Goal: Task Accomplishment & Management: Complete application form

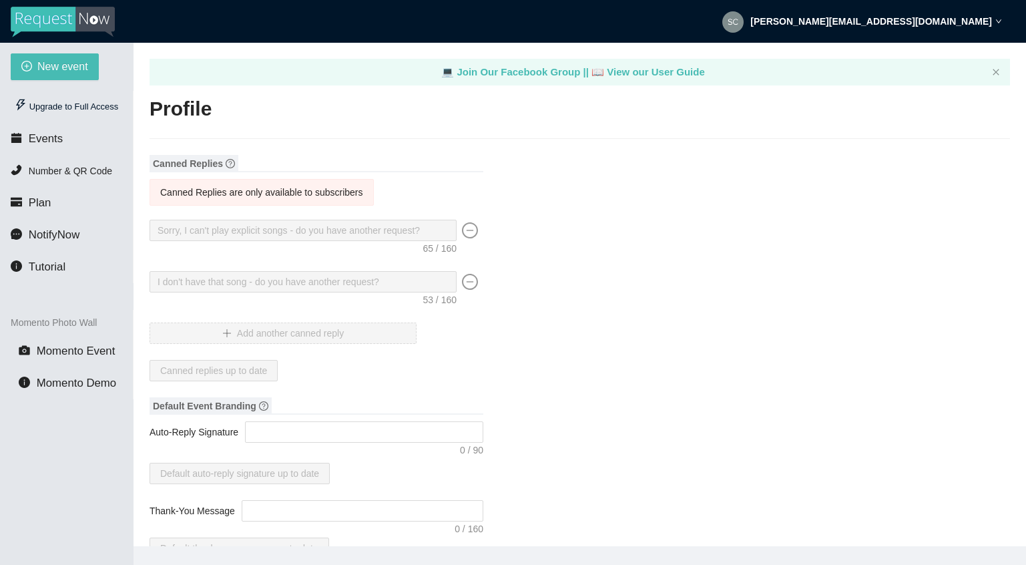
type textarea "[URL][DOMAIN_NAME]"
type input "EatMyBeats"
type input "DJ"
type input "[PERSON_NAME][EMAIL_ADDRESS][DOMAIN_NAME]"
type input "(205) 758-9119"
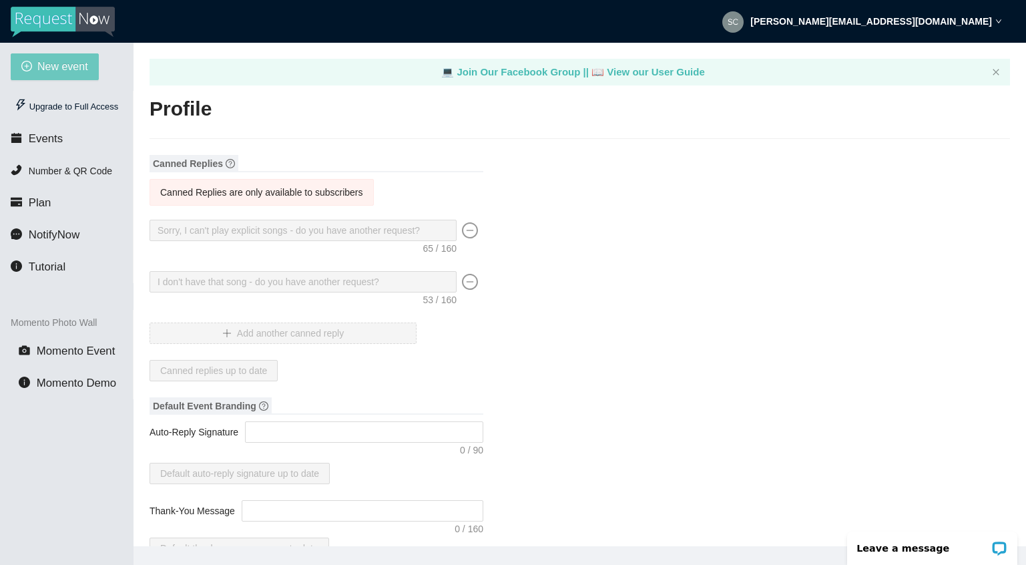
click at [57, 69] on span "New event" at bounding box center [62, 66] width 51 height 17
type textarea "[URL][DOMAIN_NAME]"
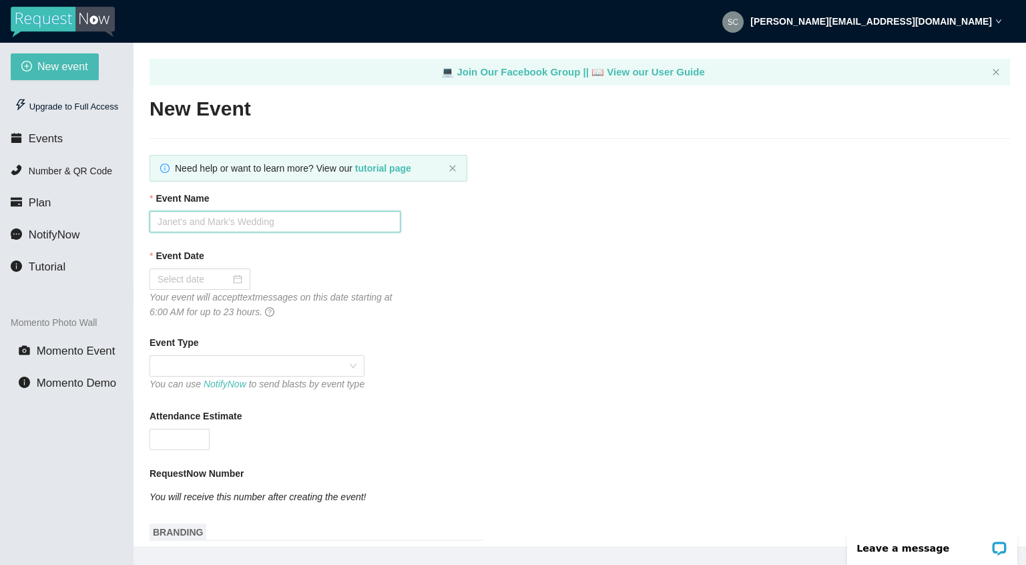
click at [205, 224] on input "Event Name" at bounding box center [275, 221] width 251 height 21
type input "Brookwood Homecoming Dance"
click at [194, 282] on input "Event Date" at bounding box center [194, 279] width 73 height 15
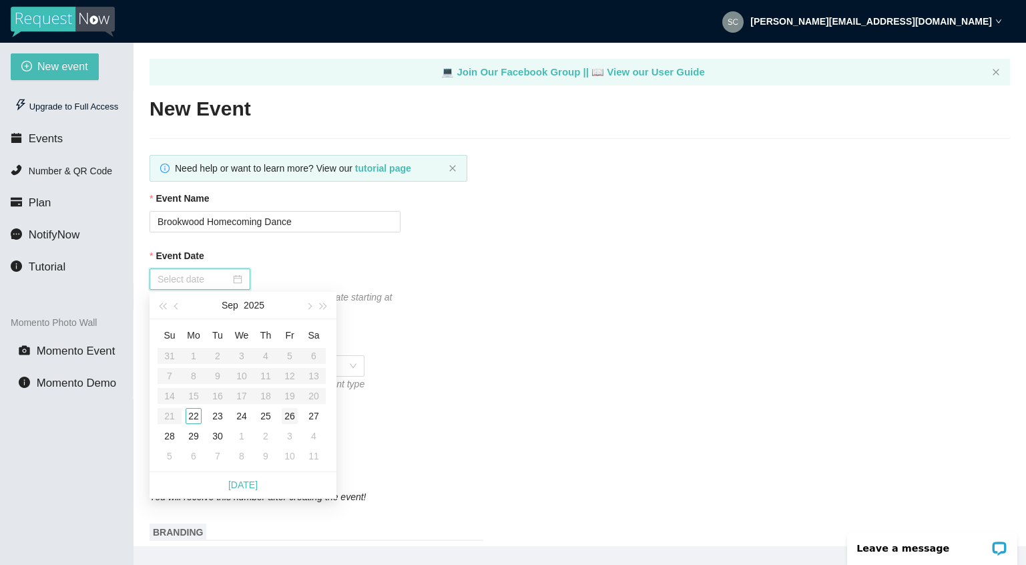
type input "09/26/2025"
type input "09/27/2025"
click at [314, 416] on div "27" at bounding box center [314, 416] width 16 height 16
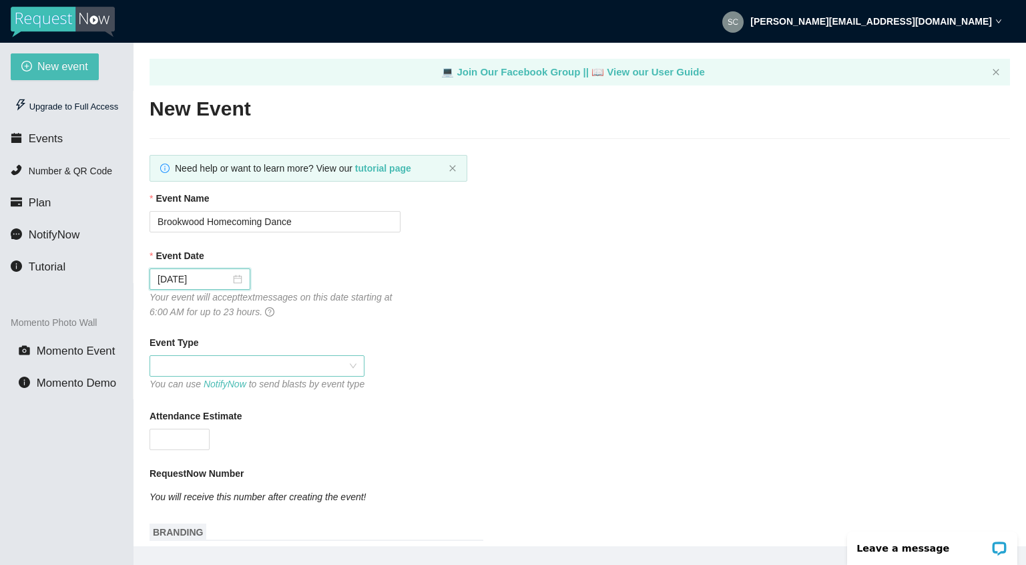
click at [244, 362] on span at bounding box center [257, 366] width 199 height 20
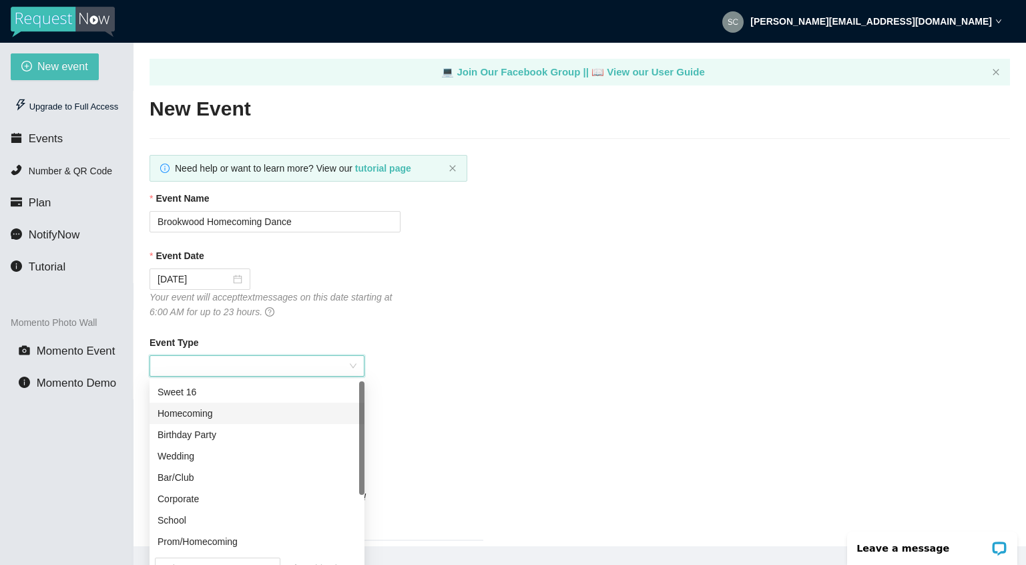
click at [206, 413] on div "Homecoming" at bounding box center [257, 413] width 199 height 15
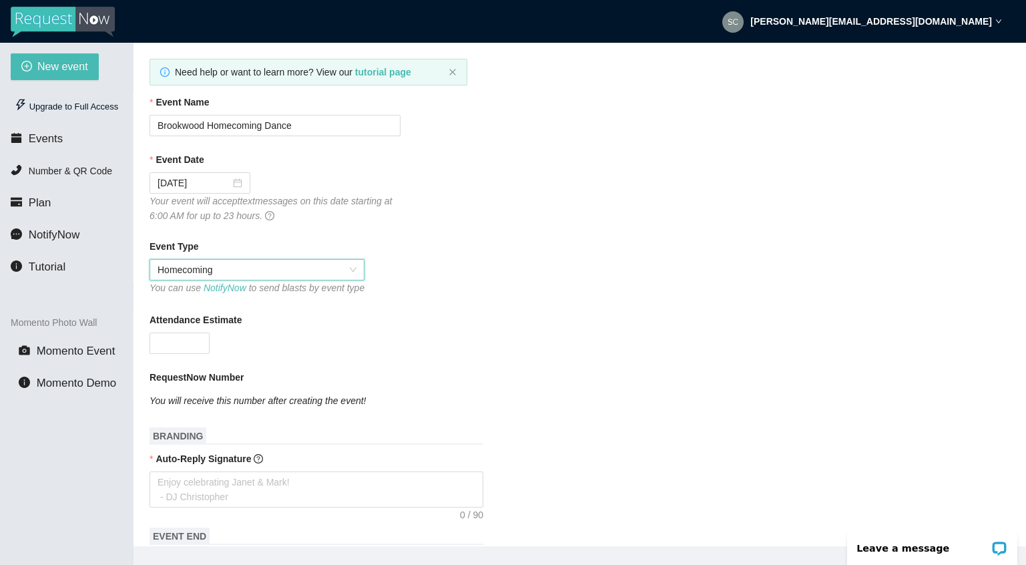
scroll to position [148, 0]
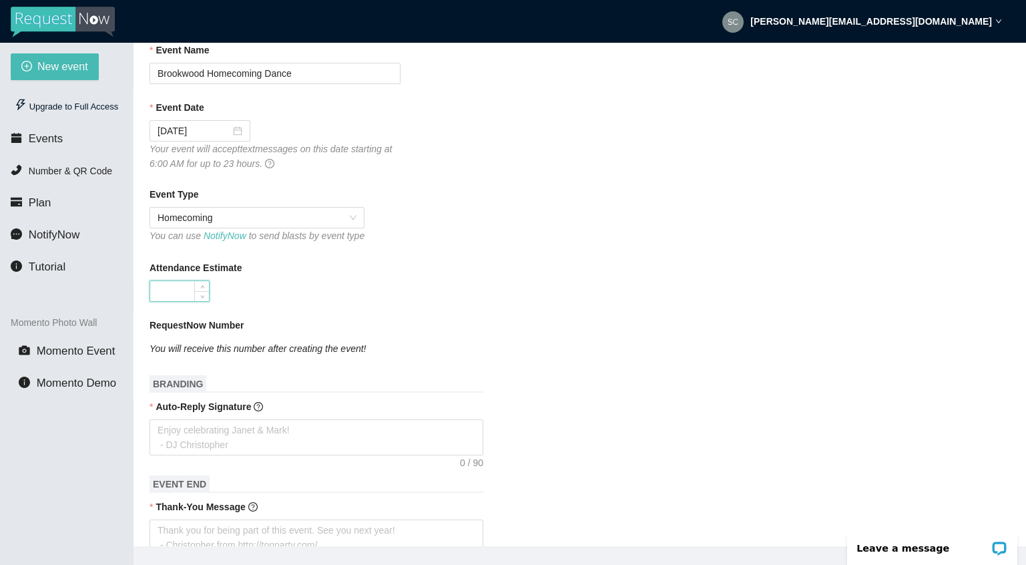
click at [167, 300] on input "Attendance Estimate" at bounding box center [179, 291] width 59 height 20
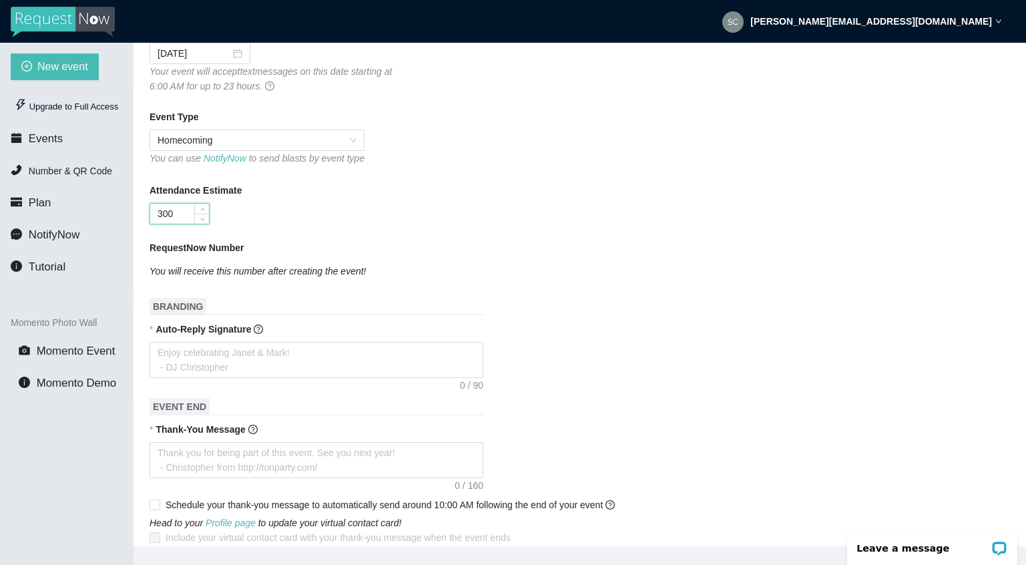
scroll to position [230, 0]
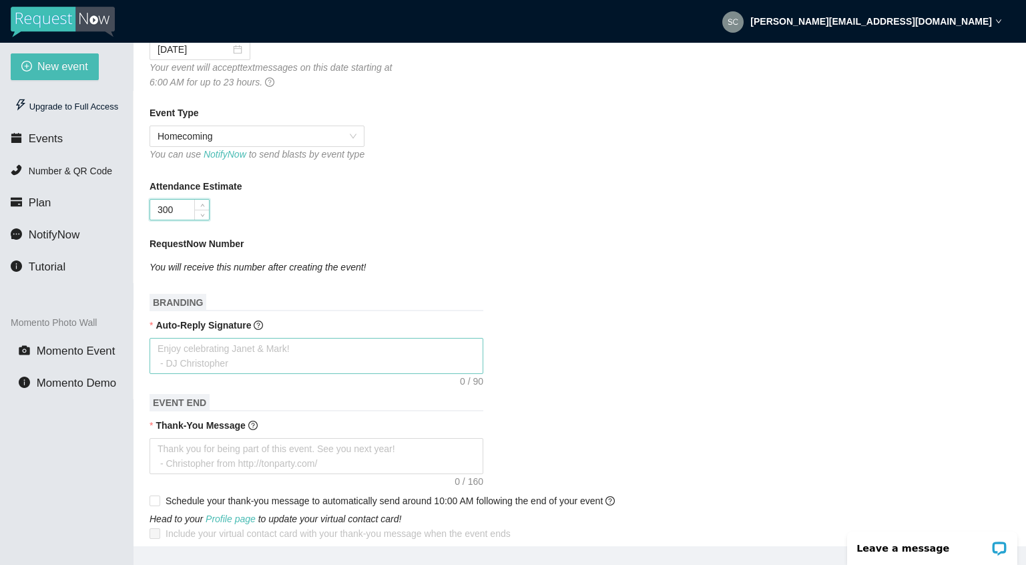
type input "300"
click at [222, 365] on textarea "Auto-Reply Signature" at bounding box center [317, 356] width 334 height 36
type textarea "H"
type textarea "Ha"
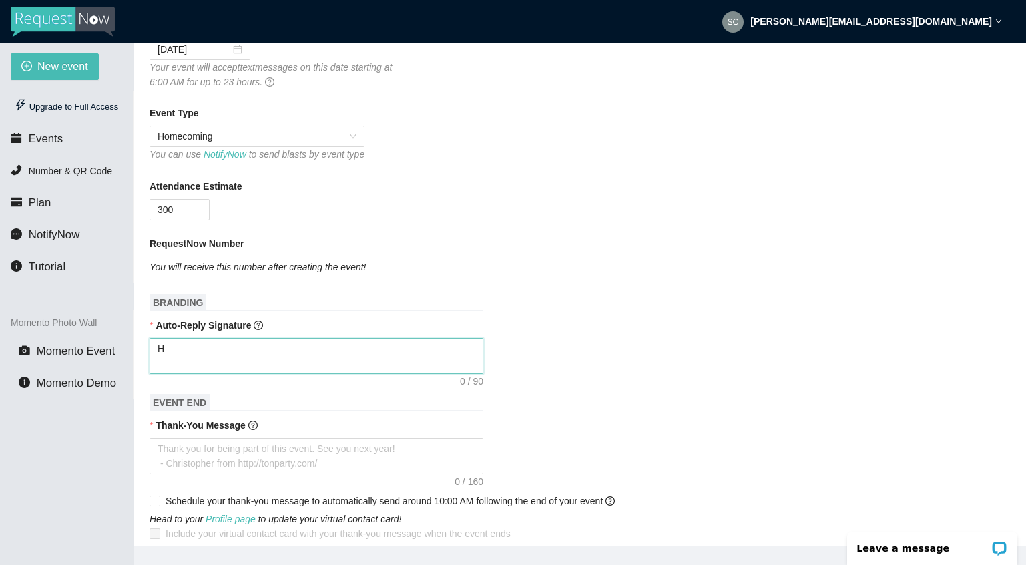
type textarea "Ha"
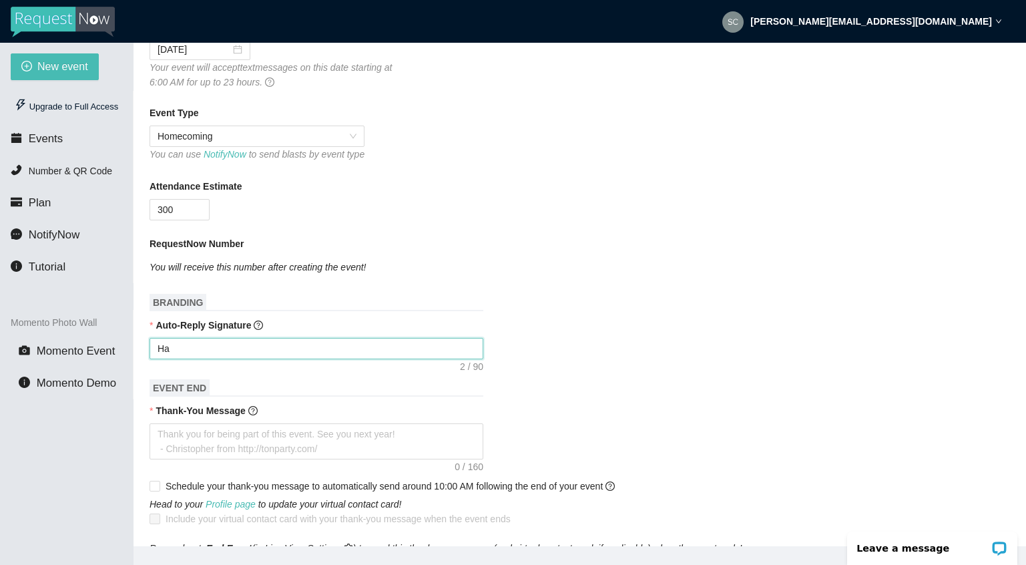
type textarea "Hap"
type textarea "Happ"
type textarea "Happy"
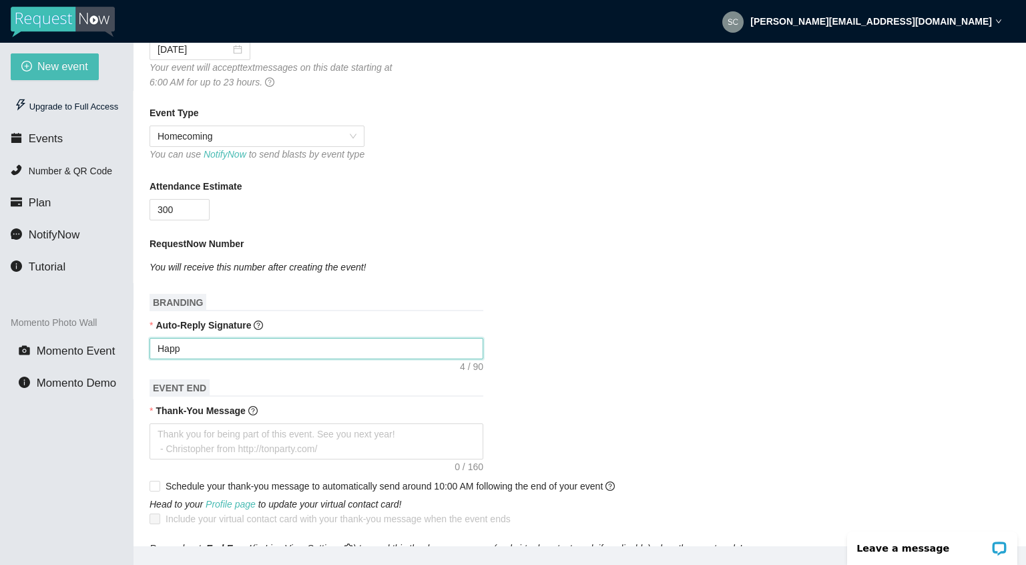
type textarea "Happy"
type textarea "Happy H"
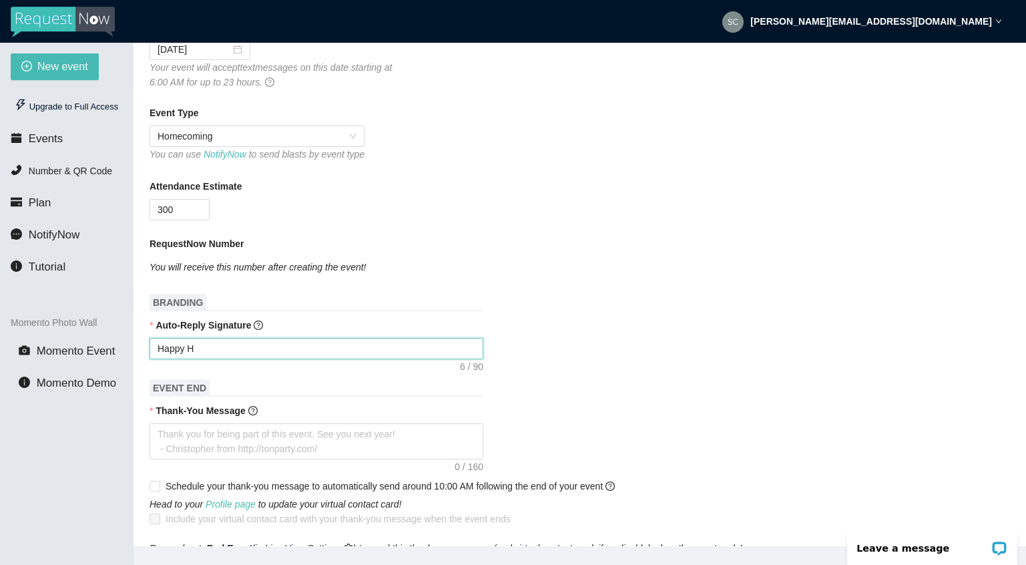
type textarea "Happy Ho"
type textarea "Happy Hom"
type textarea "Happy Home"
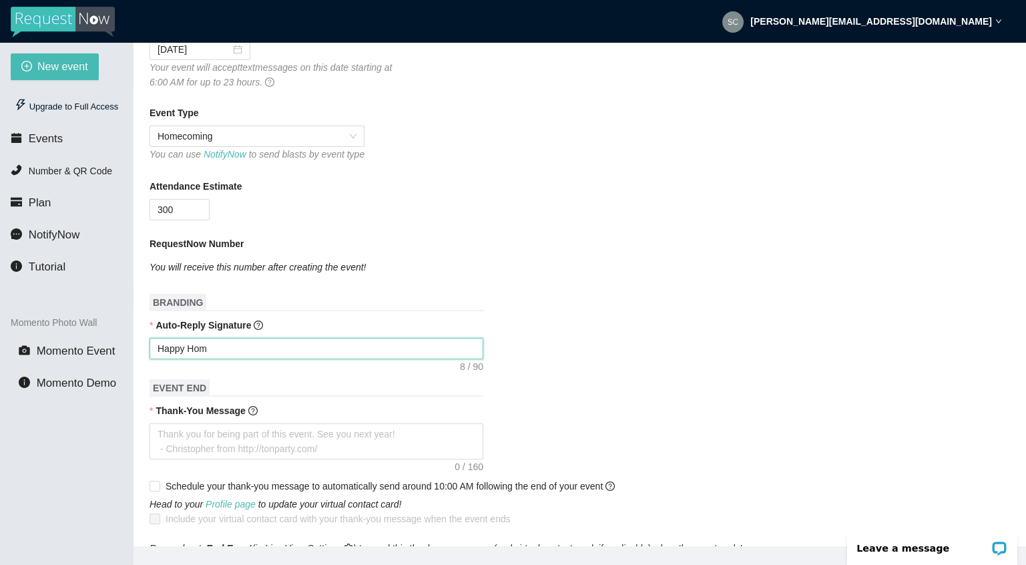
type textarea "Happy Home"
type textarea "Happy Homec"
type textarea "Happy Homeco"
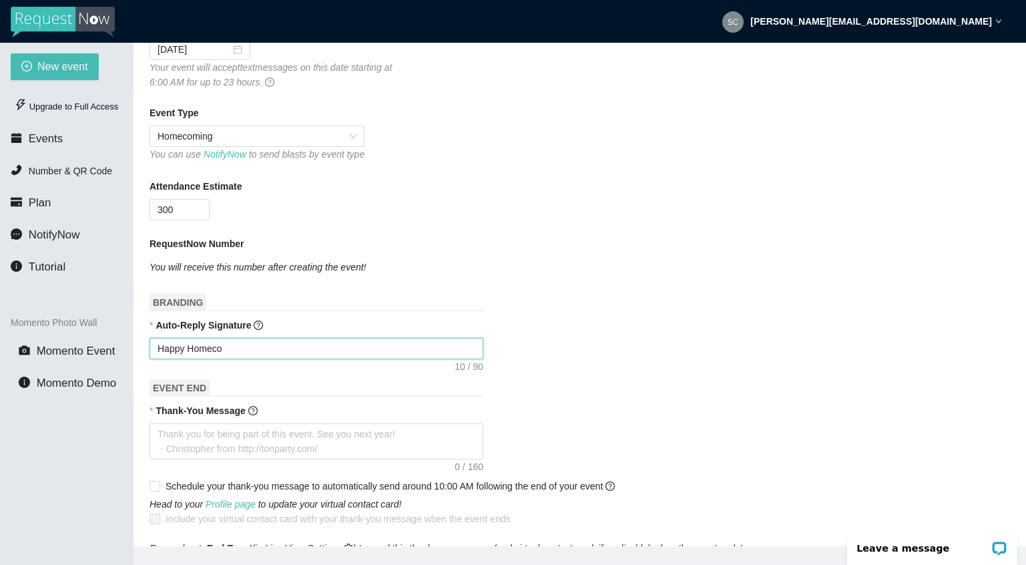
type textarea "Happy Homecom"
type textarea "Happy Homecomi"
type textarea "Happy Homecomin"
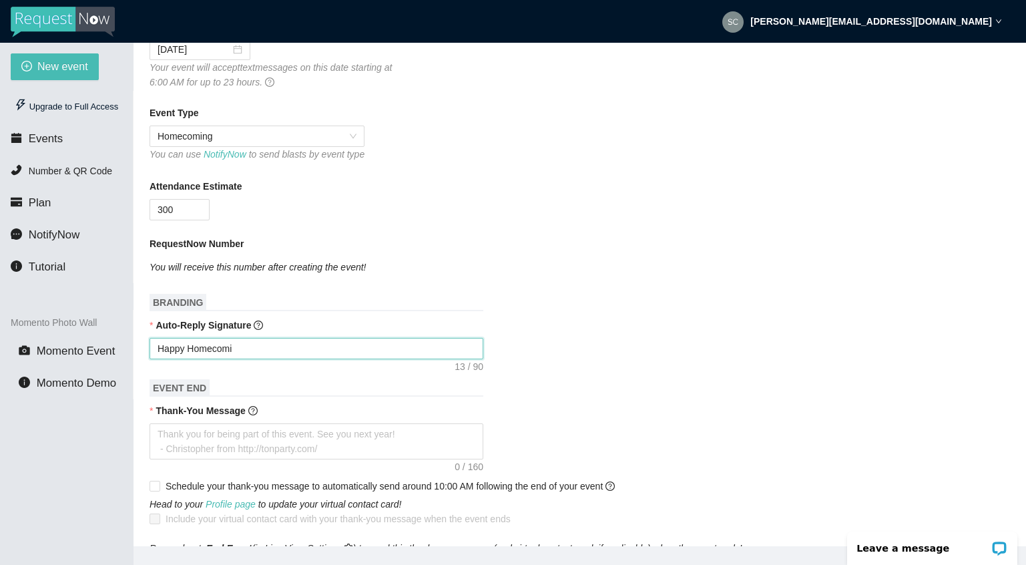
type textarea "Happy Homecomin"
type textarea "Happy Homecoming"
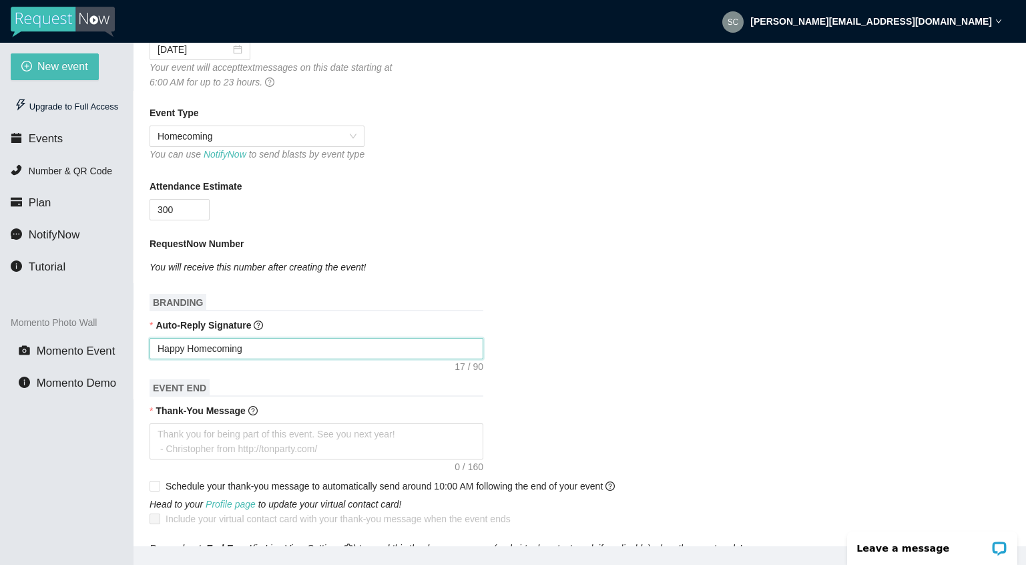
type textarea "Happy Homecoming B"
type textarea "Happy Homecoming Br"
type textarea "Happy Homecoming Bro"
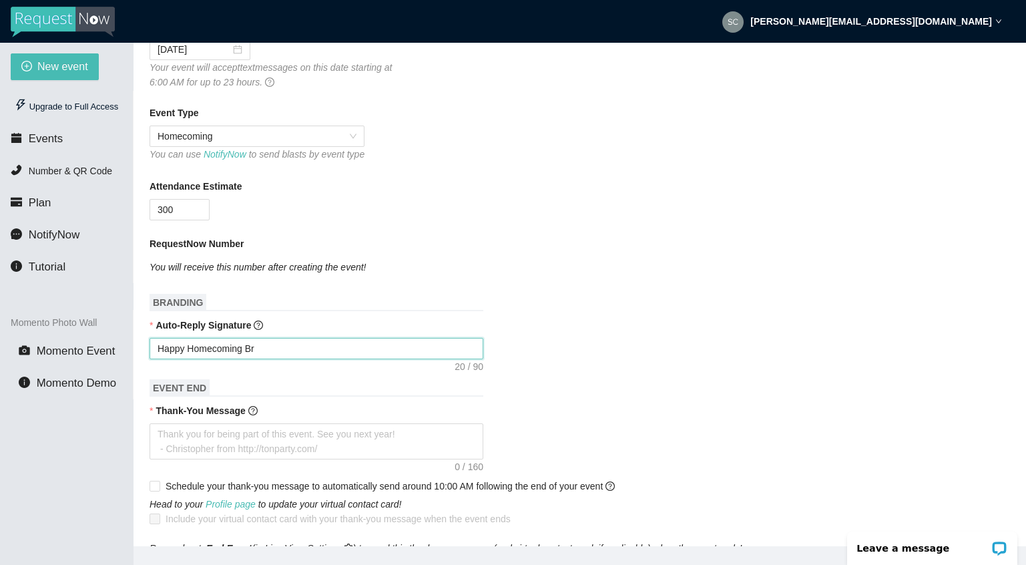
type textarea "Happy Homecoming Bro"
type textarea "Happy Homecoming Broo"
type textarea "Happy Homecoming Brook"
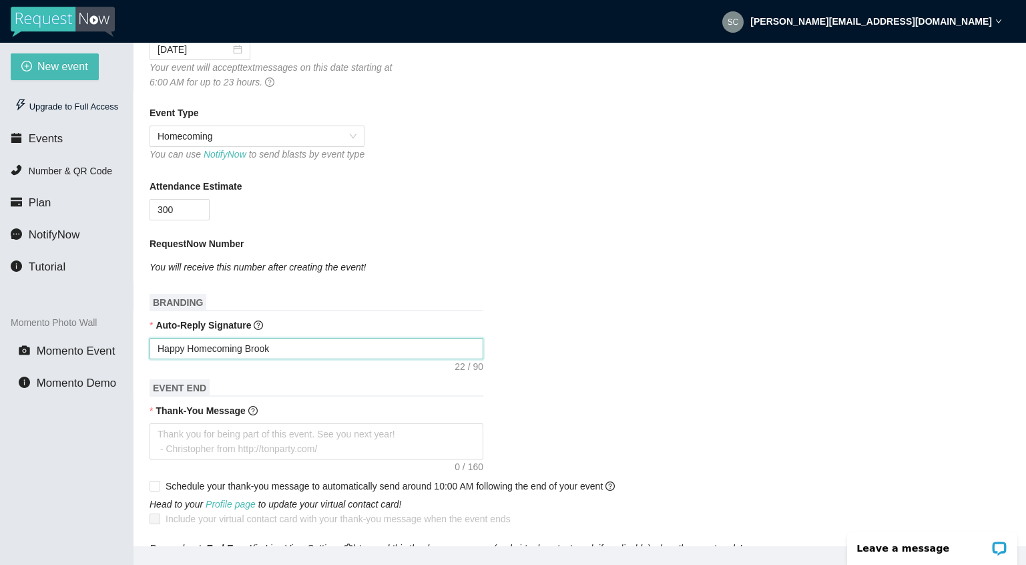
type textarea "Happy Homecoming Brookw"
type textarea "Happy Homecoming Brookwo"
type textarea "Happy Homecoming Brookwoo"
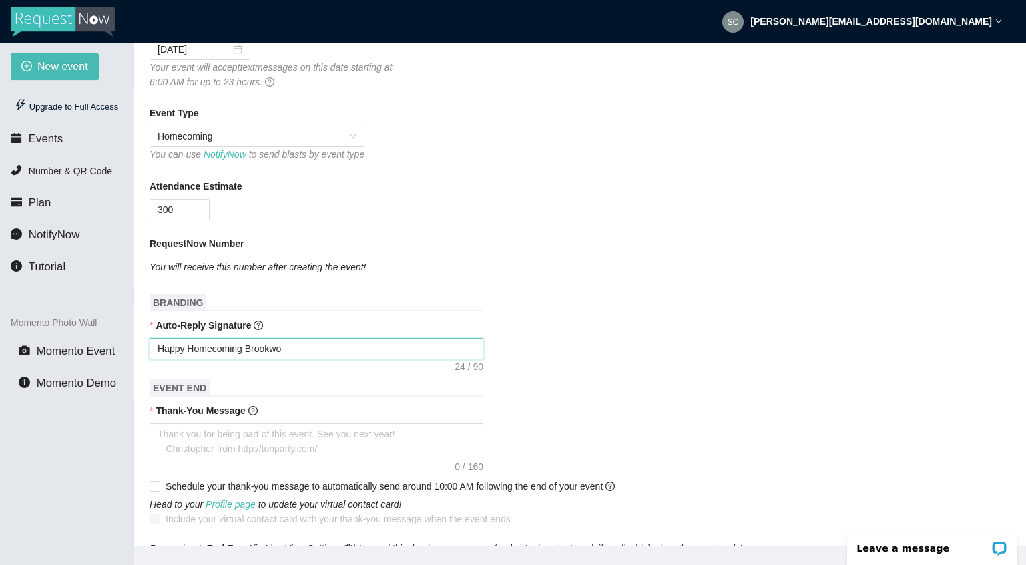
type textarea "Happy Homecoming Brookwoo"
type textarea "Happy Homecoming Brookwood"
type textarea "Happy Homecoming Brookwood!"
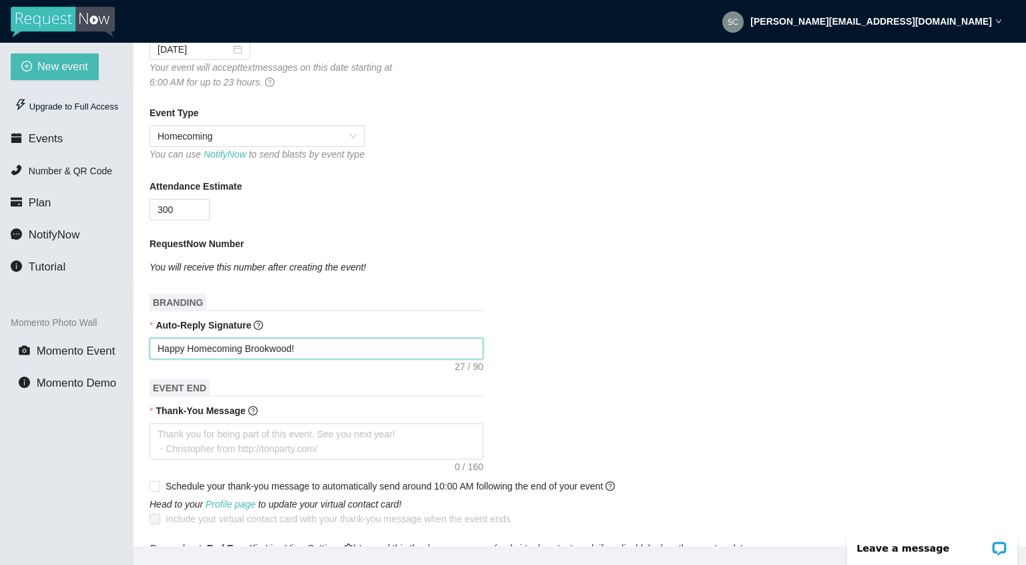
type textarea "Happy Homecoming Brookwood!!"
type textarea "Happy Homecoming Brookwood!!!"
type textarea "Happy Homecoming Brookwood!!!!"
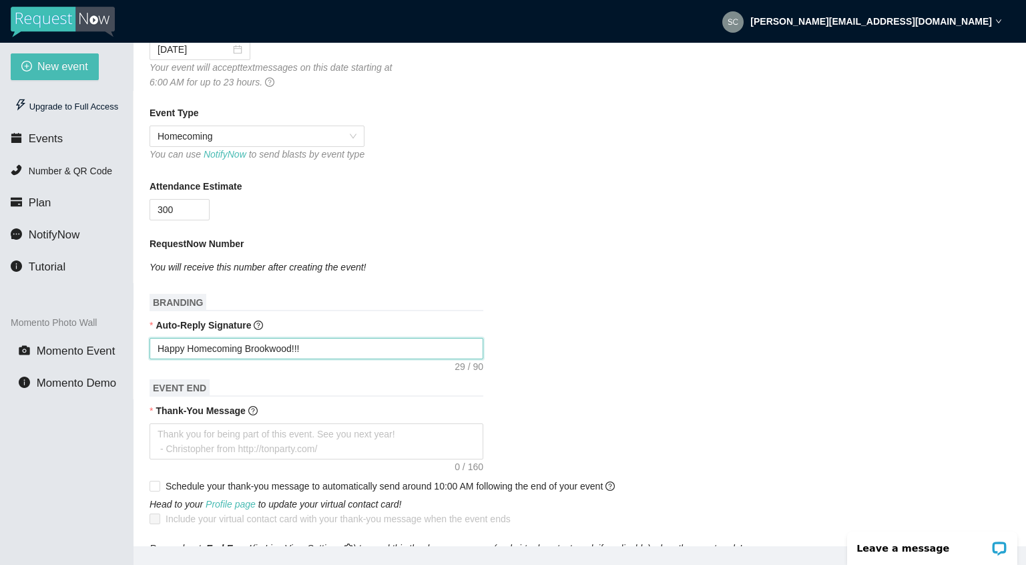
type textarea "Happy Homecoming Brookwood!!!!"
type textarea "Happy Homecoming Brookwood!!!!!"
click at [190, 357] on textarea "Happy Homecoming Brookwood!!!!!" at bounding box center [317, 348] width 334 height 21
type textarea "Happy 2Homecoming Brookwood!!!!!"
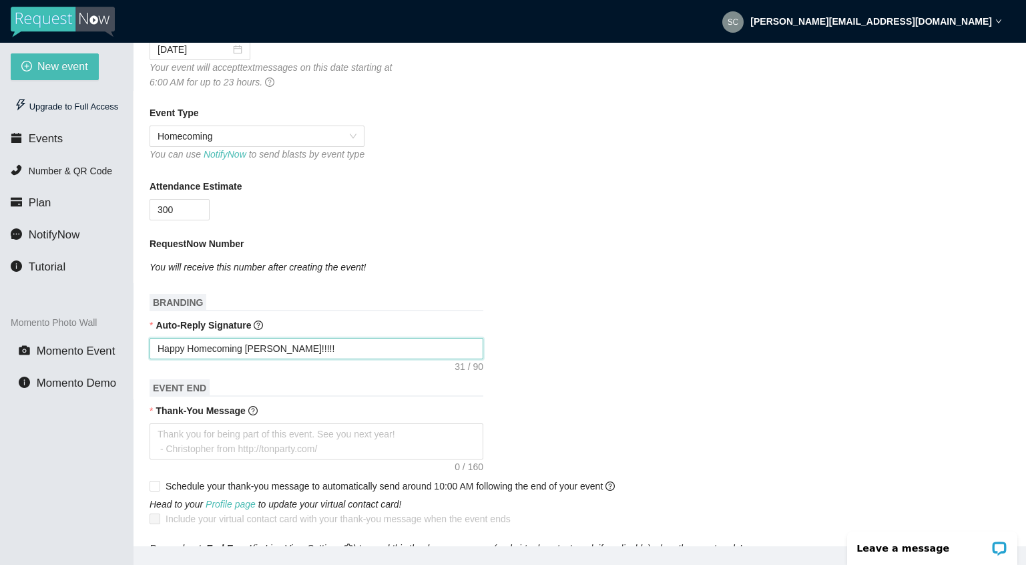
type textarea "Happy 2Homecoming Brookwood!!!!!"
type textarea "Happy 20Homecoming Brookwood!!!!!"
type textarea "Happy 202Homecoming Brookwood!!!!!"
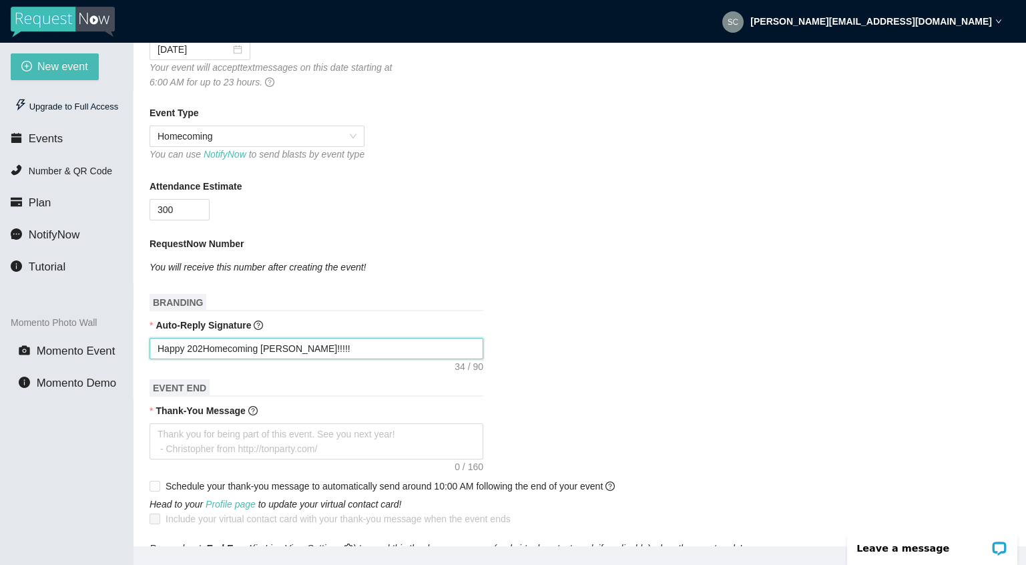
type textarea "Happy 2020Homecoming Brookwood!!!!!"
type textarea "Happy 202Homecoming Brookwood!!!!!"
type textarea "Happy 2025Homecoming Brookwood!!!!!"
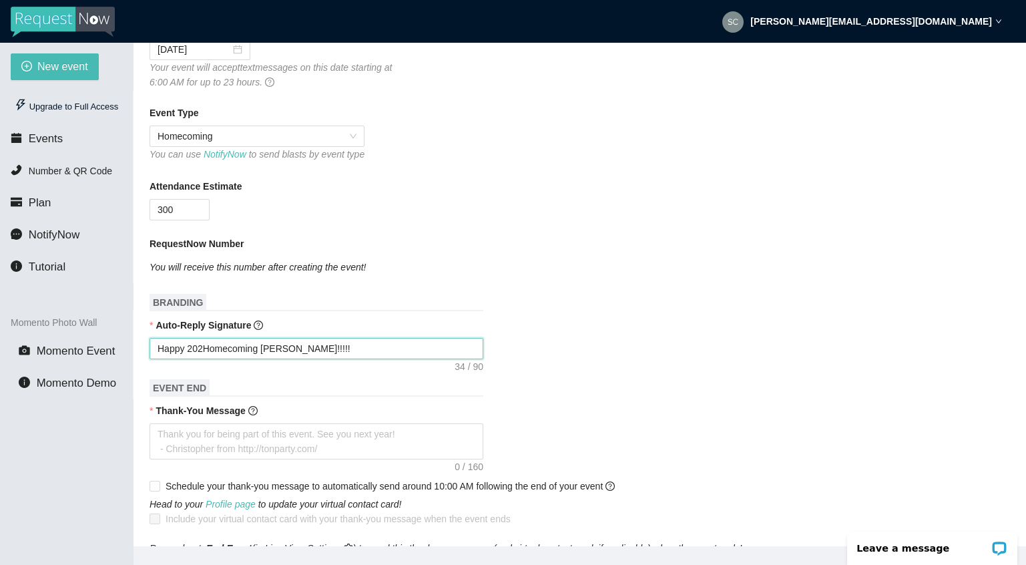
type textarea "Happy 2025Homecoming Brookwood!!!!!"
type textarea "Happy 2025 Homecoming Brookwood!!!!!"
click at [364, 359] on textarea "Happy 2025 Homecoming Brookwood!!!!!" at bounding box center [317, 348] width 334 height 21
type textarea "Happy 2025 Homecoming Brookwood!!!!!"
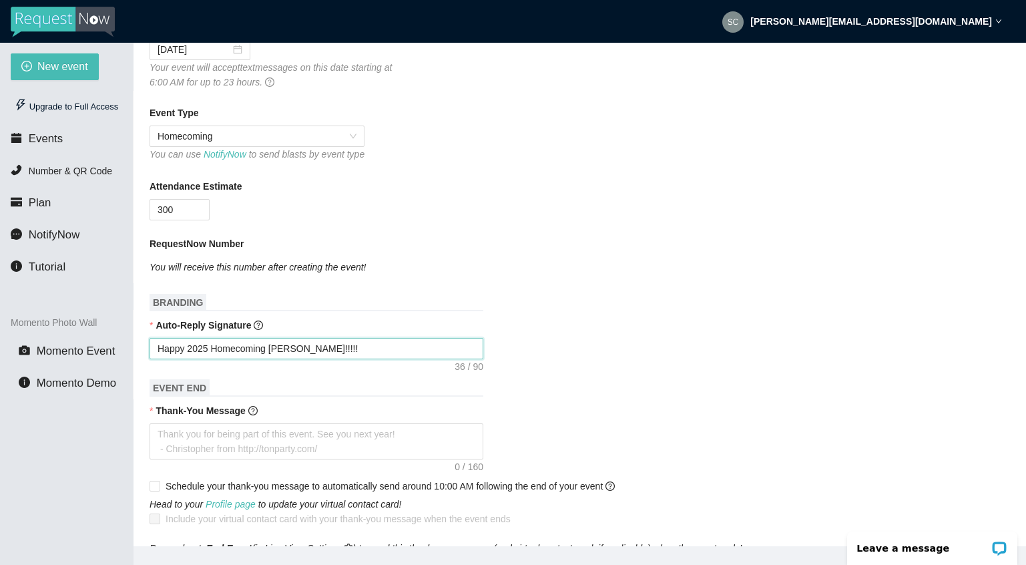
type textarea "Happy 2025 Homecoming Brookwood!!!!!"
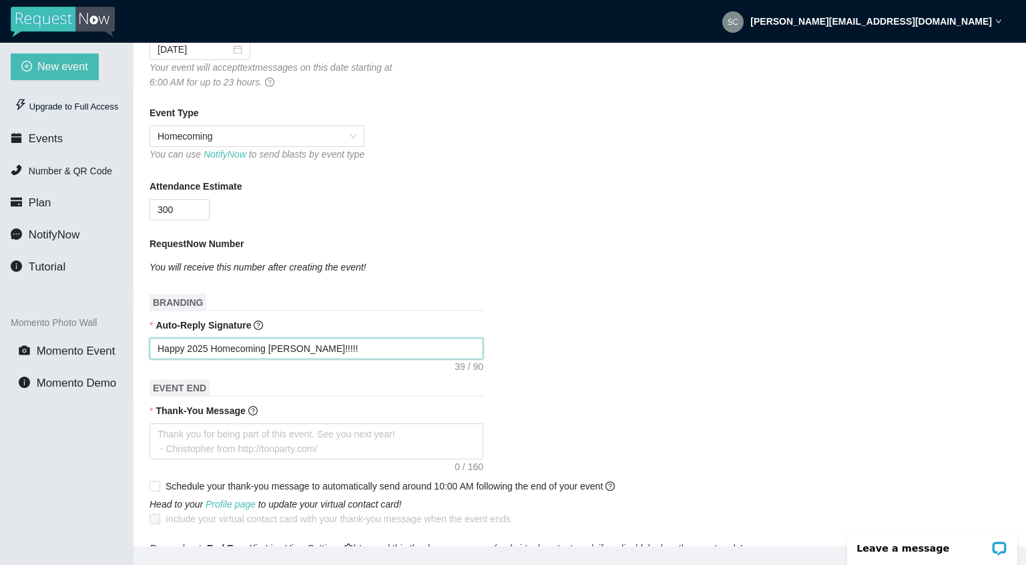
type textarea "Happy 2025 Homecoming Brookwood!!!!!"
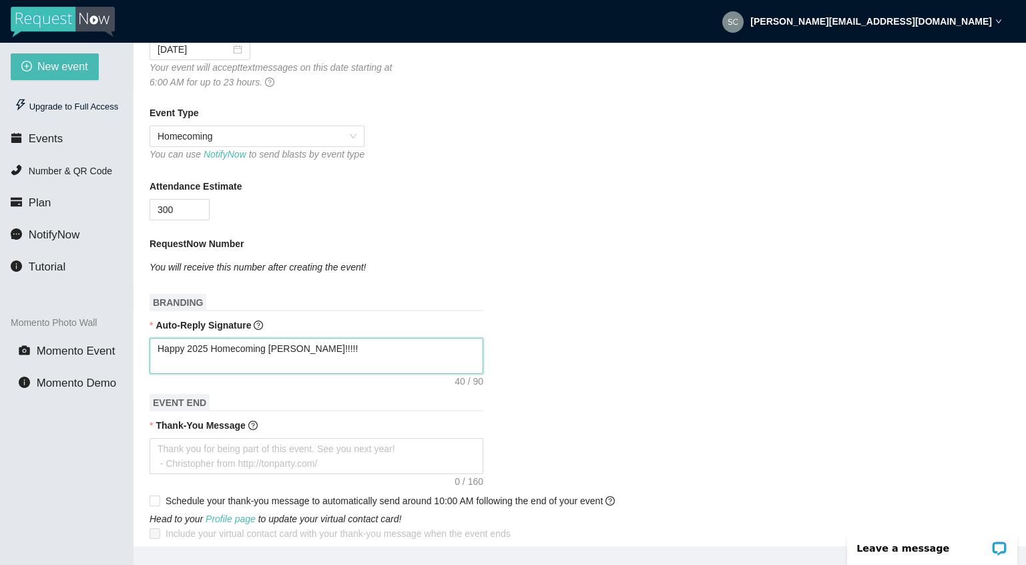
type textarea "Happy 2025 Homecoming Brookwood!!!!!"
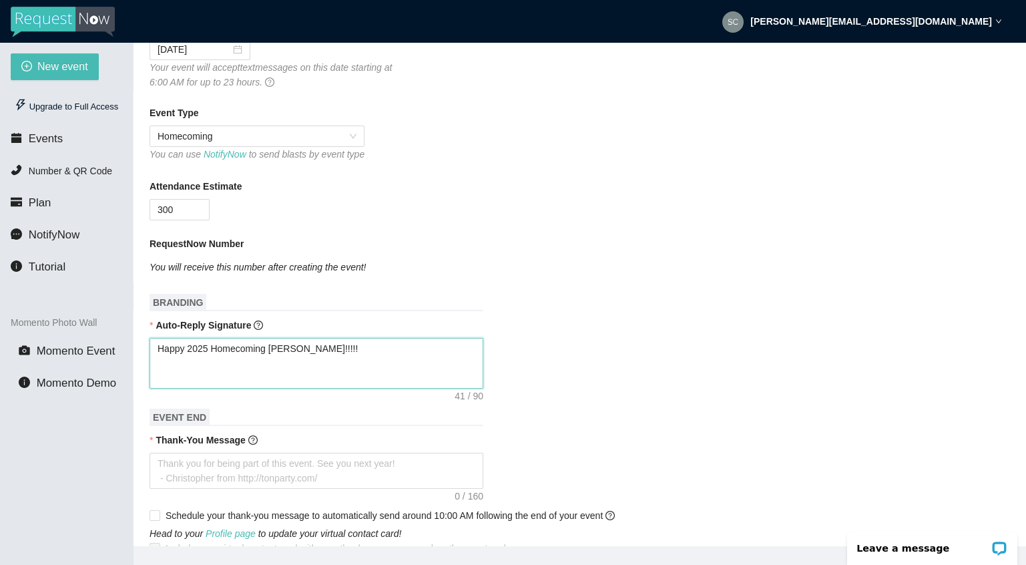
type textarea "Happy 2025 Homecoming Brookwood!!!!! -"
type textarea "Happy 2025 Homecoming Brookwood!!!!! --"
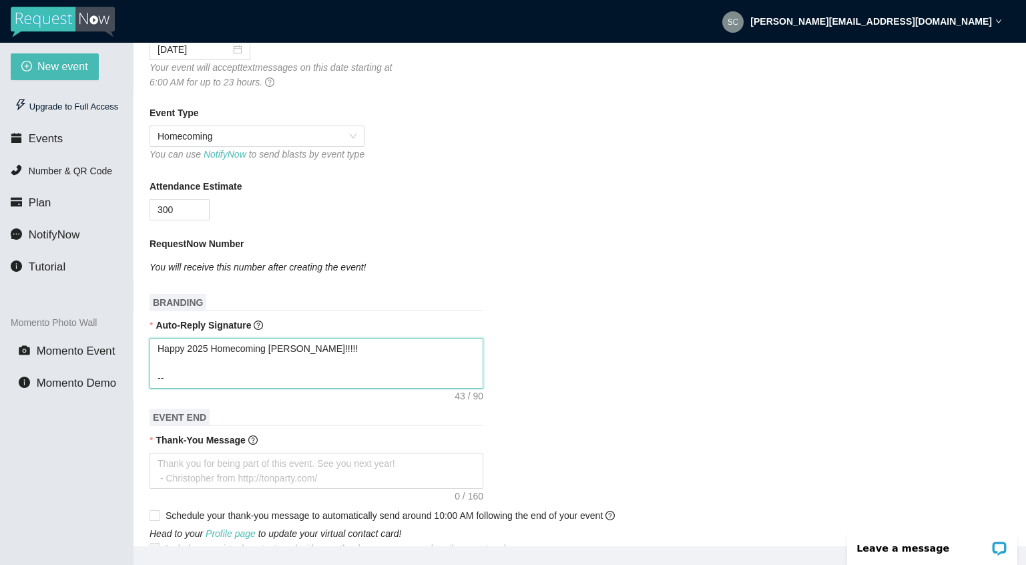
type textarea "Happy 2025 Homecoming Brookwood!!!!! --"
type textarea "Happy 2025 Homecoming Brookwood!!!!! -- E"
type textarea "Happy 2025 Homecoming Brookwood!!!!! -- Ea"
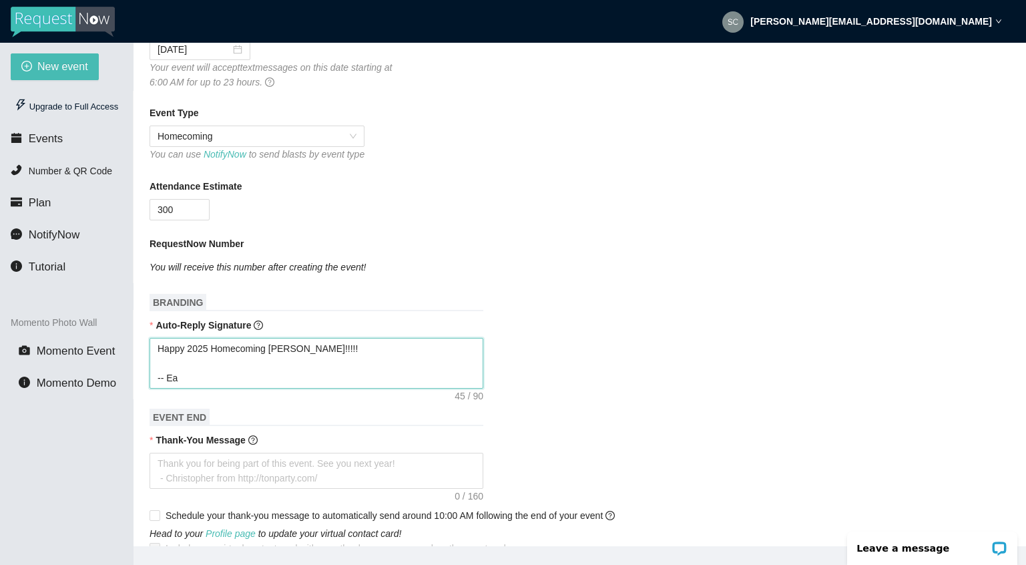
type textarea "Happy 2025 Homecoming Brookwood!!!!! -- Eat"
type textarea "Happy 2025 Homecoming Brookwood!!!!! -- EatM"
type textarea "Happy 2025 Homecoming Brookwood!!!!! -- EatMy"
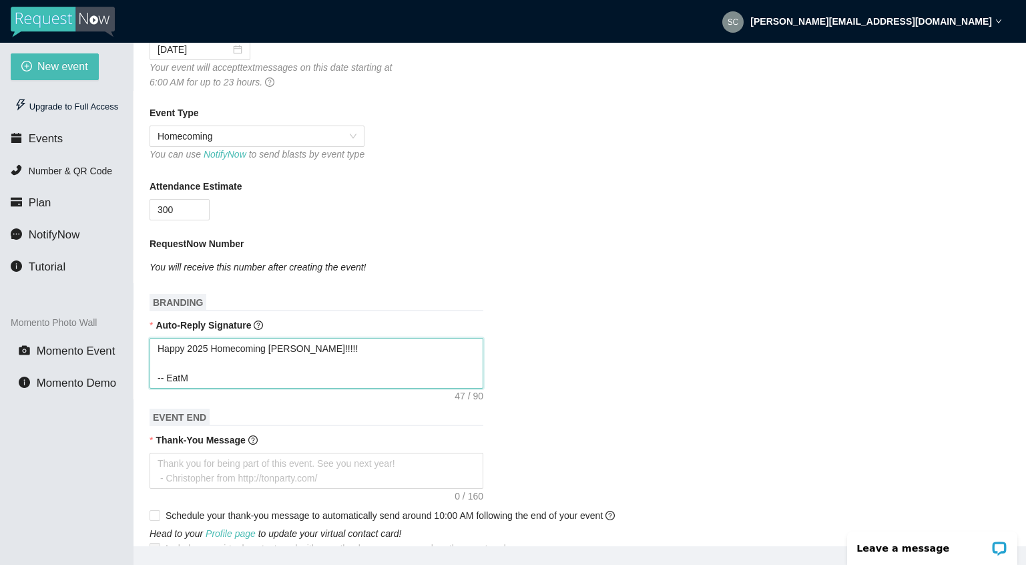
type textarea "Happy 2025 Homecoming Brookwood!!!!! -- EatMy"
type textarea "Happy 2025 Homecoming Brookwood!!!!! -- EatMyB"
type textarea "Happy 2025 Homecoming Brookwood!!!!! -- EatMyBe"
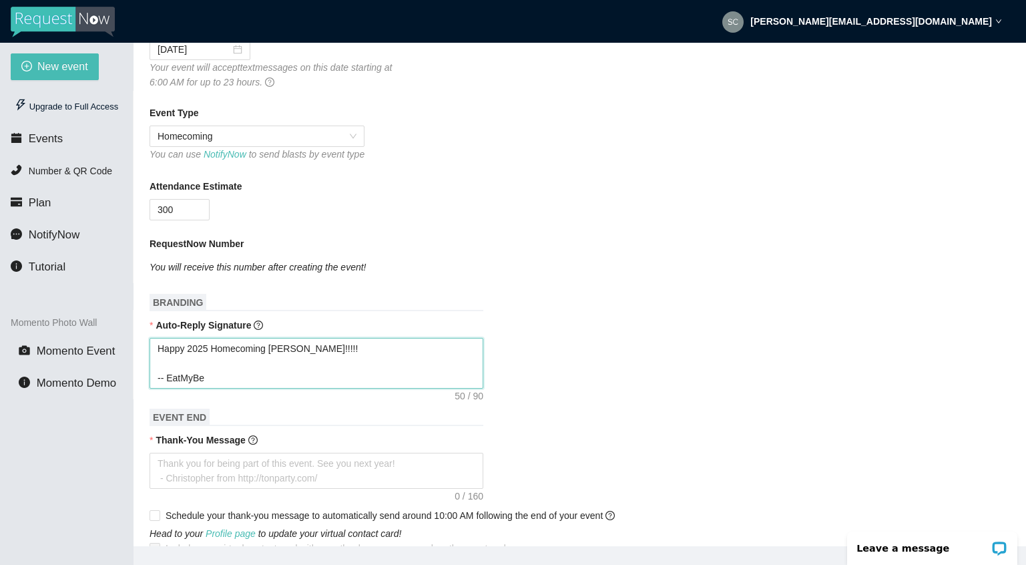
type textarea "Happy 2025 Homecoming Brookwood!!!!! -- EatMyBea"
type textarea "Happy 2025 Homecoming Brookwood!!!!! -- EatMyBeat"
type textarea "Happy 2025 Homecoming Brookwood!!!!! -- EatMyBeats"
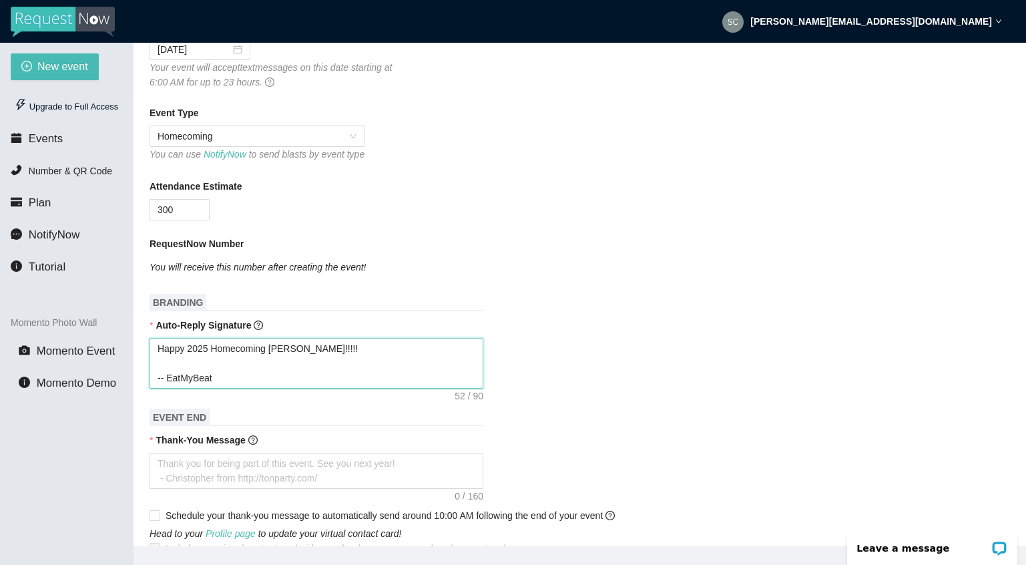
type textarea "Happy 2025 Homecoming Brookwood!!!!! -- EatMyBeats"
type textarea "Happy 2025 Homecoming Brookwood!!!!! -- EatMyBeats!"
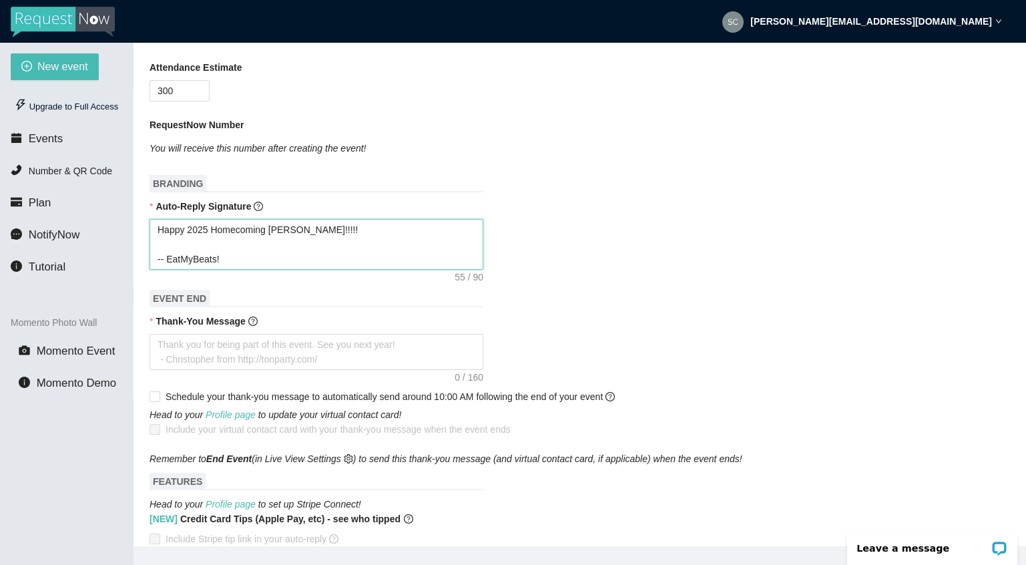
scroll to position [362, 0]
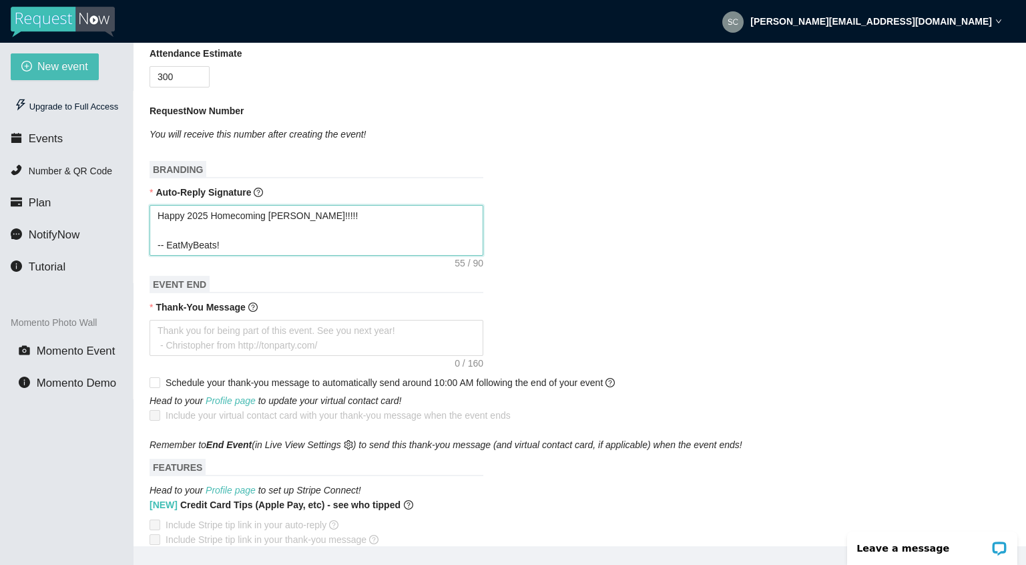
click at [358, 231] on textarea "Happy 2025 Homecoming Brookwood!!!!! -- EatMyBeats!" at bounding box center [317, 230] width 334 height 51
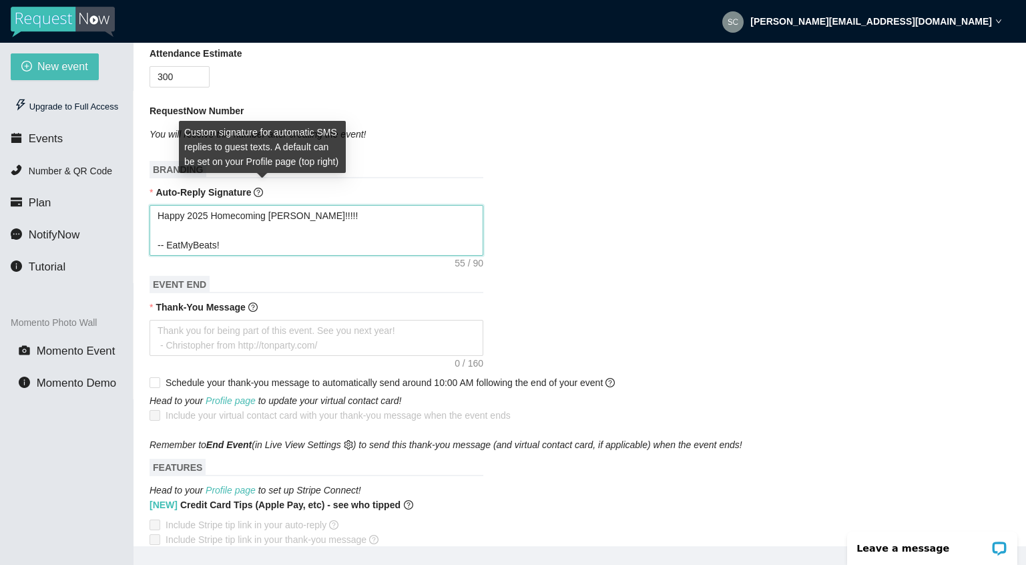
type textarea "Happy 2025 Homecoming Brookwood!!!!! -- EatMyBeats!"
click at [260, 195] on icon "question-circle" at bounding box center [258, 192] width 3 height 5
click at [263, 205] on textarea "Happy 2025 Homecoming Brookwood!!!!! -- EatMyBeats!" at bounding box center [317, 230] width 334 height 51
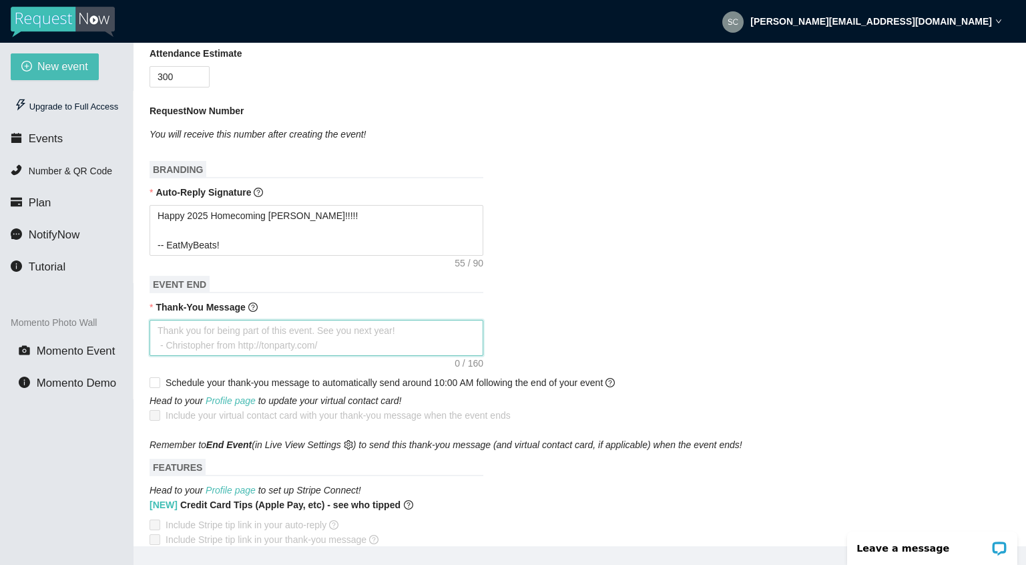
click at [188, 340] on textarea "Thank-You Message" at bounding box center [317, 338] width 334 height 36
type textarea "T"
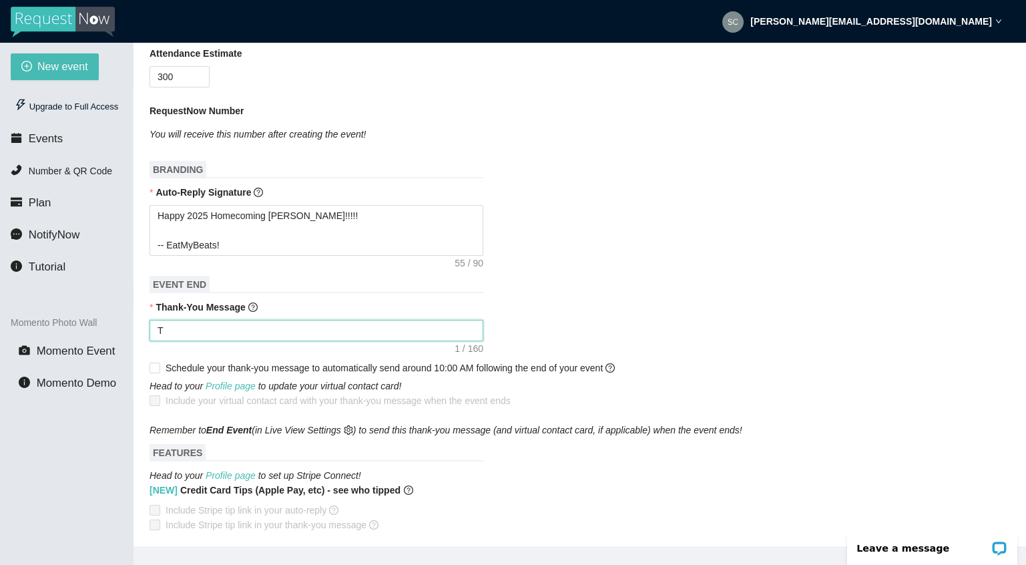
type textarea "Thank you for being part of this event. See you next year! - Christopher from h…"
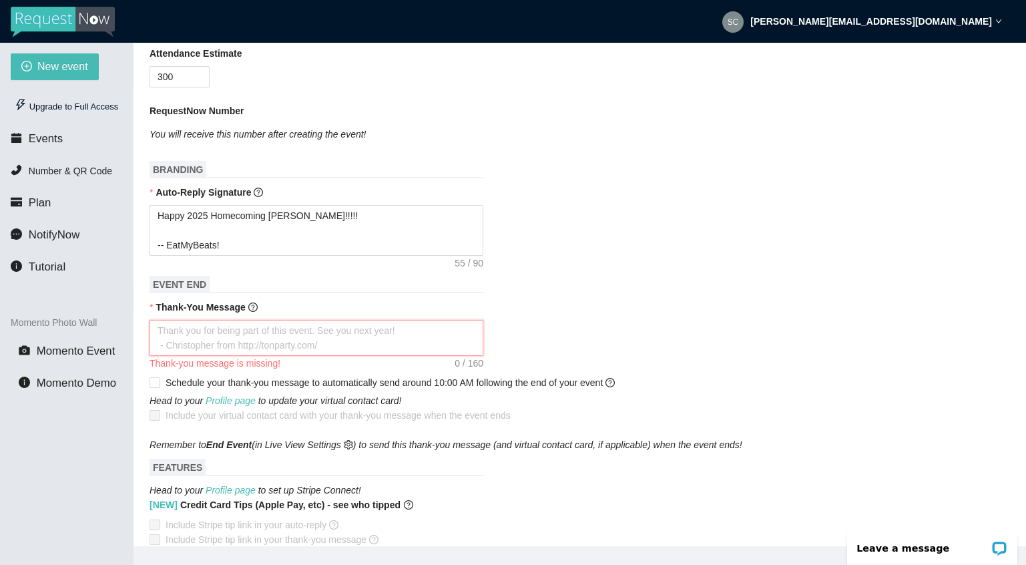
type textarea "H"
type textarea "Ho"
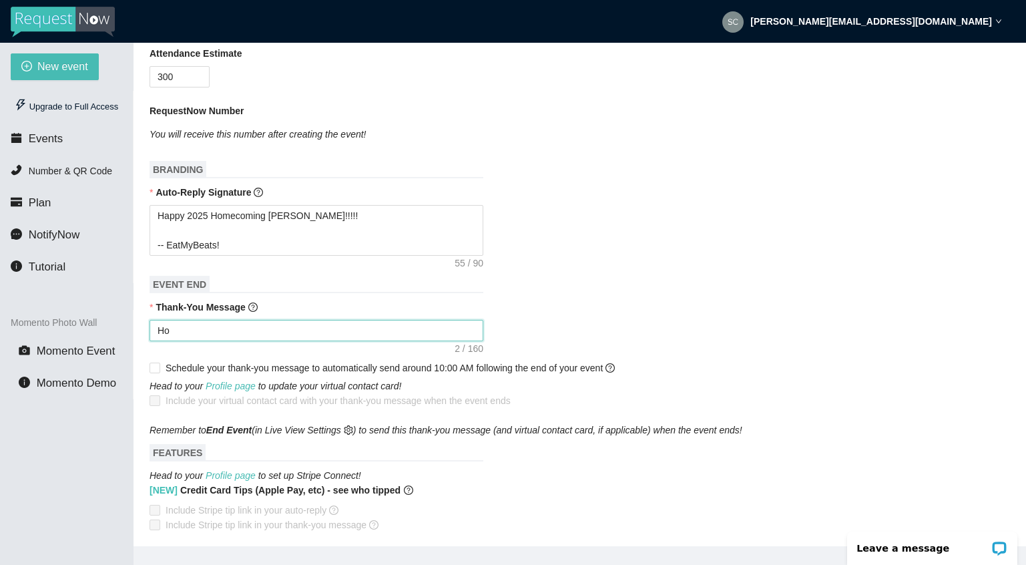
type textarea "Hoe"
type textarea "Hoep"
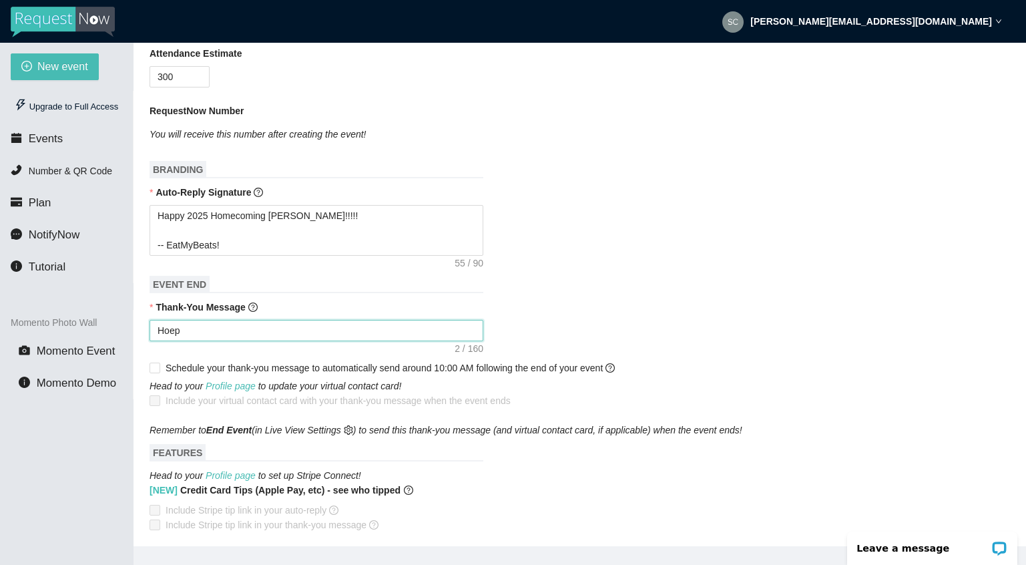
type textarea "Hoep"
type textarea "Hoe"
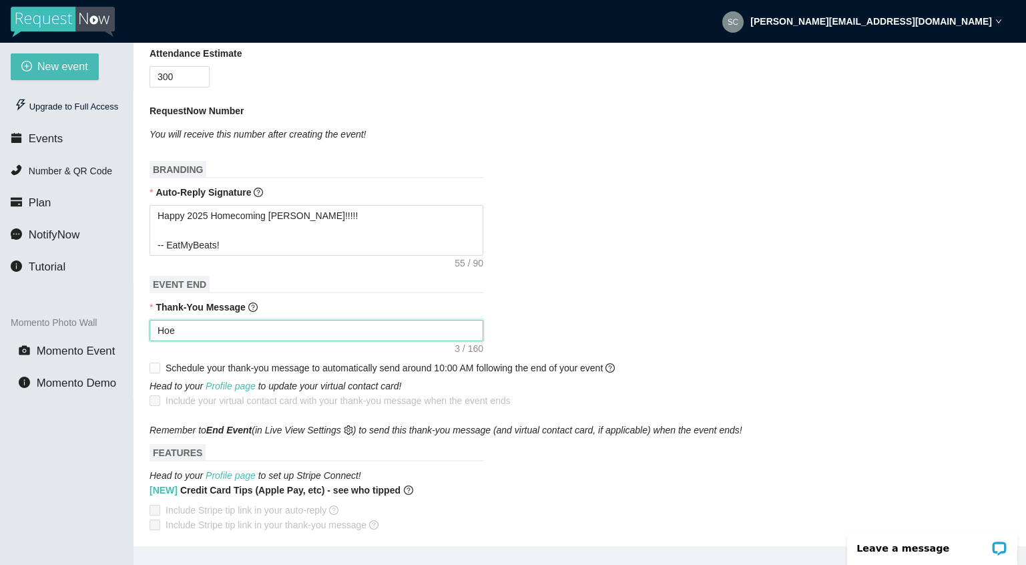
type textarea "Ho"
type textarea "H"
type textarea "Ho"
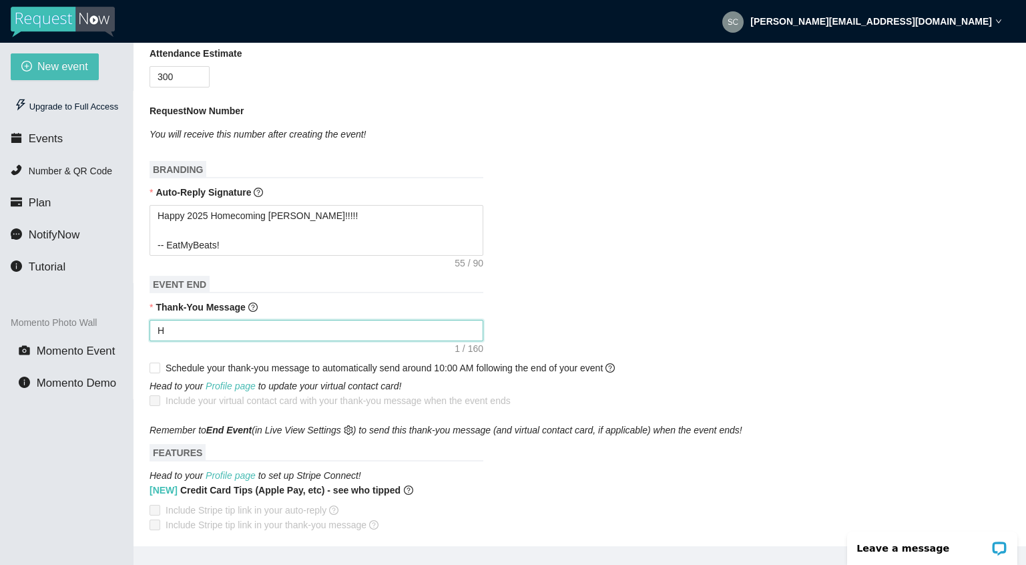
type textarea "Ho"
type textarea "Hop"
type textarea "Hope"
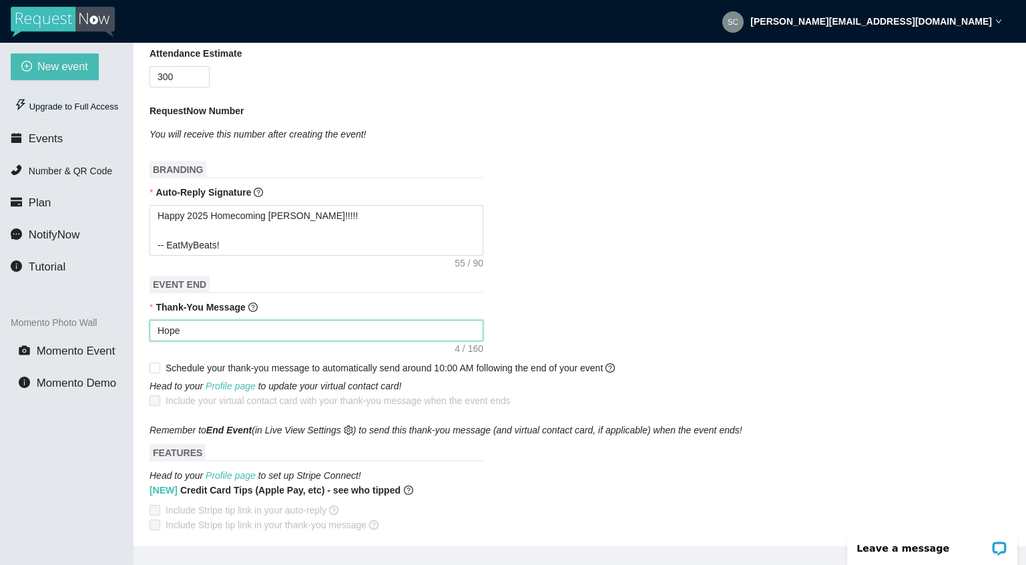
type textarea "Hope"
type textarea "Hope e"
type textarea "Hope ev"
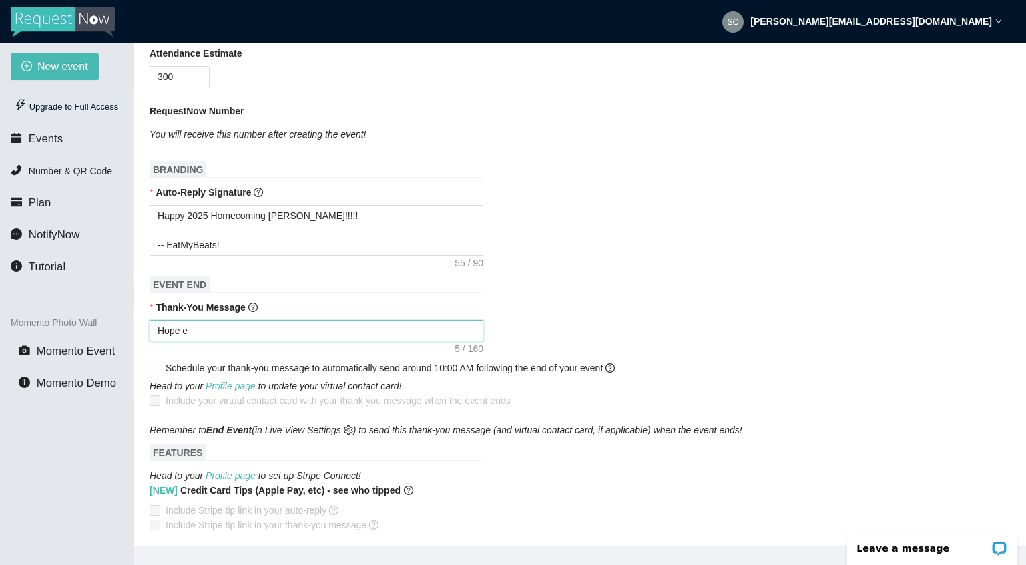
type textarea "Hope ev"
type textarea "Hope eve"
type textarea "Hope ever"
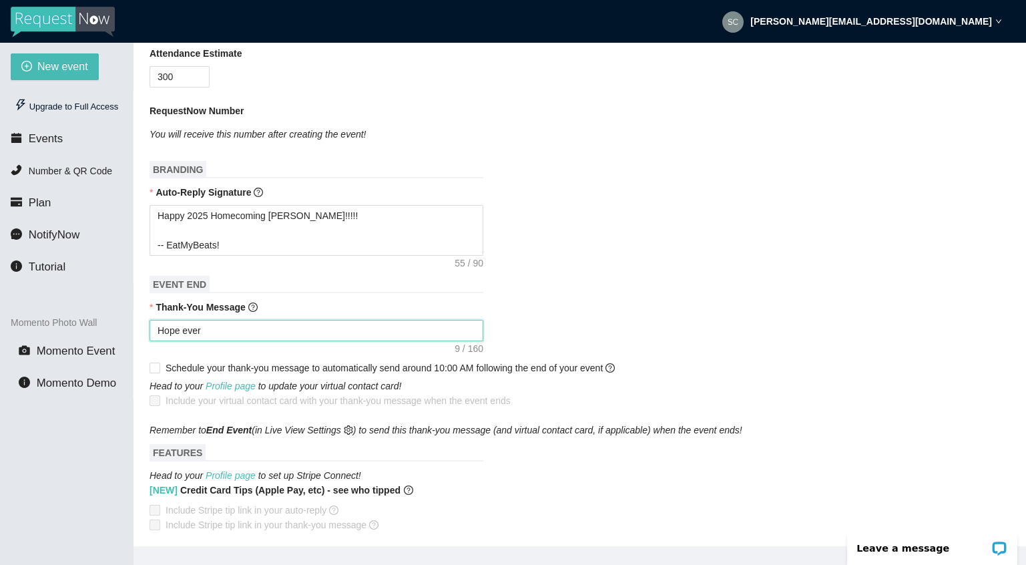
type textarea "Hope every"
type textarea "Hope everyo"
type textarea "Hope everyon"
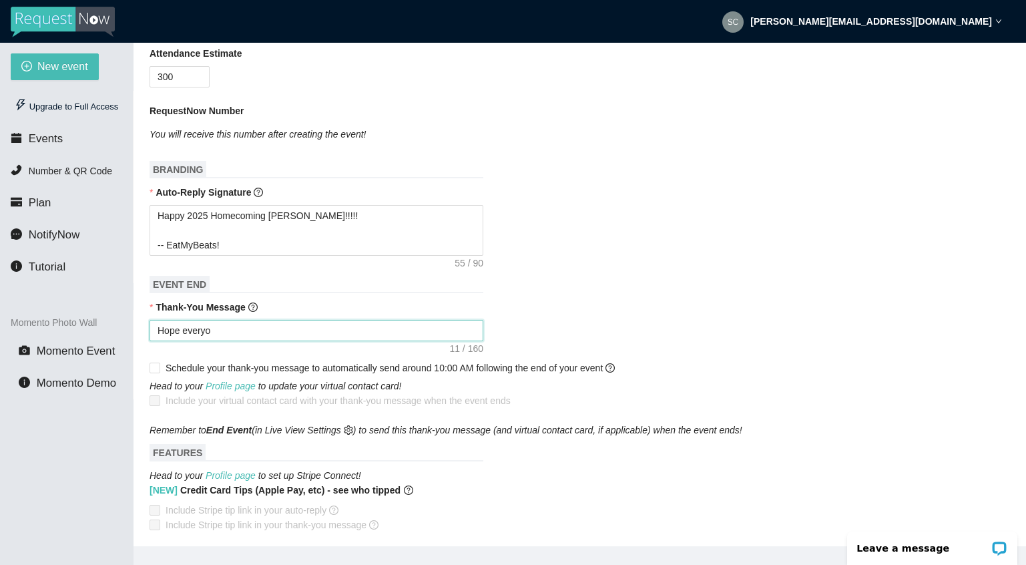
type textarea "Hope everyon"
type textarea "Hope everyone"
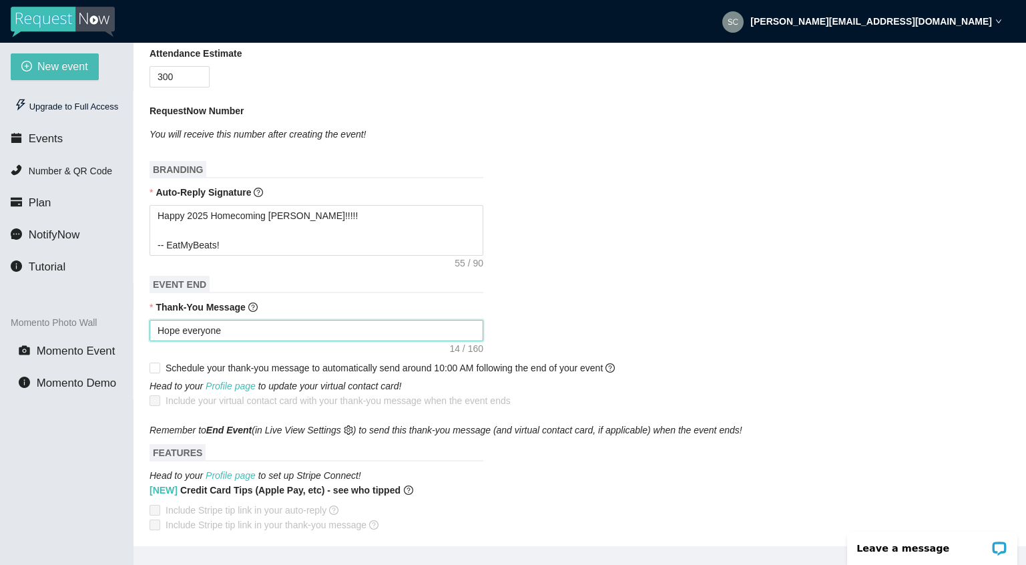
type textarea "Hope everyone h"
type textarea "Hope everyone ha"
type textarea "Hope everyone had"
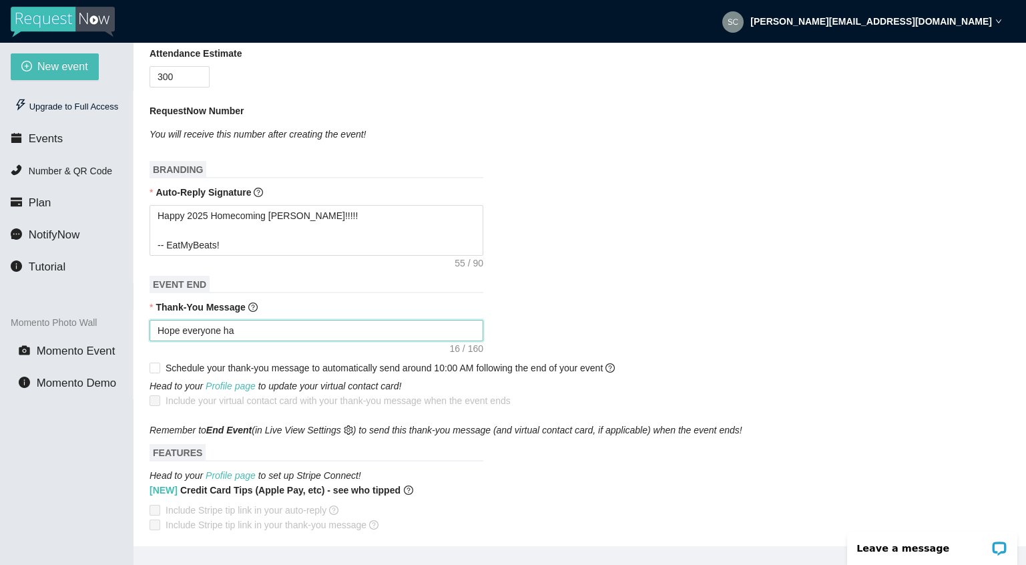
type textarea "Hope everyone had"
type textarea "Hope everyone had a"
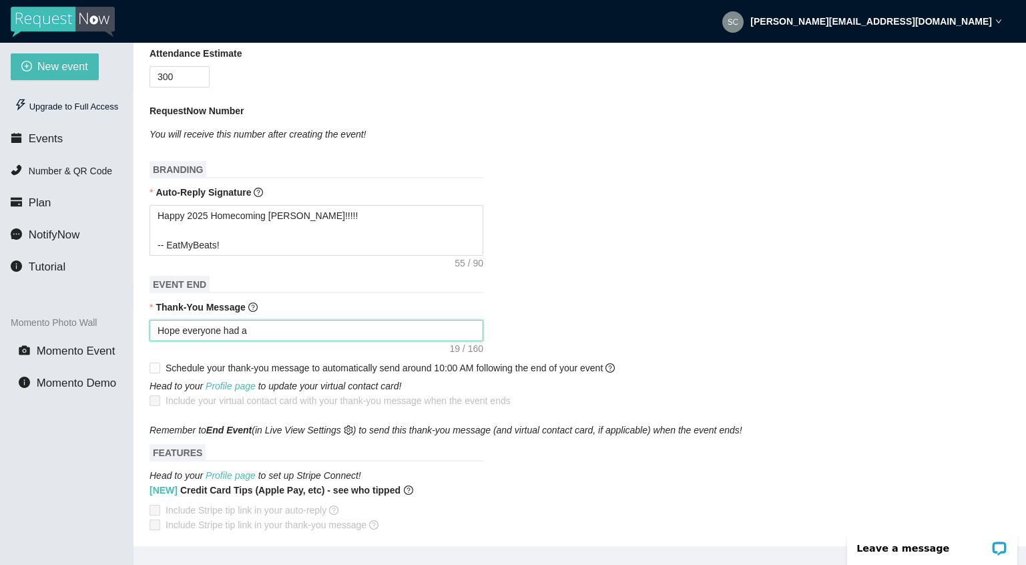
type textarea "Hope everyone had a"
type textarea "Hope everyone had a g"
type textarea "Hope everyone had a gr"
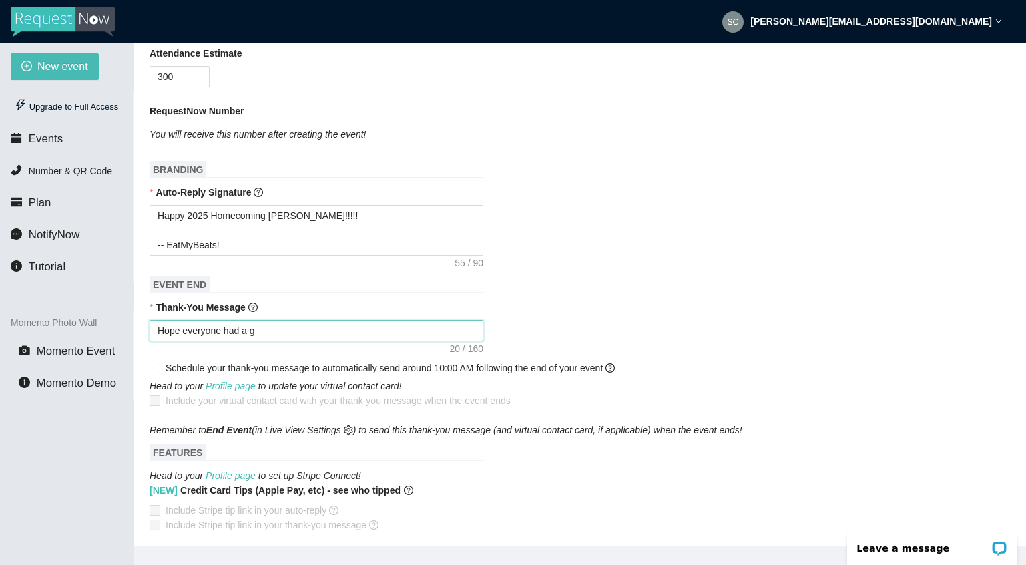
type textarea "Hope everyone had a gr"
type textarea "Hope everyone had a gre"
type textarea "Hope everyone had a grea"
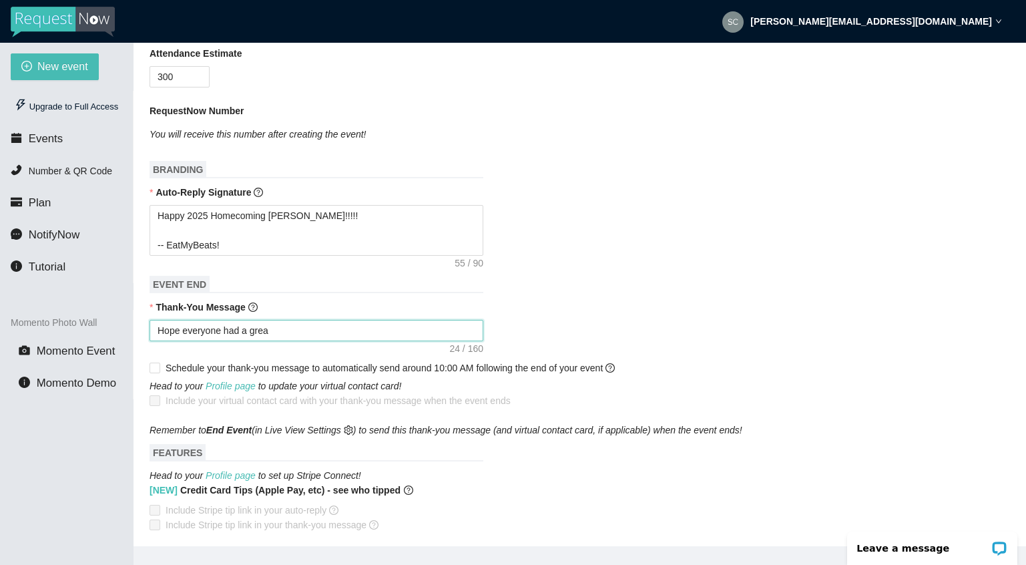
type textarea "Hope everyone had a great"
type textarea "Hope everyone had a great t"
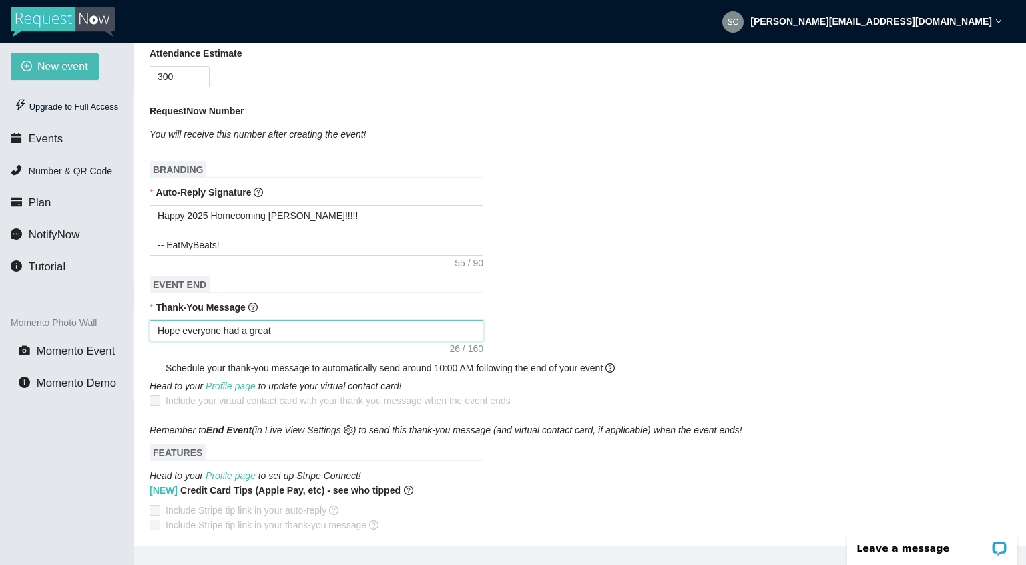
type textarea "Hope everyone had a great t"
type textarea "Hope everyone had a great ti"
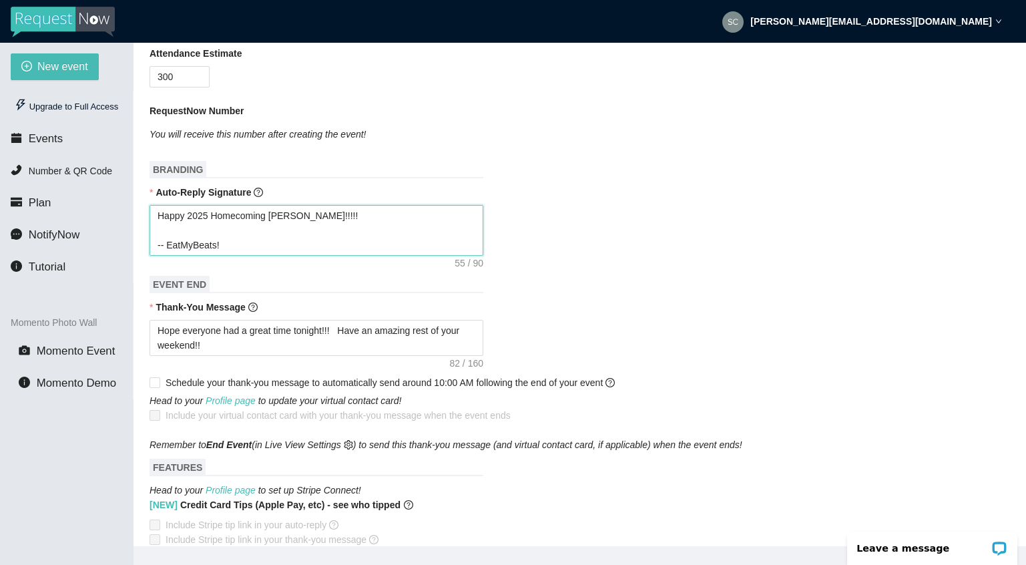
click at [344, 229] on textarea "Happy 2025 Homecoming Brookwood!!!!! -- EatMyBeats!" at bounding box center [317, 230] width 334 height 51
click at [236, 356] on textarea "Hope everyone had a great time tonight!!! Have an amazing rest of your weekend!!" at bounding box center [317, 338] width 334 height 36
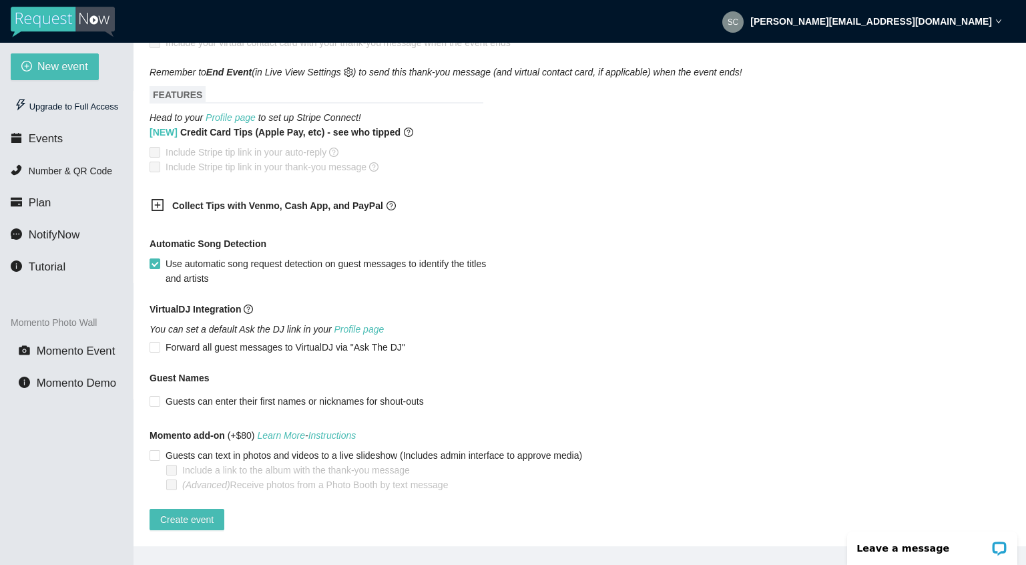
scroll to position [786, 0]
click at [158, 198] on icon "plus-square" at bounding box center [157, 204] width 13 height 13
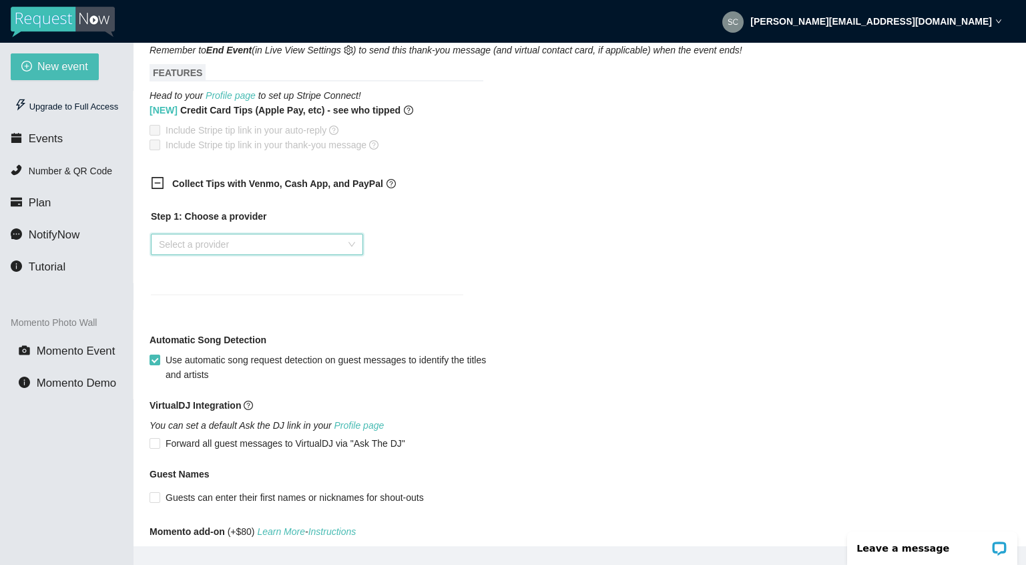
click at [230, 254] on input "search" at bounding box center [252, 244] width 187 height 20
click at [188, 301] on div "Venmo" at bounding box center [257, 305] width 196 height 15
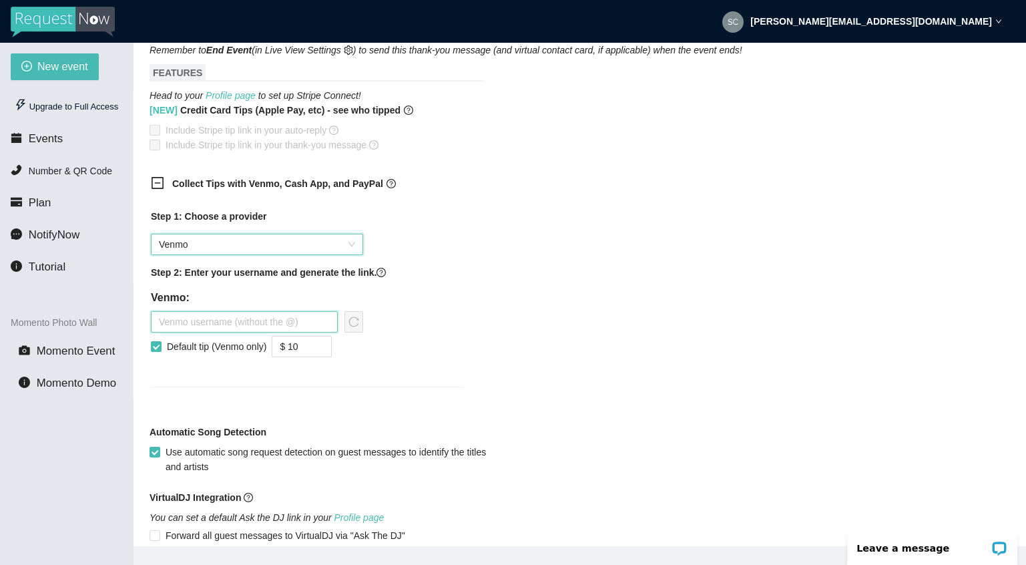
click at [226, 332] on input "text" at bounding box center [244, 321] width 187 height 21
click at [155, 350] on input "Default tip (Venmo only)" at bounding box center [155, 345] width 9 height 9
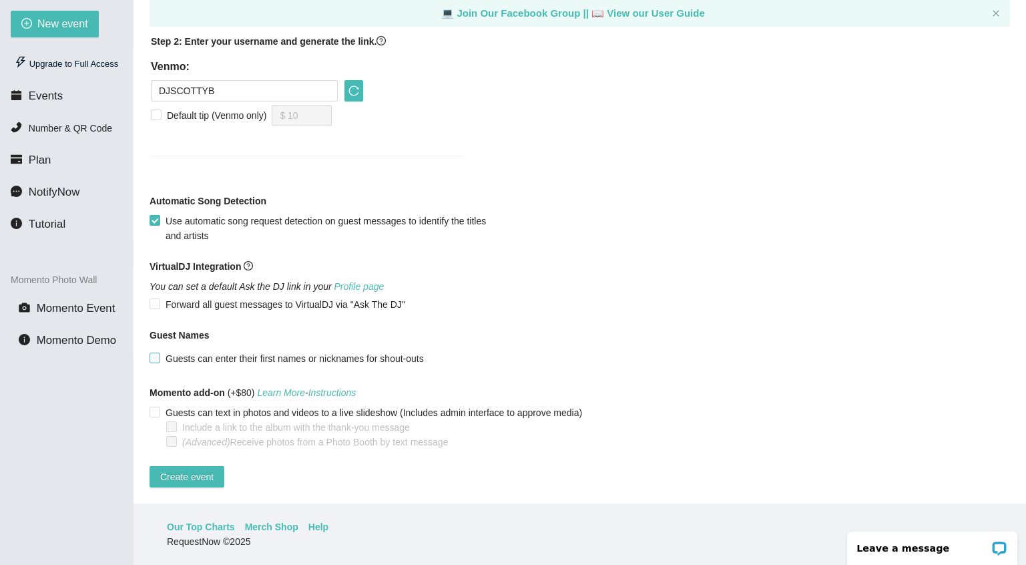
scroll to position [43, 0]
click at [188, 469] on span "Create event" at bounding box center [186, 476] width 53 height 15
click at [195, 469] on span "Create event" at bounding box center [186, 476] width 53 height 15
click at [182, 469] on span "Create event" at bounding box center [186, 476] width 53 height 15
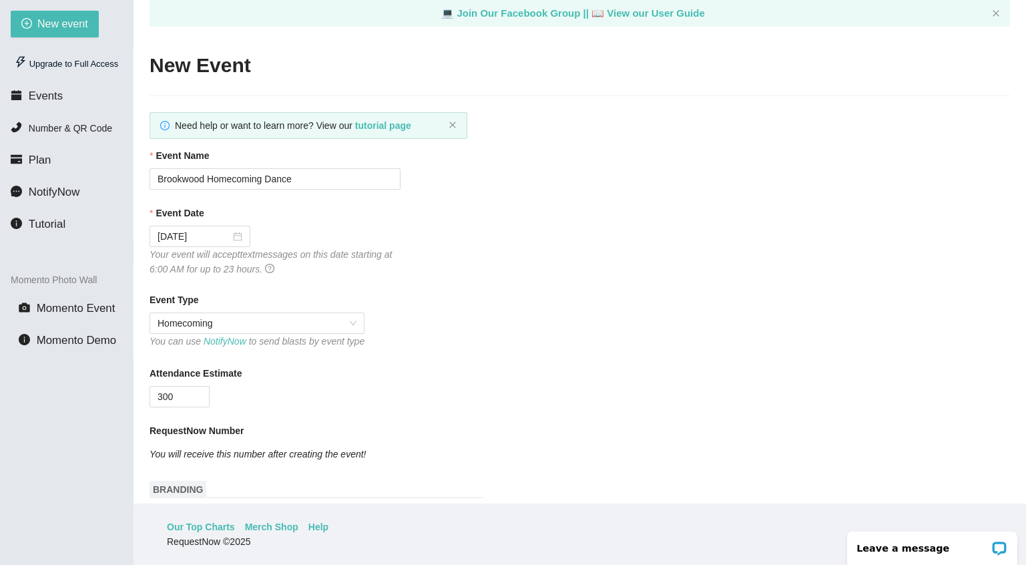
scroll to position [0, 0]
click at [57, 67] on div "Upgrade to Full Access" at bounding box center [66, 64] width 111 height 27
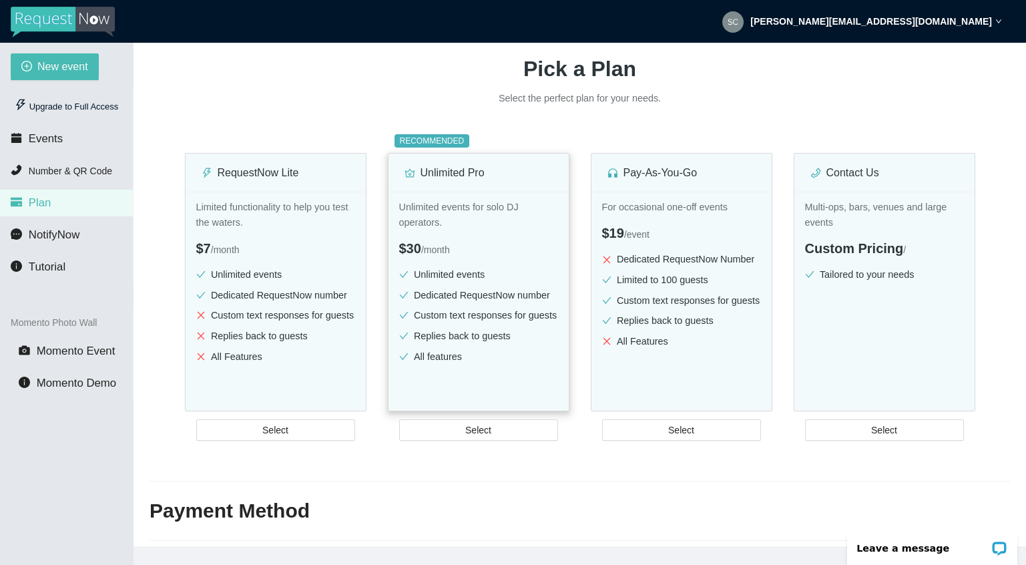
scroll to position [114, 0]
click at [465, 309] on li "Custom text responses for guests" at bounding box center [478, 314] width 159 height 15
click at [476, 437] on span "Select" at bounding box center [478, 429] width 26 height 15
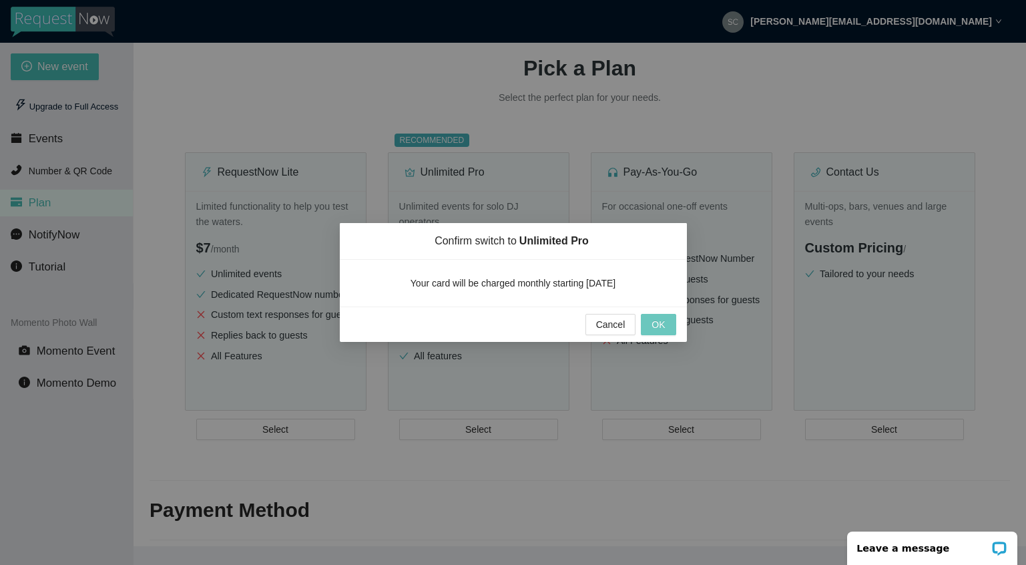
click at [657, 324] on span "OK" at bounding box center [657, 324] width 13 height 15
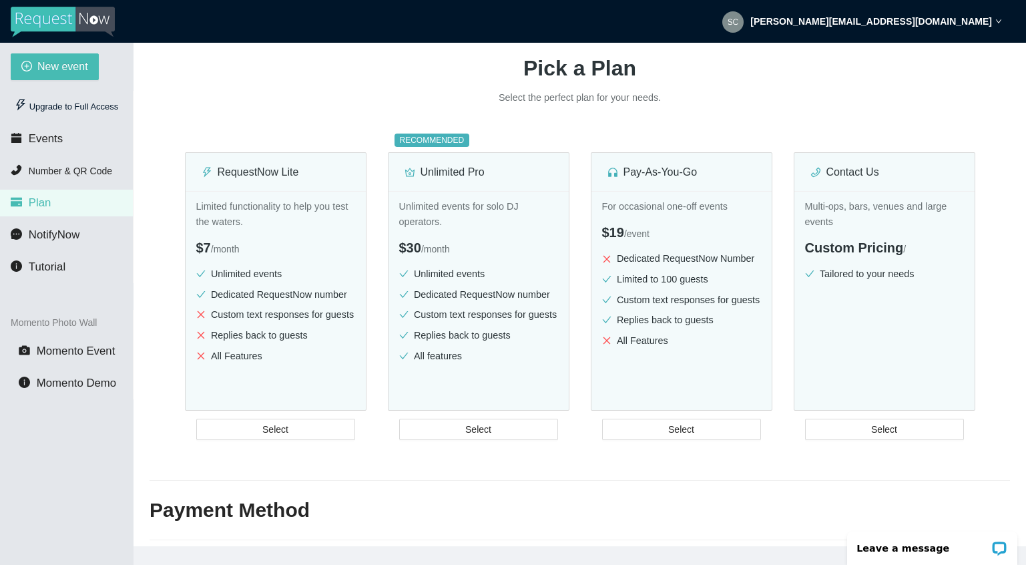
click at [922, 23] on strong "[PERSON_NAME][EMAIL_ADDRESS][DOMAIN_NAME]" at bounding box center [871, 21] width 242 height 11
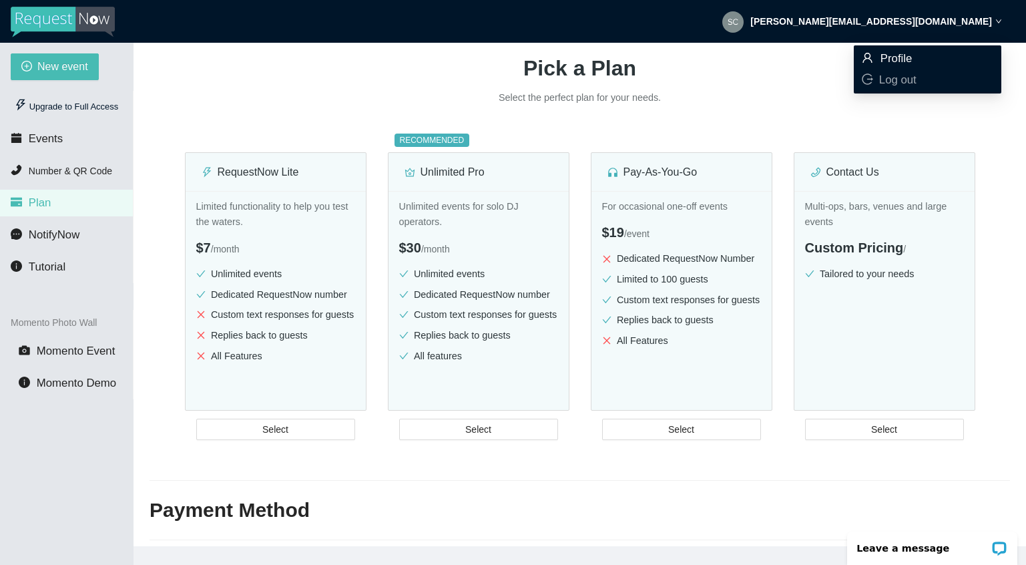
click at [900, 60] on span "Profile" at bounding box center [896, 58] width 32 height 13
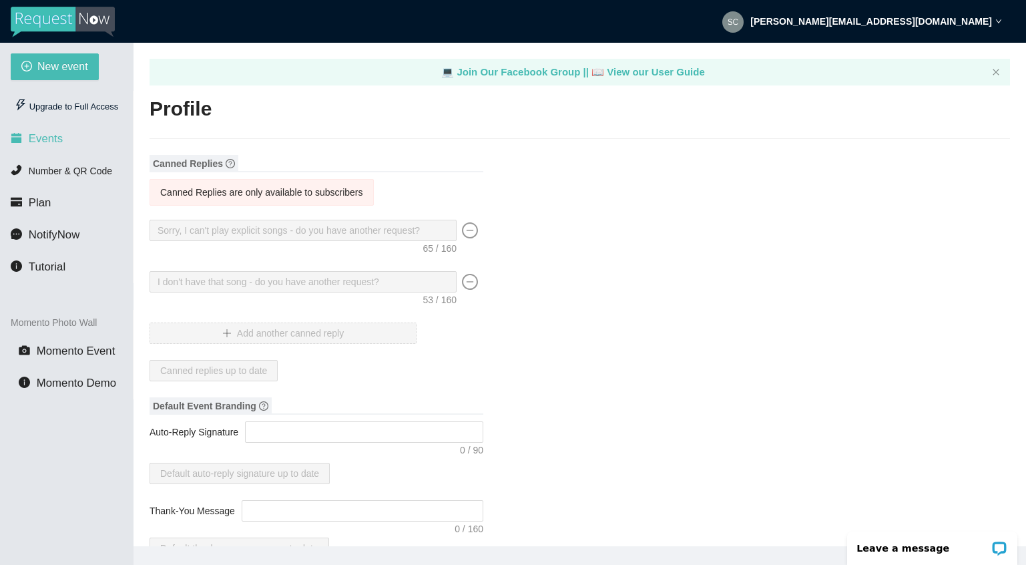
click at [44, 143] on span "Events" at bounding box center [46, 138] width 34 height 13
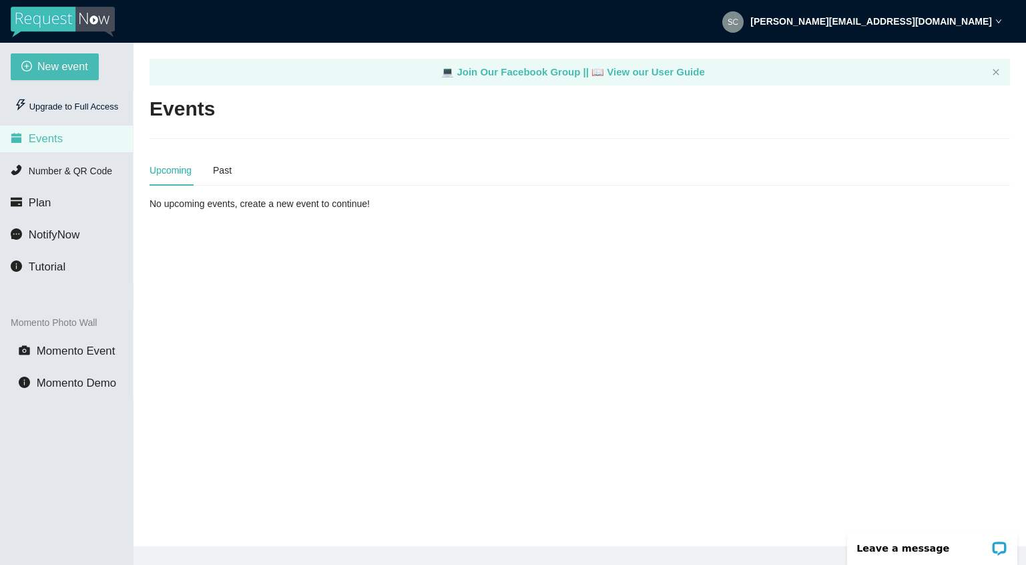
click at [928, 23] on strong "[PERSON_NAME][EMAIL_ADDRESS][DOMAIN_NAME]" at bounding box center [871, 21] width 242 height 11
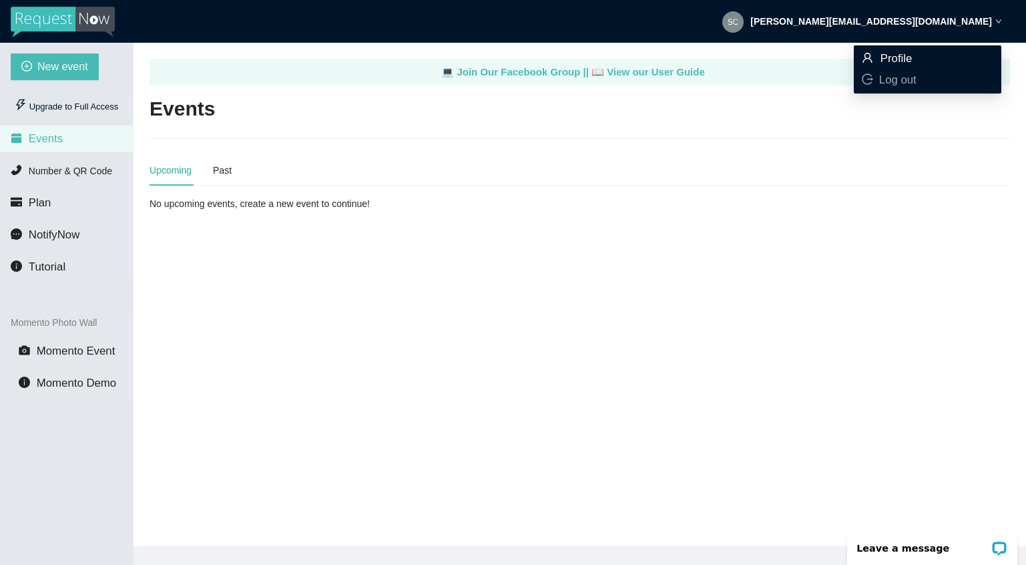
click at [903, 55] on span "Profile" at bounding box center [896, 58] width 32 height 13
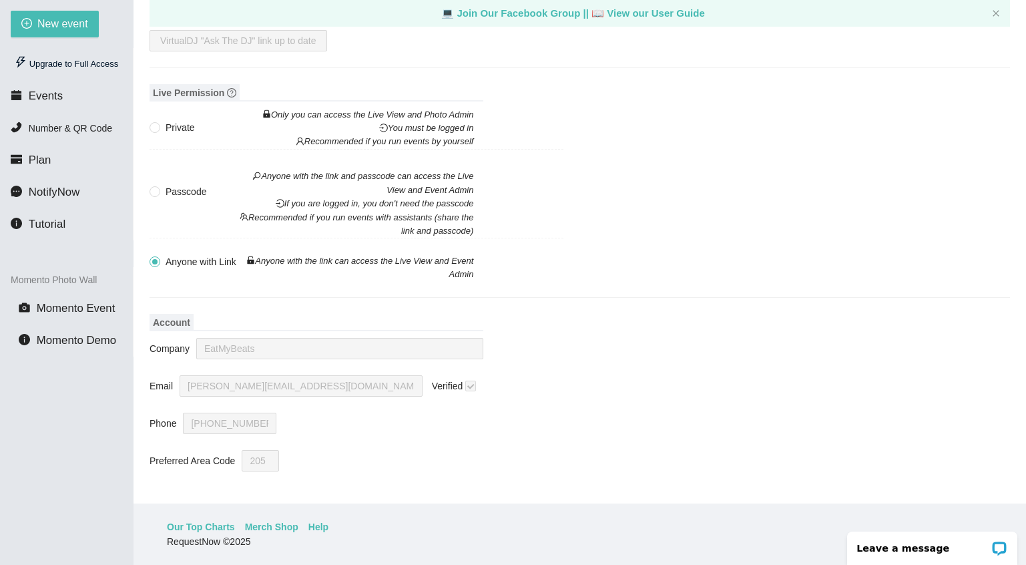
scroll to position [43, 0]
click at [155, 122] on input "Private Only you can access the Live View and Photo Admin You must be logged in…" at bounding box center [154, 126] width 9 height 9
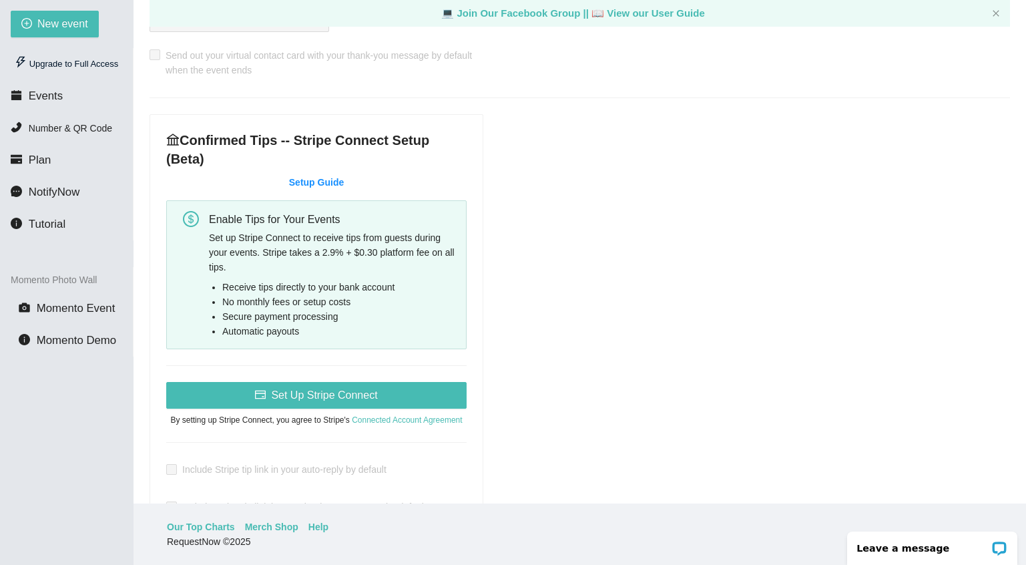
scroll to position [446, 0]
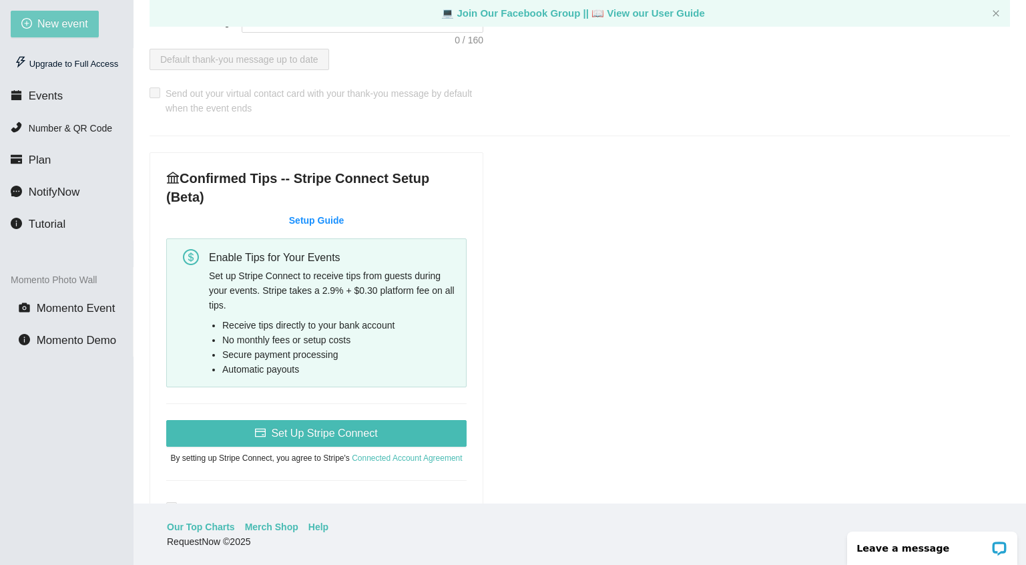
click at [60, 29] on span "New event" at bounding box center [62, 23] width 51 height 17
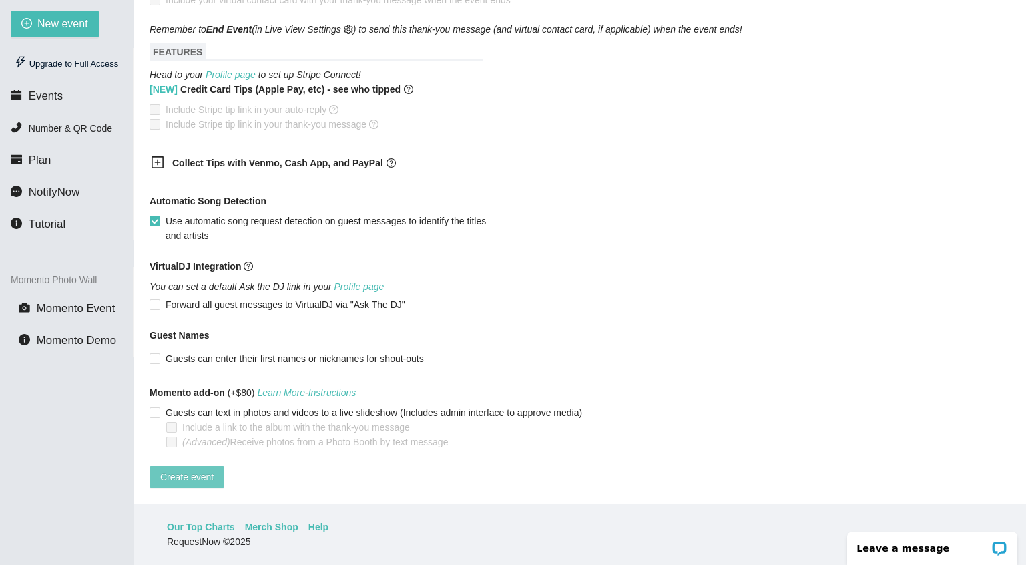
click at [178, 469] on span "Create event" at bounding box center [186, 476] width 53 height 15
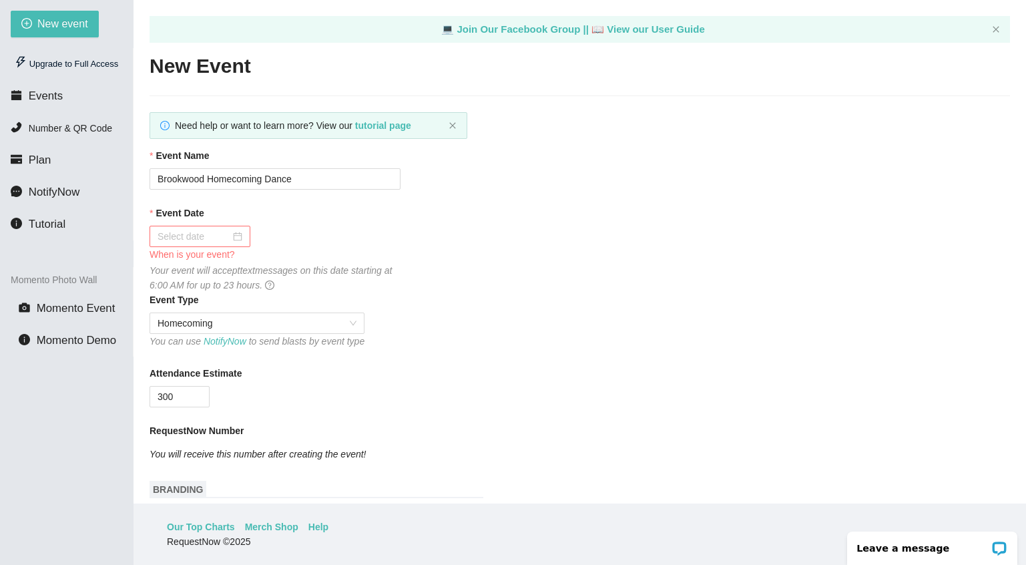
click at [236, 238] on div at bounding box center [200, 236] width 85 height 15
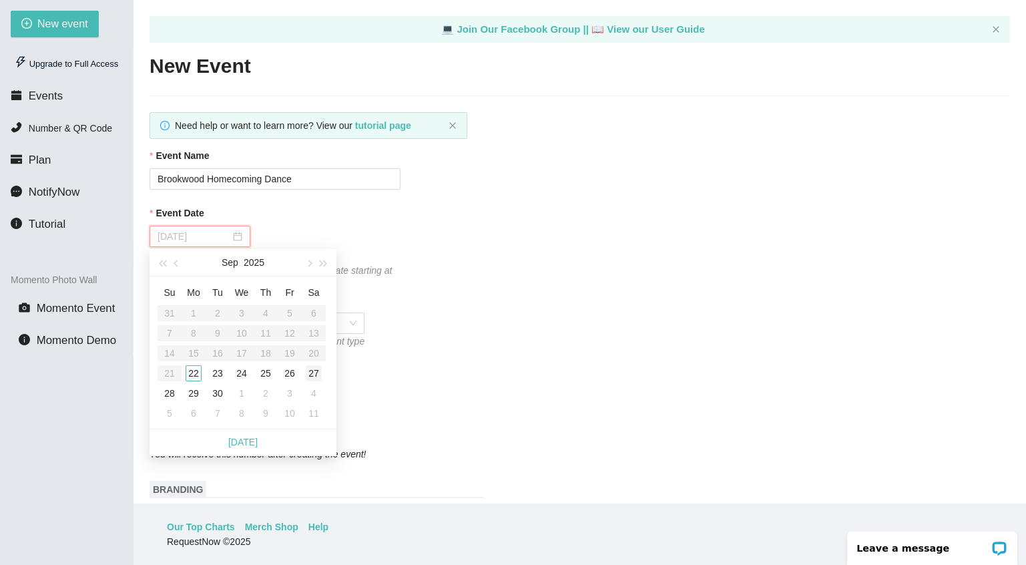
click at [310, 371] on div "27" at bounding box center [314, 373] width 16 height 16
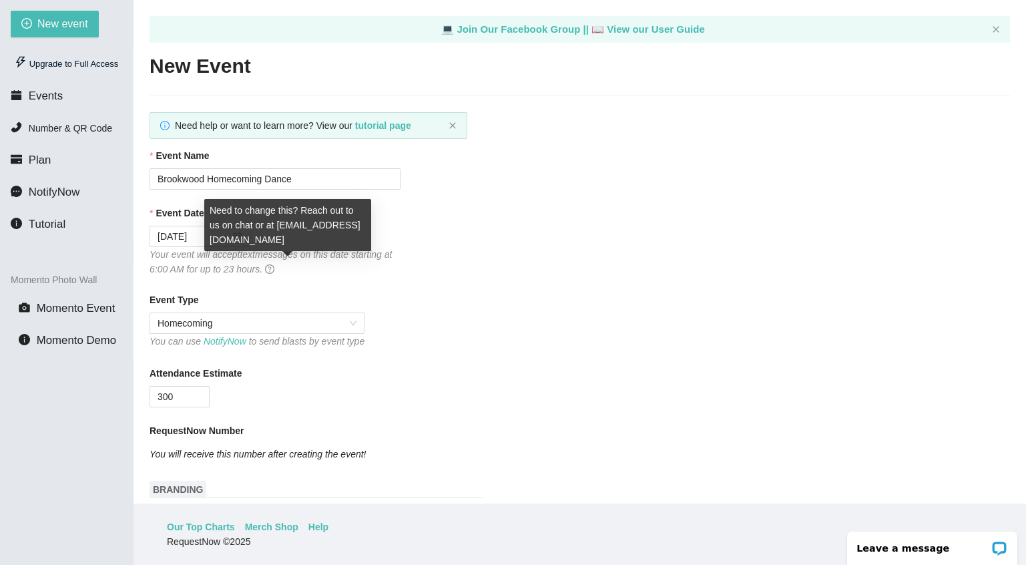
click at [274, 268] on icon "question-circle" at bounding box center [269, 268] width 9 height 9
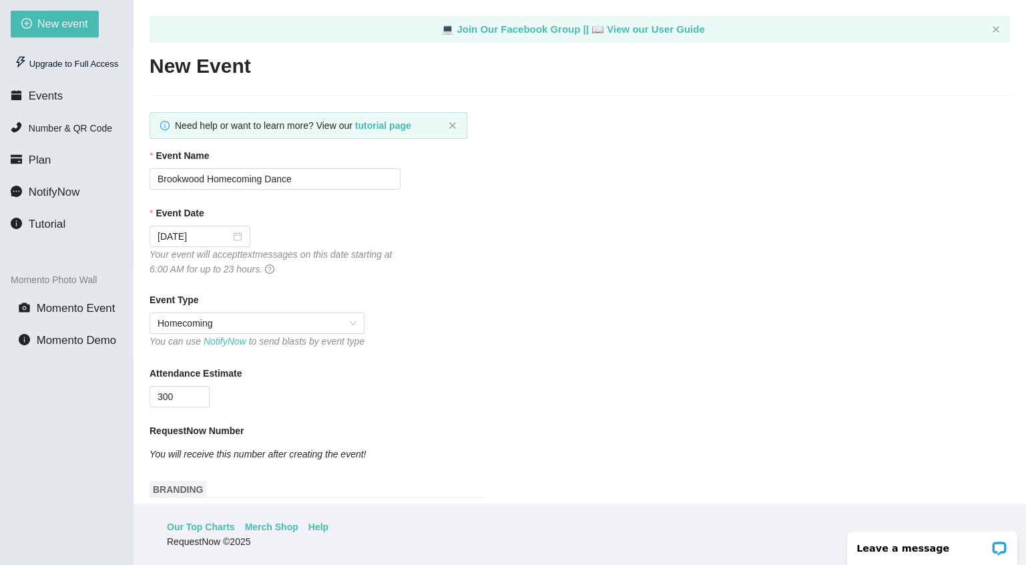
click at [656, 218] on div "Event Date" at bounding box center [580, 216] width 860 height 20
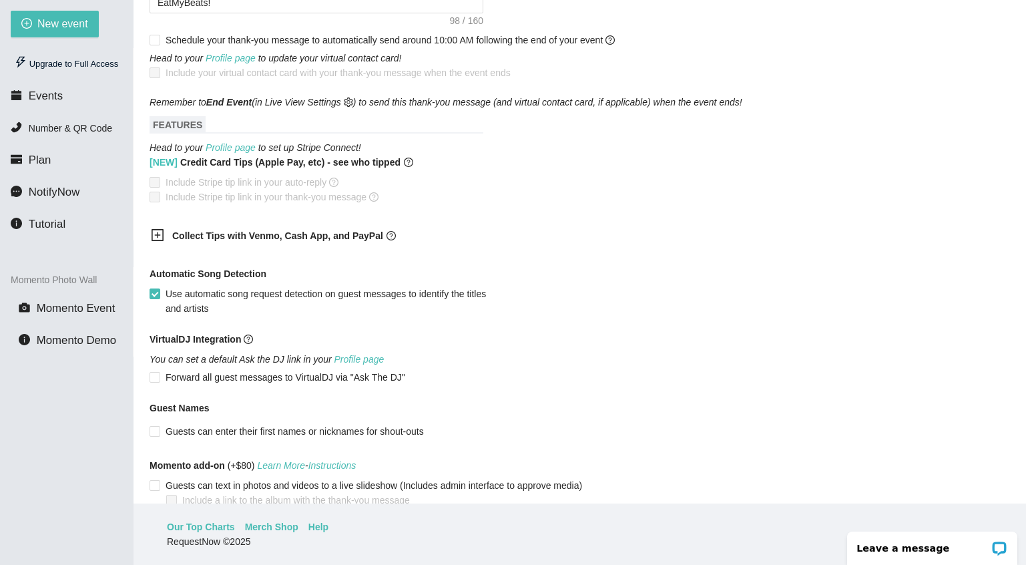
scroll to position [693, 0]
click at [160, 240] on icon "plus-square" at bounding box center [157, 233] width 13 height 13
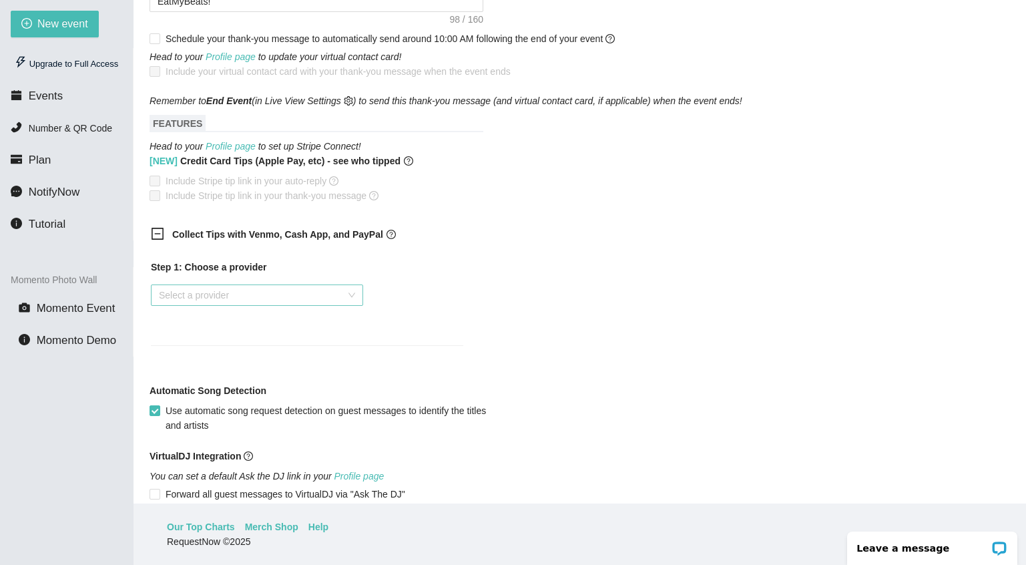
click at [228, 305] on input "search" at bounding box center [252, 295] width 187 height 20
click at [190, 353] on div "Venmo" at bounding box center [257, 355] width 196 height 15
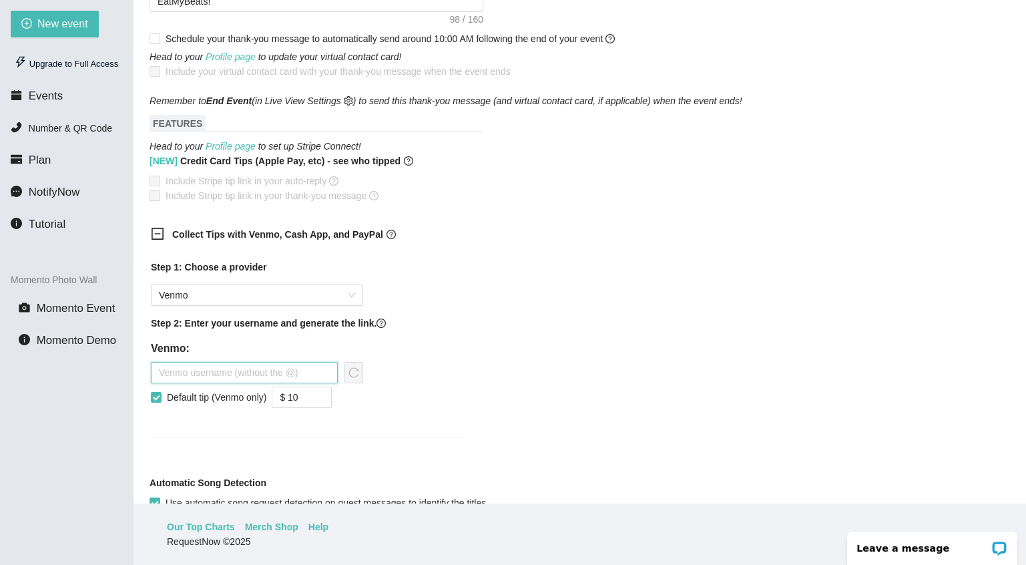
click at [227, 383] on input "text" at bounding box center [244, 372] width 187 height 21
click at [154, 401] on input "Default tip (Venmo only)" at bounding box center [155, 396] width 9 height 9
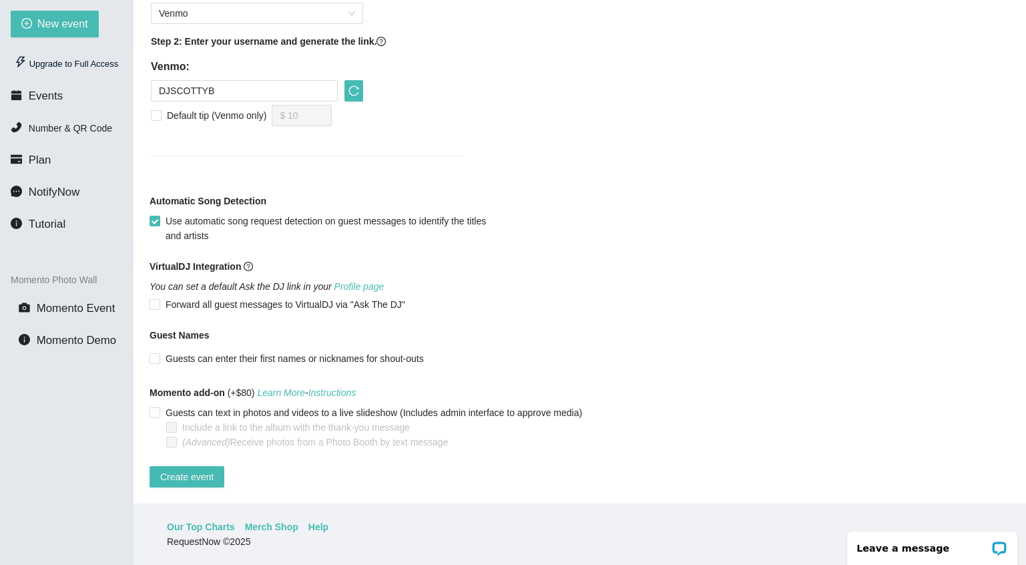
scroll to position [996, 0]
click at [196, 473] on span "Create event" at bounding box center [186, 476] width 53 height 15
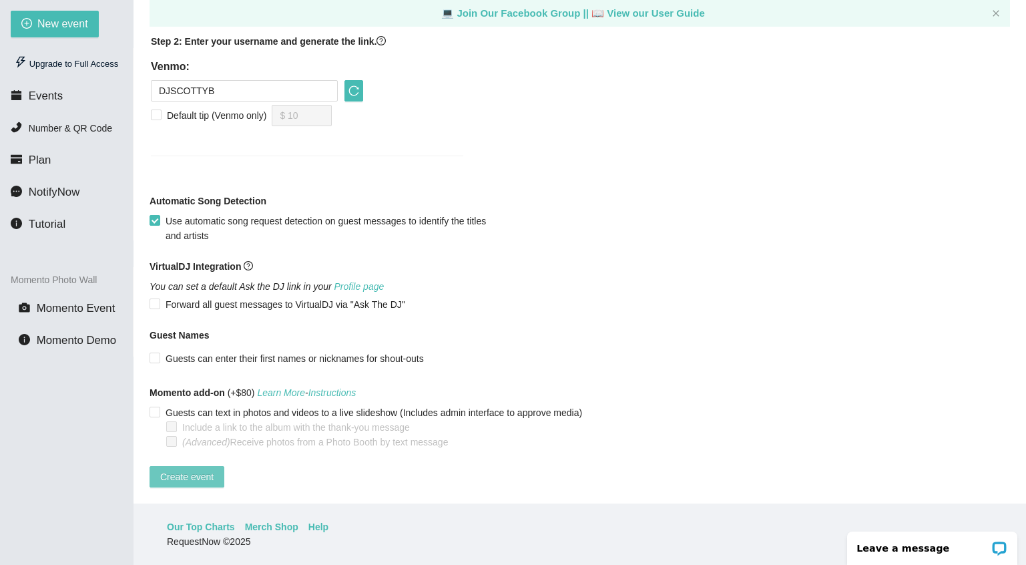
scroll to position [43, 0]
click at [188, 469] on span "Create event" at bounding box center [186, 476] width 53 height 15
click at [40, 160] on span "Plan" at bounding box center [40, 160] width 23 height 13
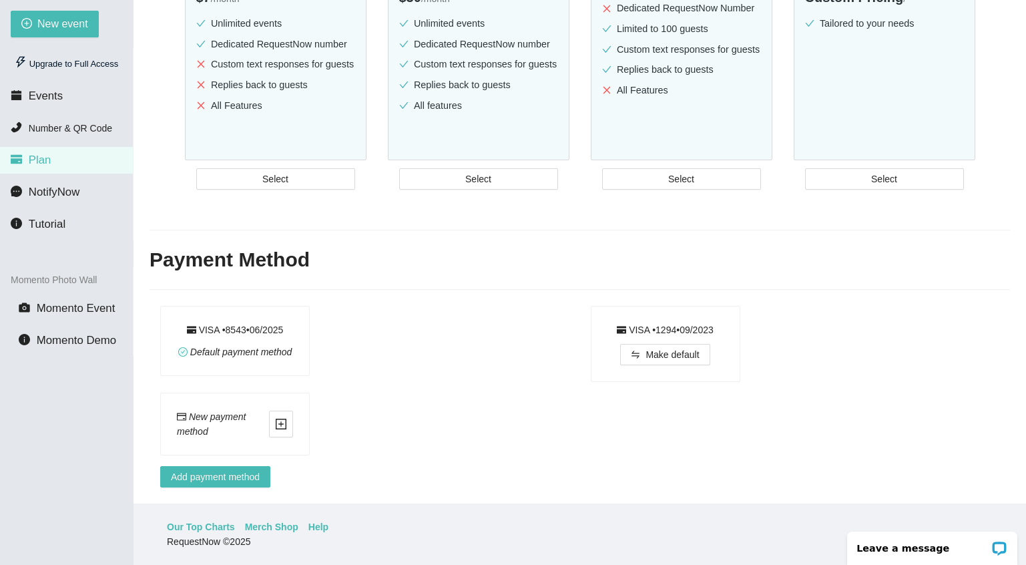
scroll to position [350, 0]
click at [280, 418] on icon "plus-square" at bounding box center [281, 424] width 12 height 12
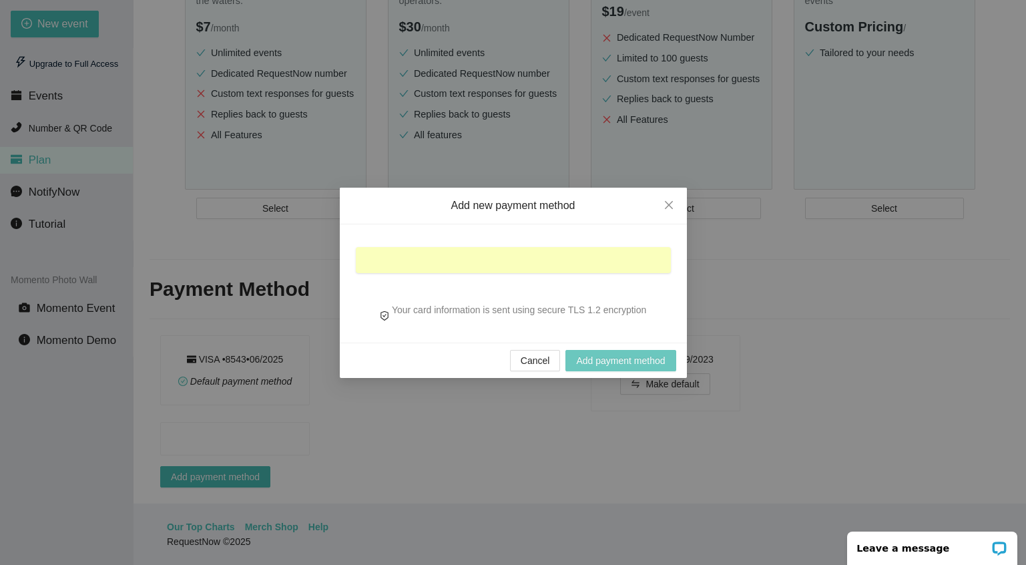
click at [609, 360] on span "Add payment method" at bounding box center [620, 360] width 89 height 15
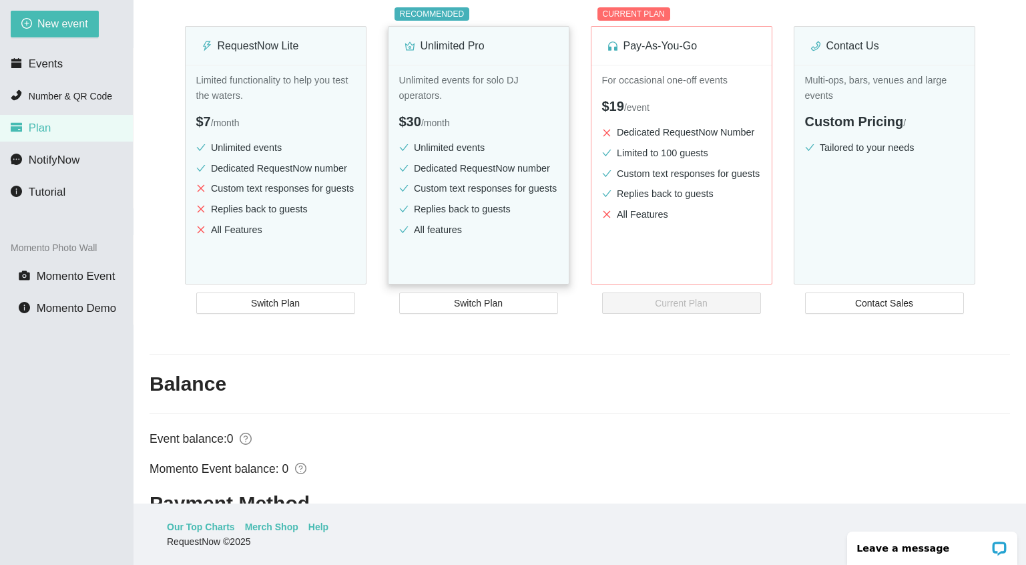
scroll to position [204, 0]
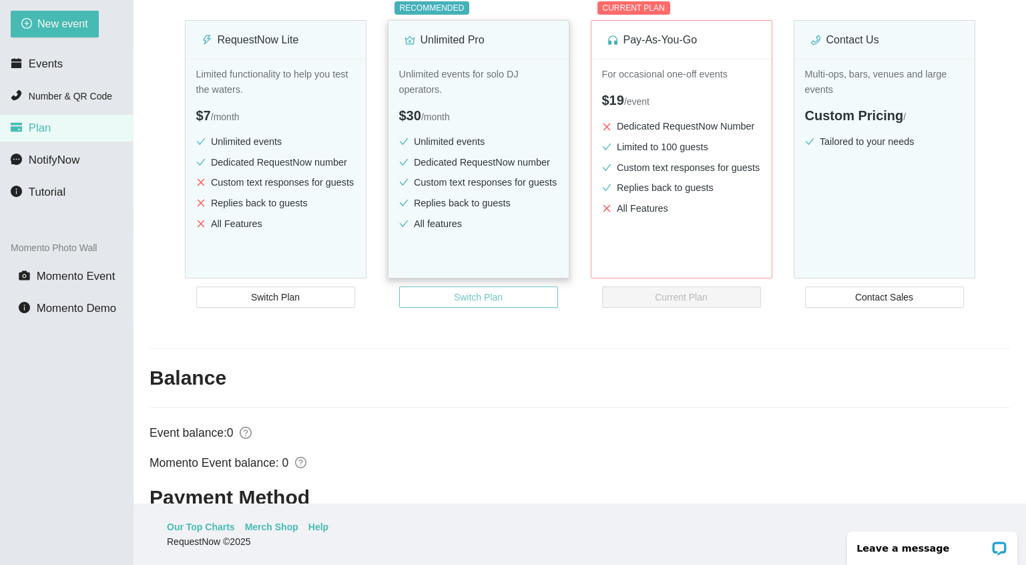
click at [488, 304] on span "Switch Plan" at bounding box center [478, 297] width 49 height 15
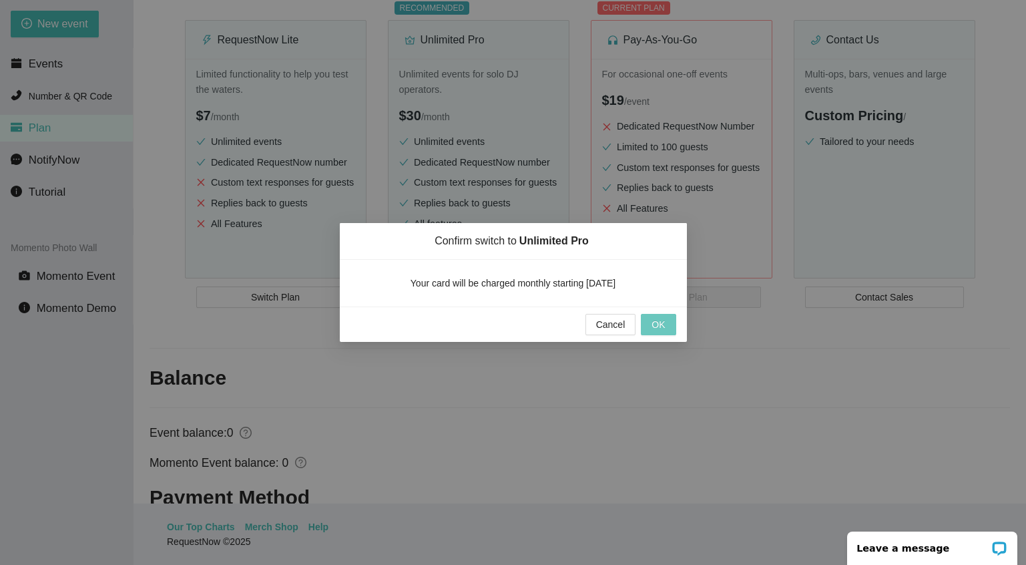
click at [659, 324] on span "OK" at bounding box center [657, 324] width 13 height 15
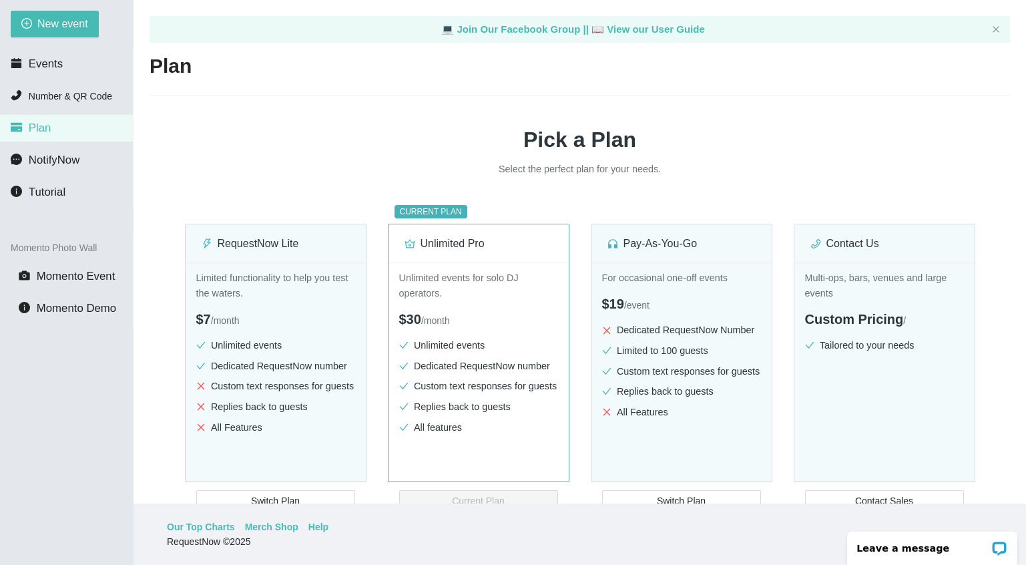
scroll to position [0, 0]
click at [61, 29] on span "New event" at bounding box center [62, 23] width 51 height 17
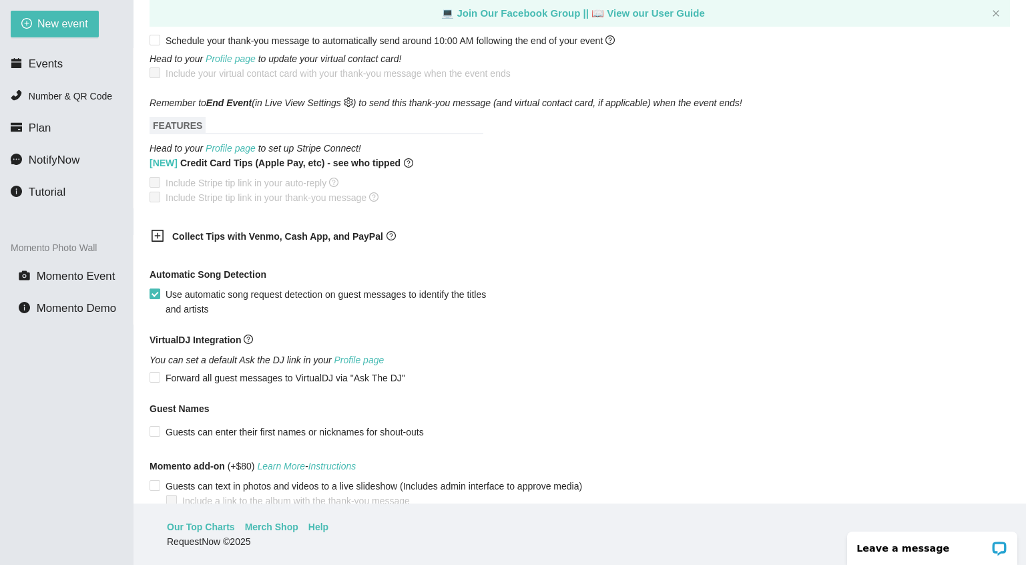
scroll to position [792, 0]
click at [155, 243] on icon "plus-square" at bounding box center [157, 236] width 13 height 13
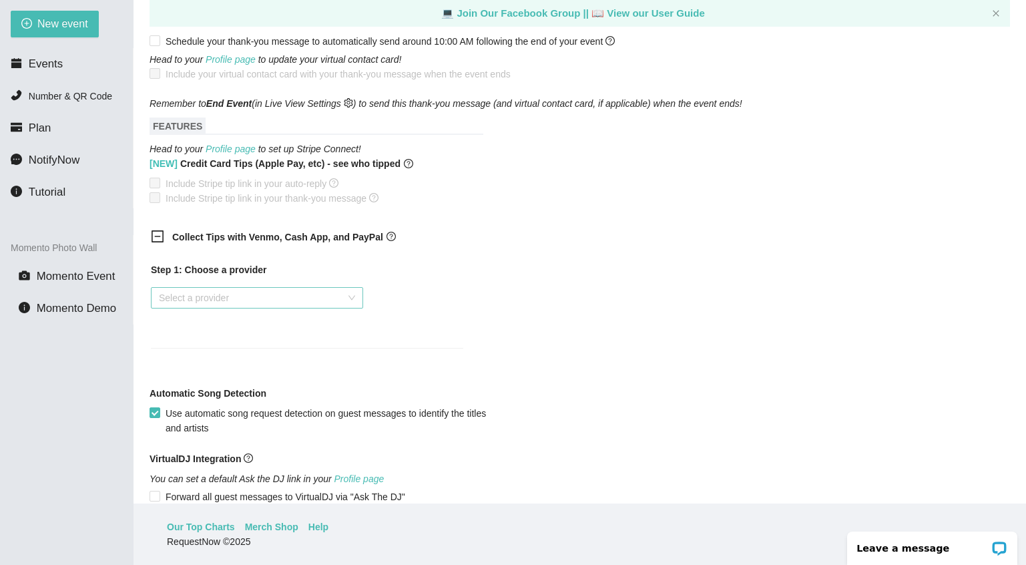
click at [212, 308] on input "search" at bounding box center [252, 298] width 187 height 20
click at [186, 359] on div "Venmo" at bounding box center [257, 358] width 196 height 15
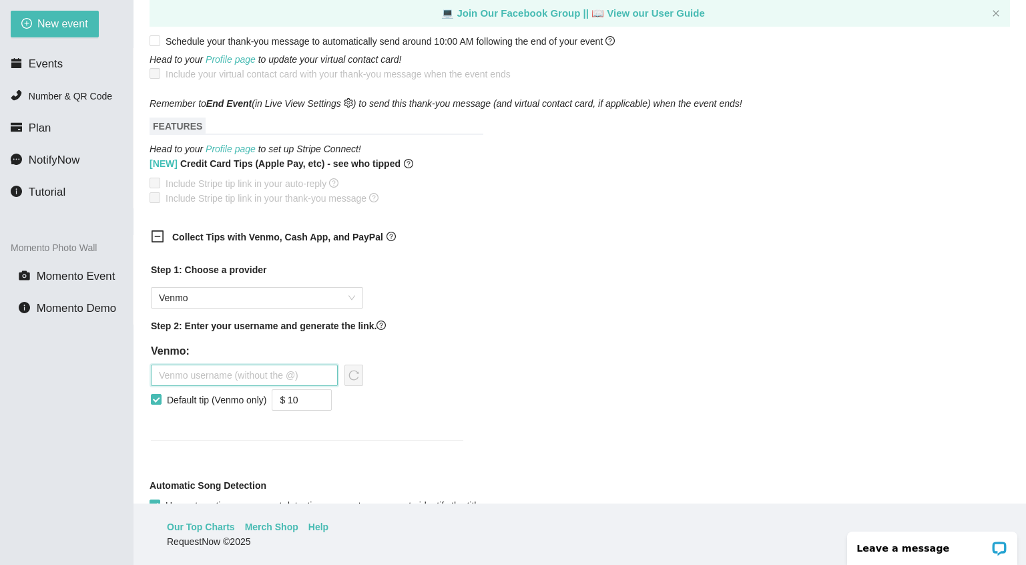
click at [201, 386] on input "text" at bounding box center [244, 374] width 187 height 21
click at [157, 403] on input "Default tip (Venmo only)" at bounding box center [155, 398] width 9 height 9
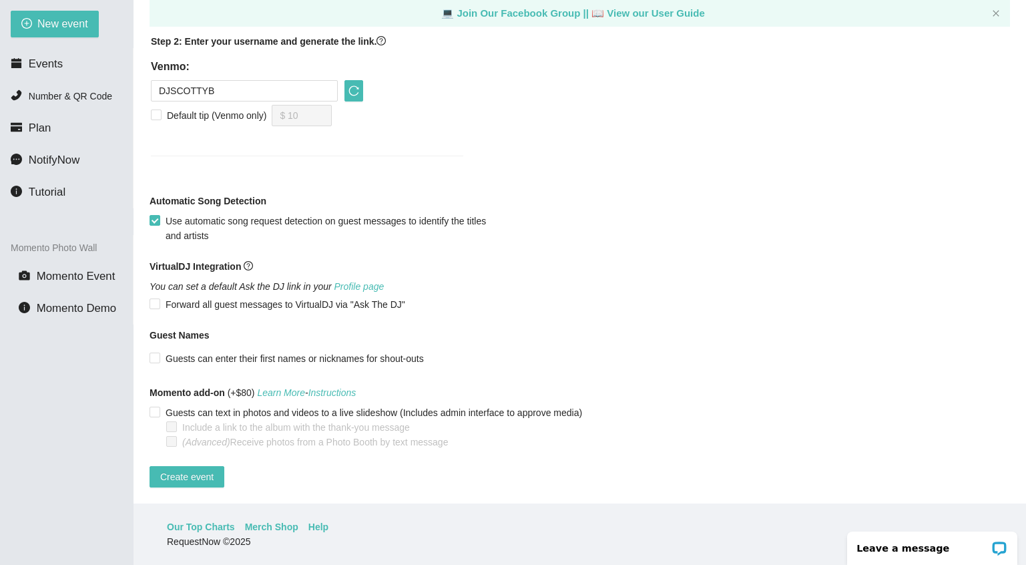
scroll to position [1098, 0]
click at [183, 472] on span "Create event" at bounding box center [186, 476] width 53 height 15
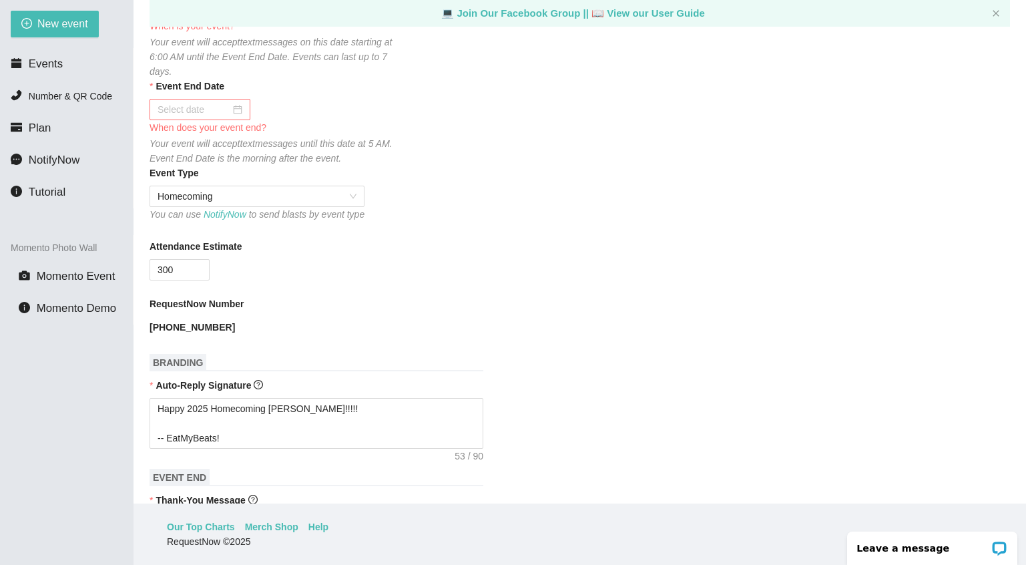
click at [236, 113] on div at bounding box center [200, 109] width 85 height 15
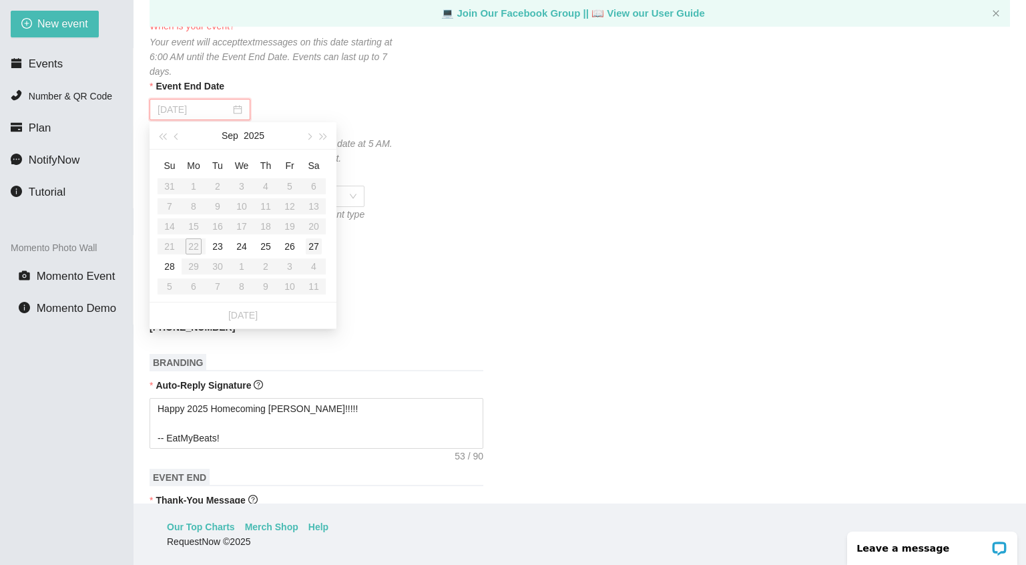
click at [313, 249] on div "27" at bounding box center [314, 246] width 16 height 16
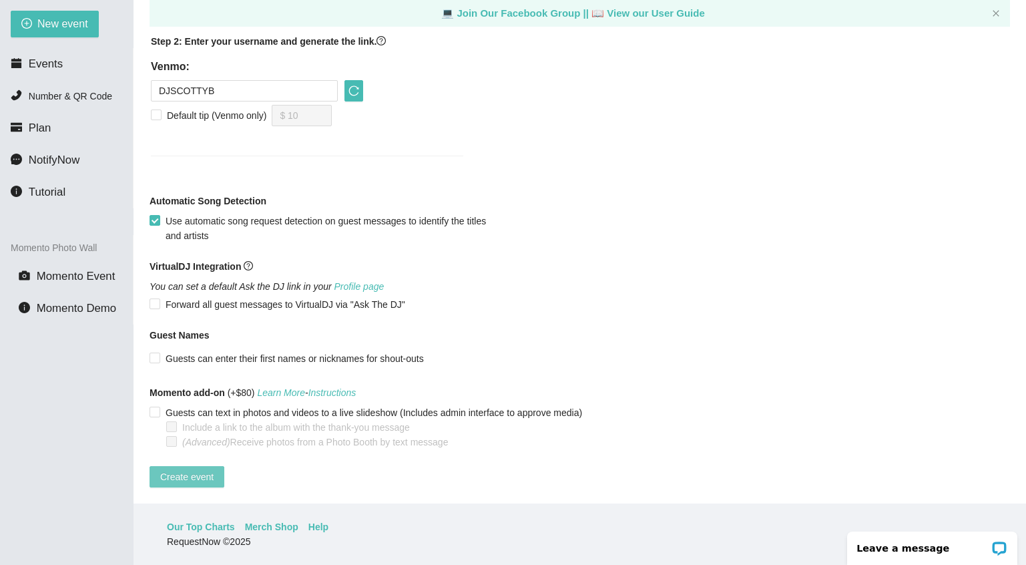
click at [184, 469] on span "Create event" at bounding box center [186, 476] width 53 height 15
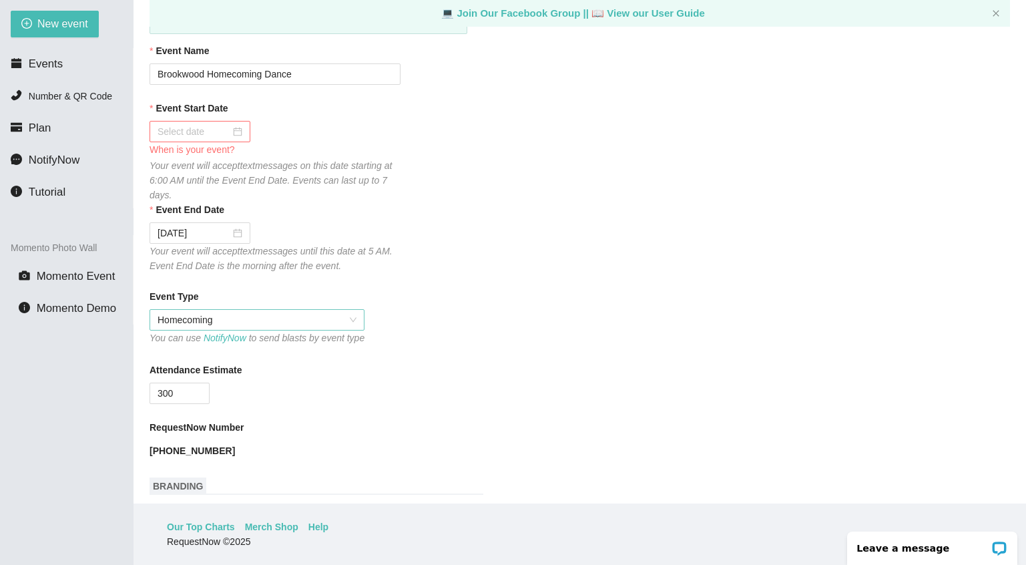
scroll to position [104, 0]
click at [234, 129] on div at bounding box center [200, 132] width 85 height 15
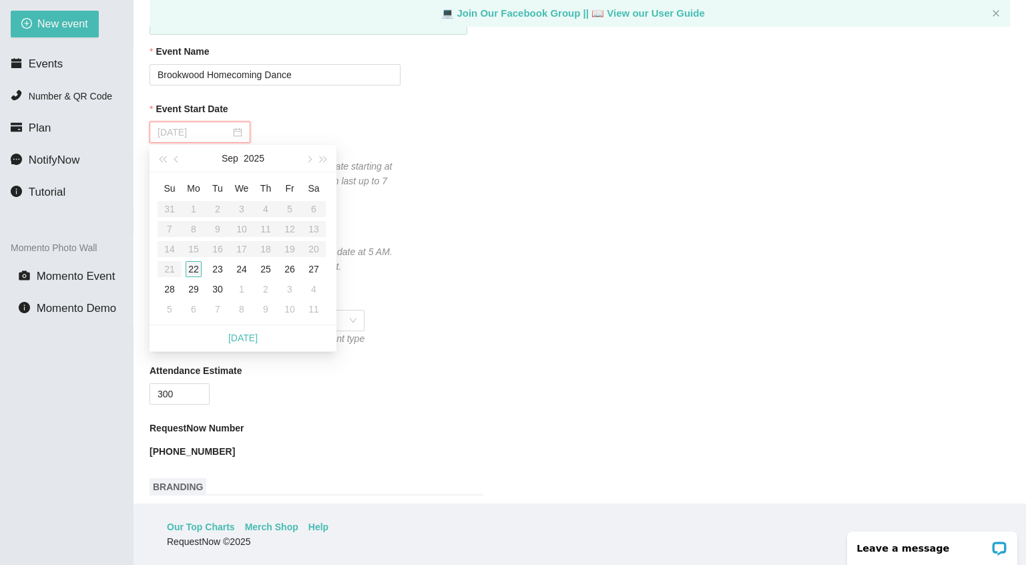
click at [194, 269] on div "22" at bounding box center [194, 269] width 16 height 16
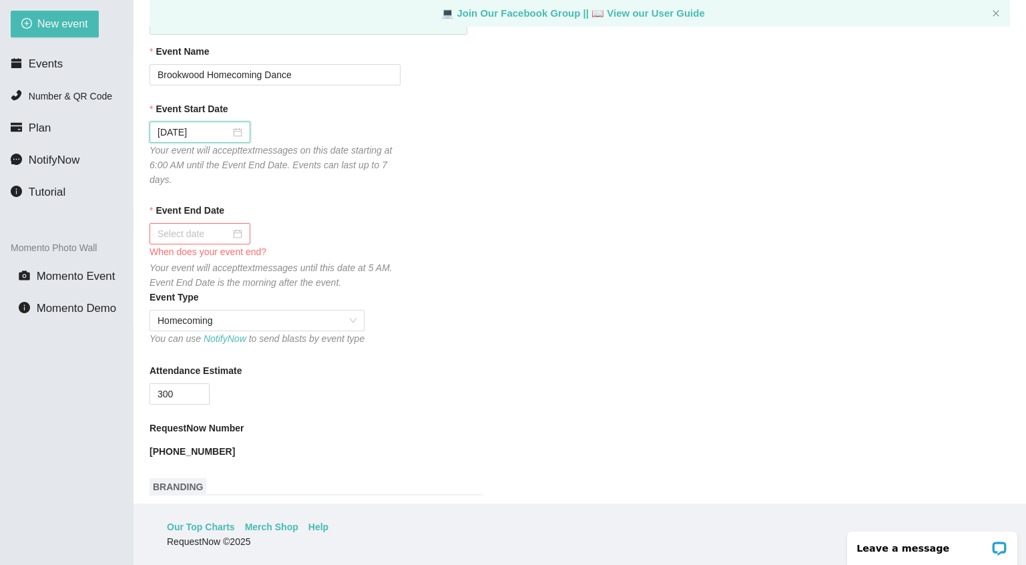
click at [234, 230] on div at bounding box center [200, 233] width 85 height 15
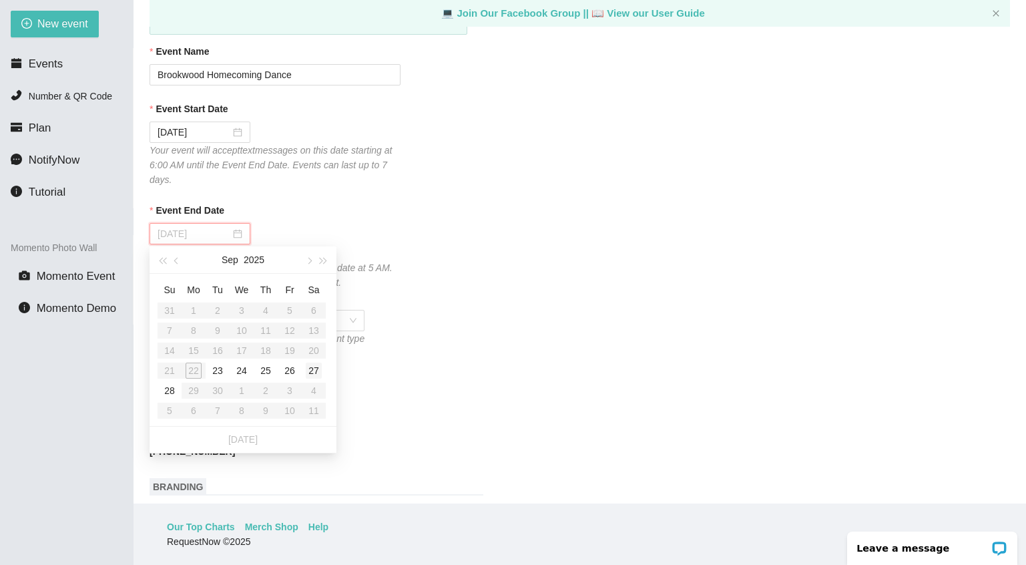
click at [314, 370] on div "27" at bounding box center [314, 370] width 16 height 16
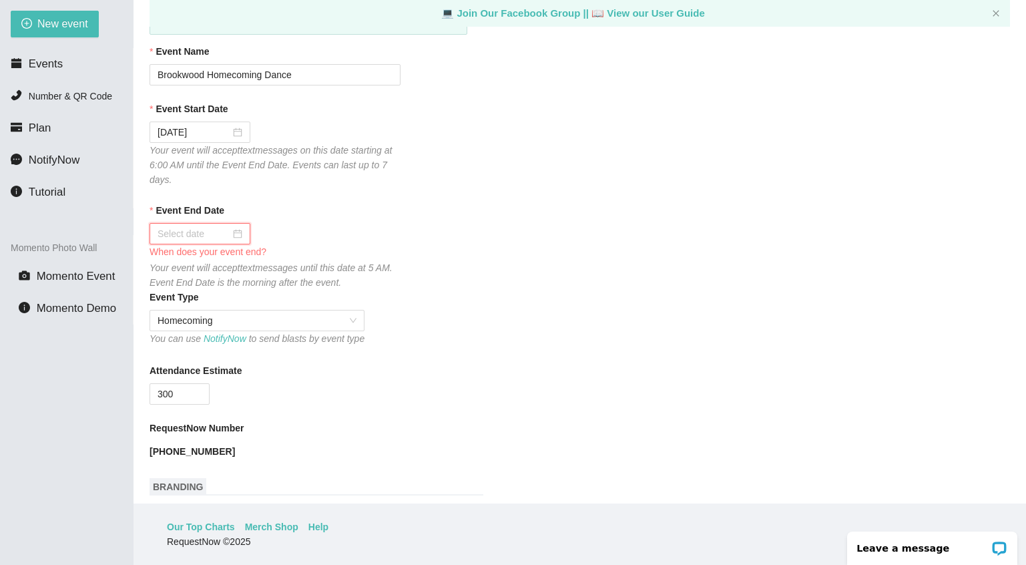
click at [238, 234] on div at bounding box center [200, 233] width 85 height 15
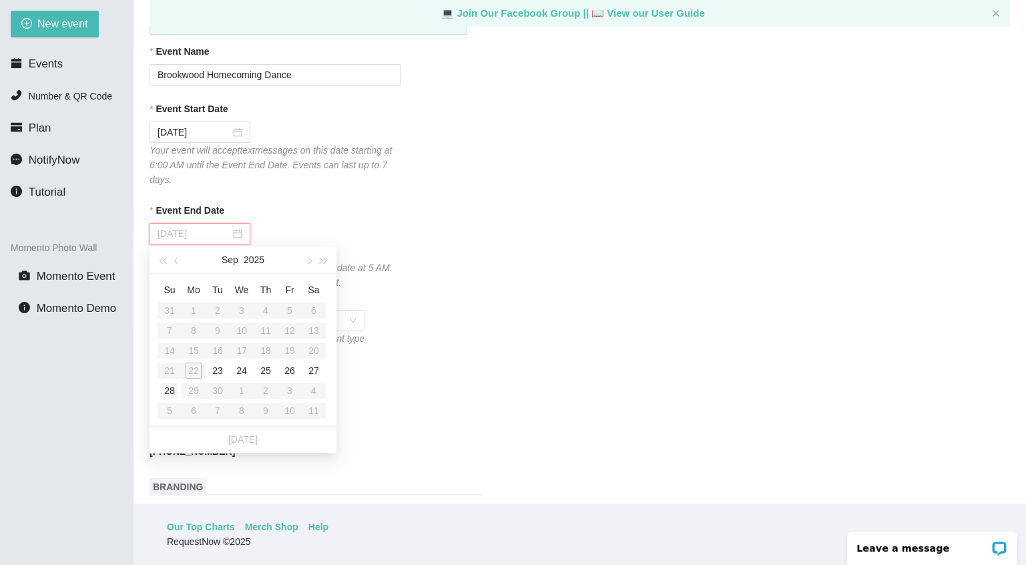
click at [169, 391] on div "28" at bounding box center [170, 390] width 16 height 16
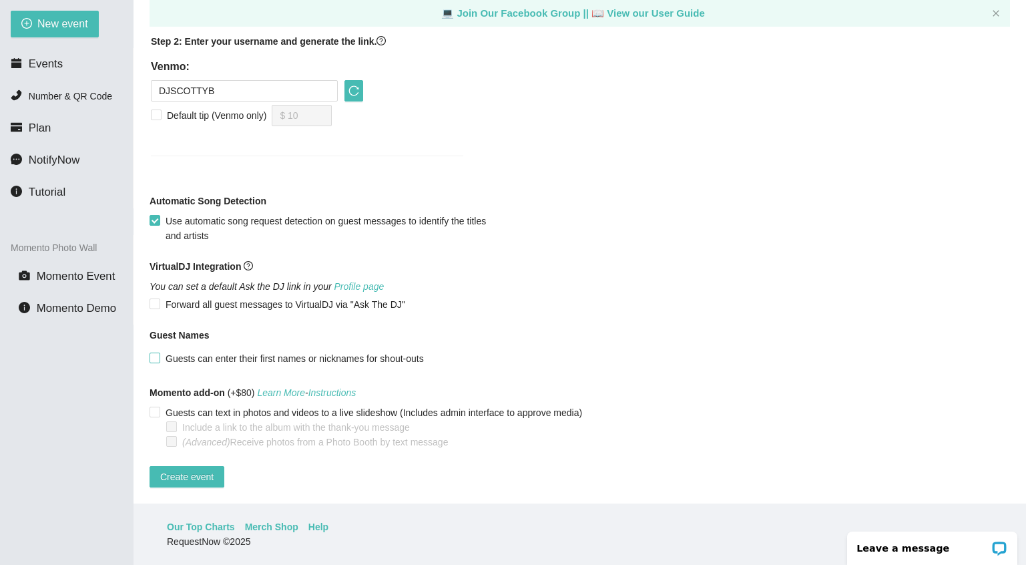
scroll to position [1098, 0]
click at [186, 469] on span "Create event" at bounding box center [186, 476] width 53 height 15
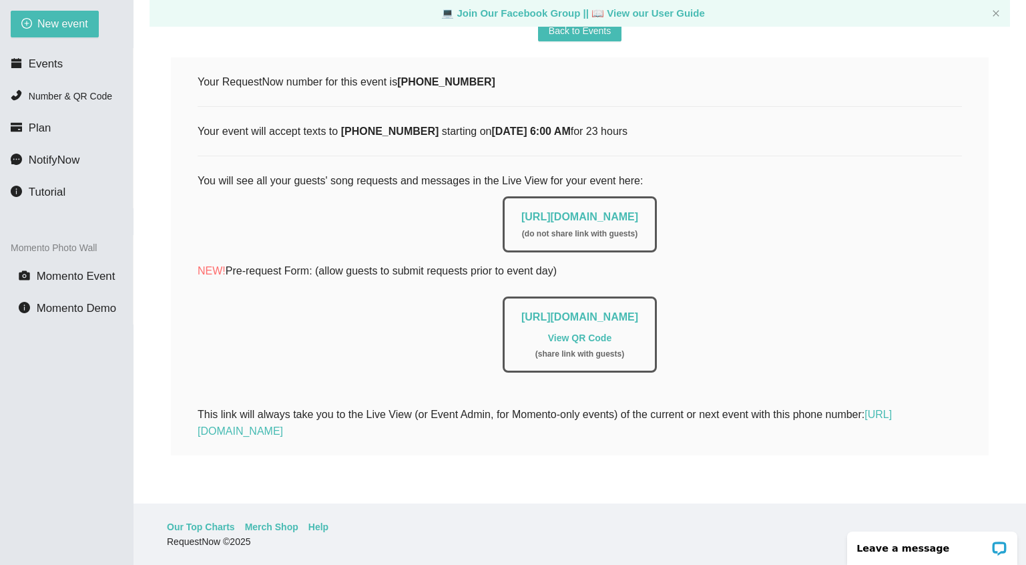
click at [587, 332] on link "View QR Code" at bounding box center [579, 337] width 63 height 11
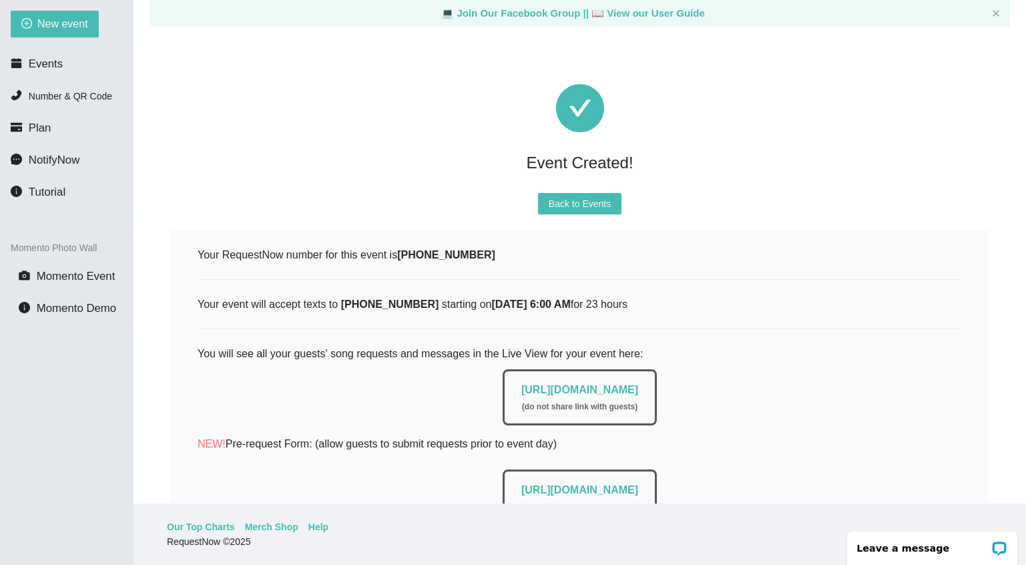
scroll to position [0, 0]
click at [582, 204] on span "Back to Events" at bounding box center [580, 203] width 62 height 15
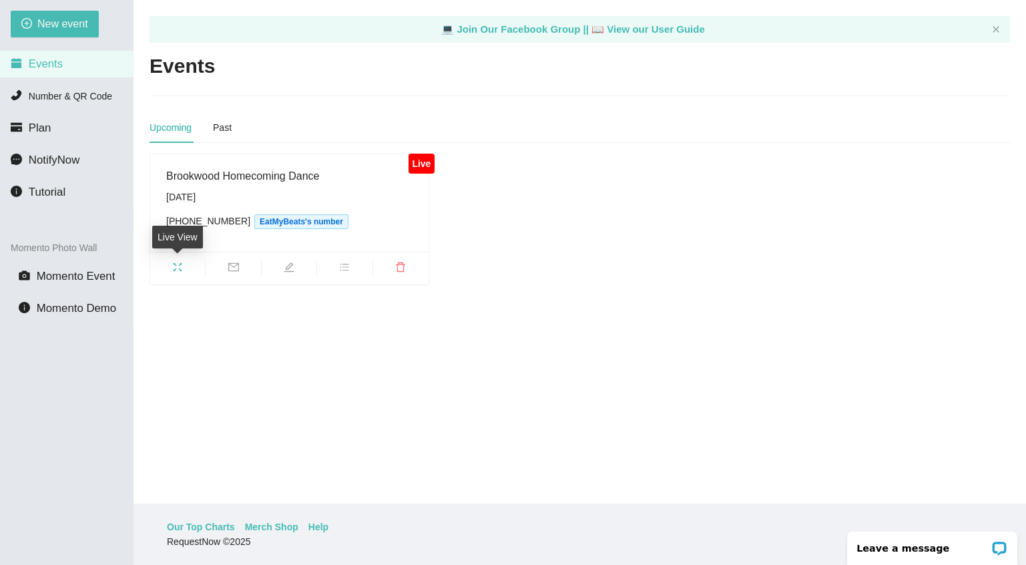
click at [179, 266] on icon "fullscreen" at bounding box center [177, 267] width 11 height 11
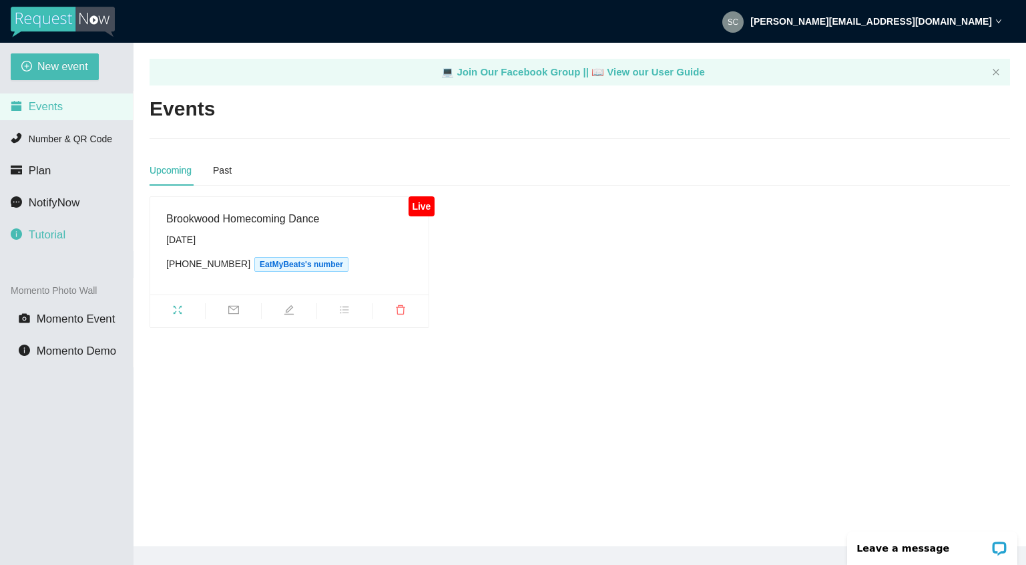
click at [52, 234] on span "Tutorial" at bounding box center [47, 234] width 37 height 13
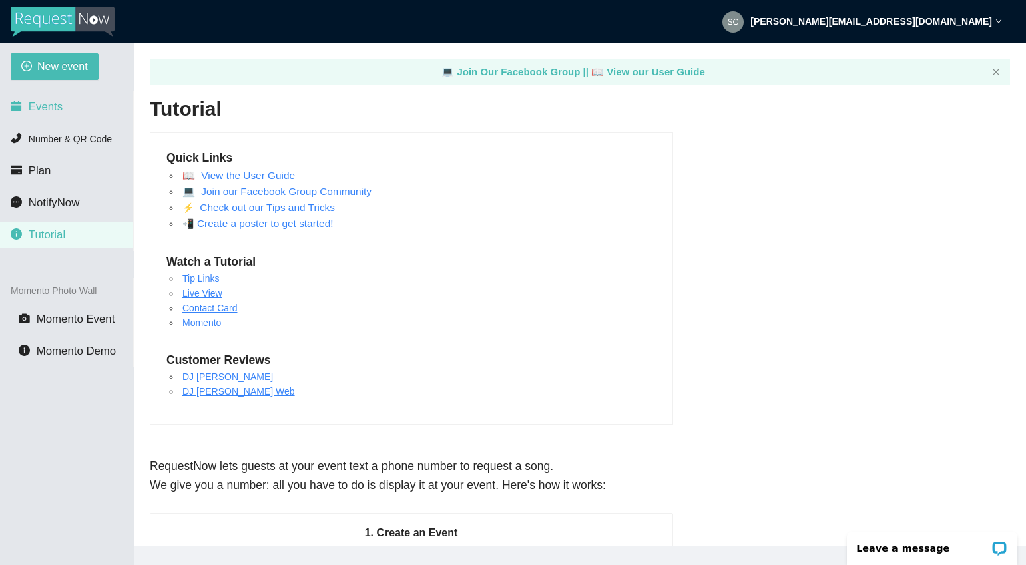
click at [53, 107] on span "Events" at bounding box center [46, 106] width 34 height 13
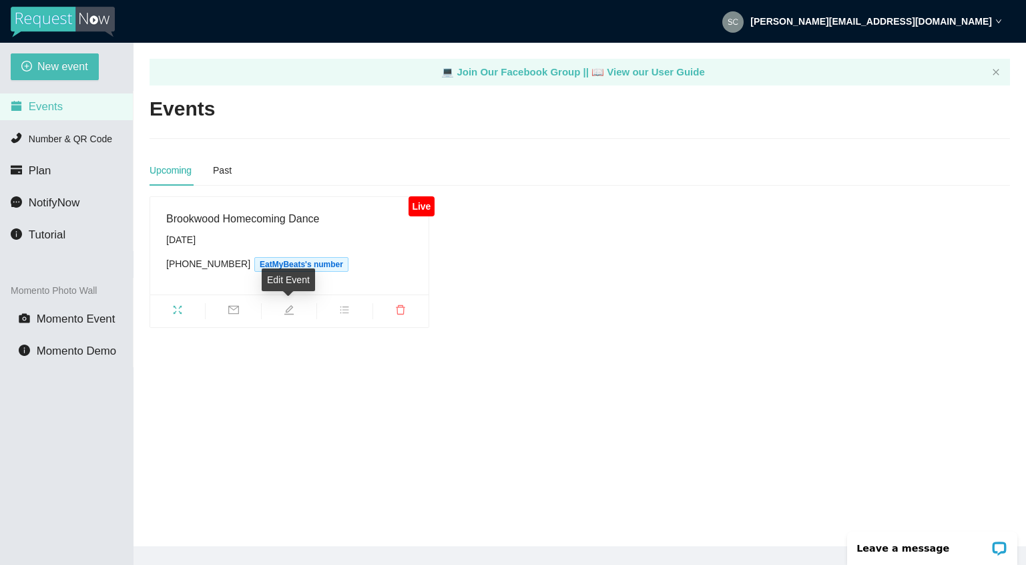
click at [292, 310] on icon "edit" at bounding box center [289, 309] width 11 height 11
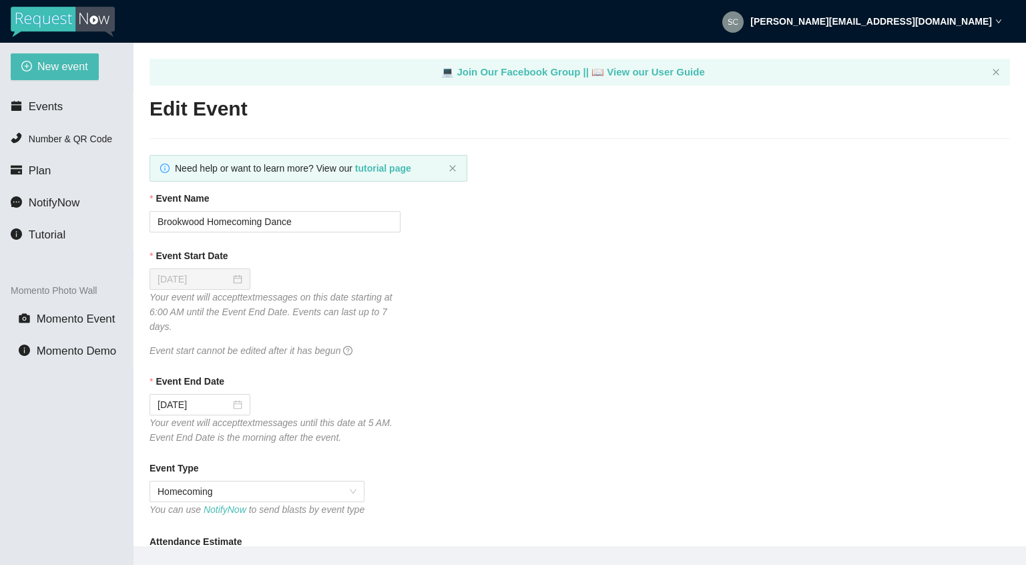
type textarea "[URL][DOMAIN_NAME]"
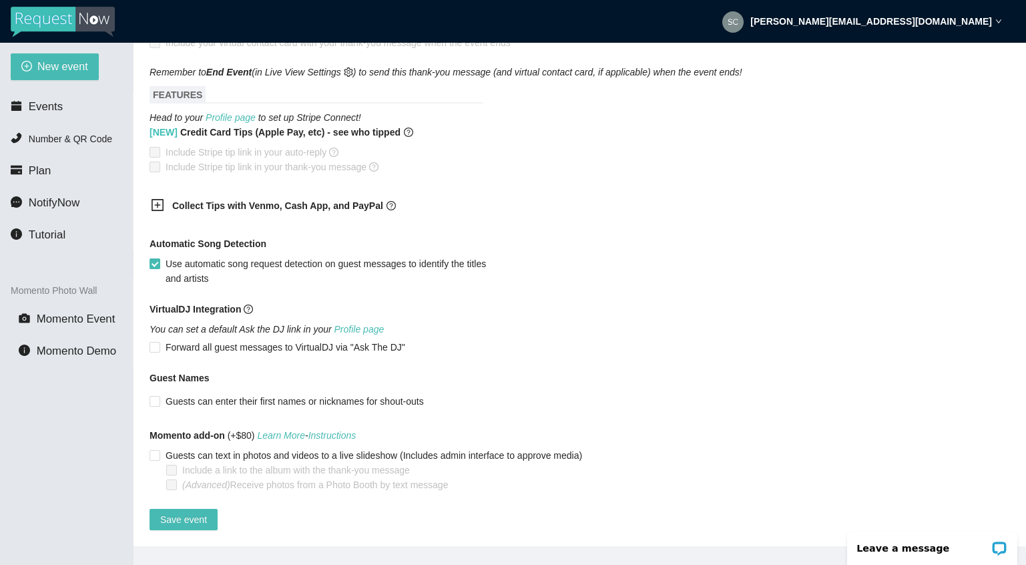
scroll to position [912, 0]
click at [156, 396] on input "Guests can enter their first names or nicknames for shout-outs" at bounding box center [154, 400] width 9 height 9
checkbox input "true"
click at [179, 512] on span "Save event" at bounding box center [183, 519] width 47 height 15
click at [52, 205] on span "NotifyNow" at bounding box center [54, 202] width 51 height 13
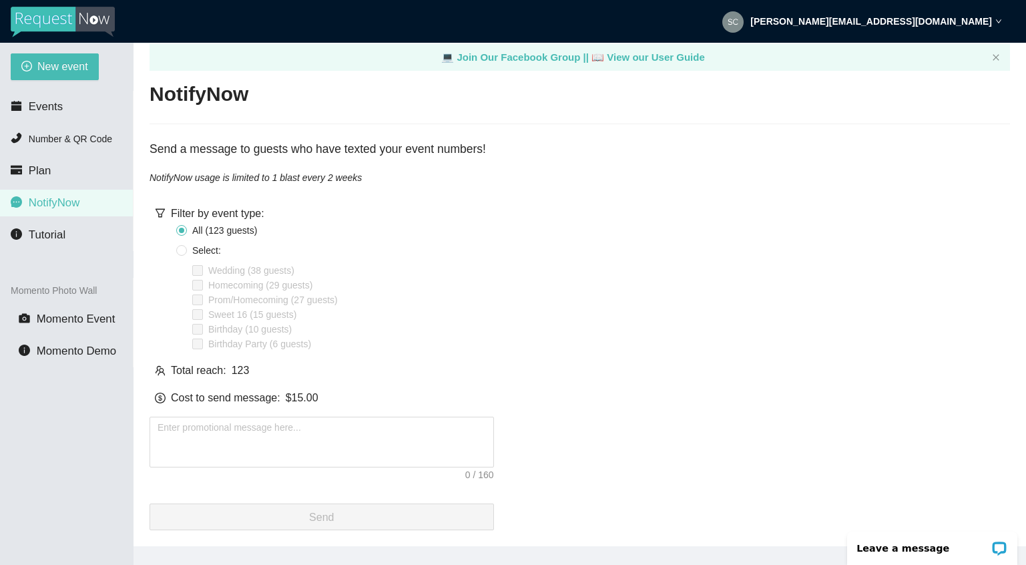
scroll to position [23, 0]
click at [66, 141] on span "Number & QR Code" at bounding box center [70, 138] width 83 height 11
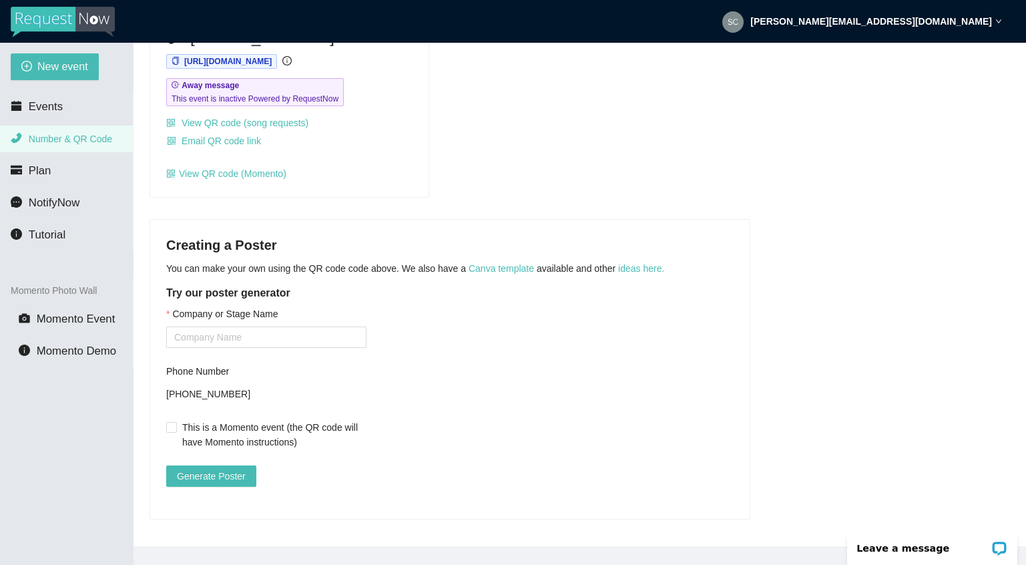
scroll to position [173, 0]
click at [239, 326] on input "Company or Stage Name" at bounding box center [266, 336] width 200 height 21
click at [212, 469] on span "Generate Poster" at bounding box center [211, 476] width 69 height 15
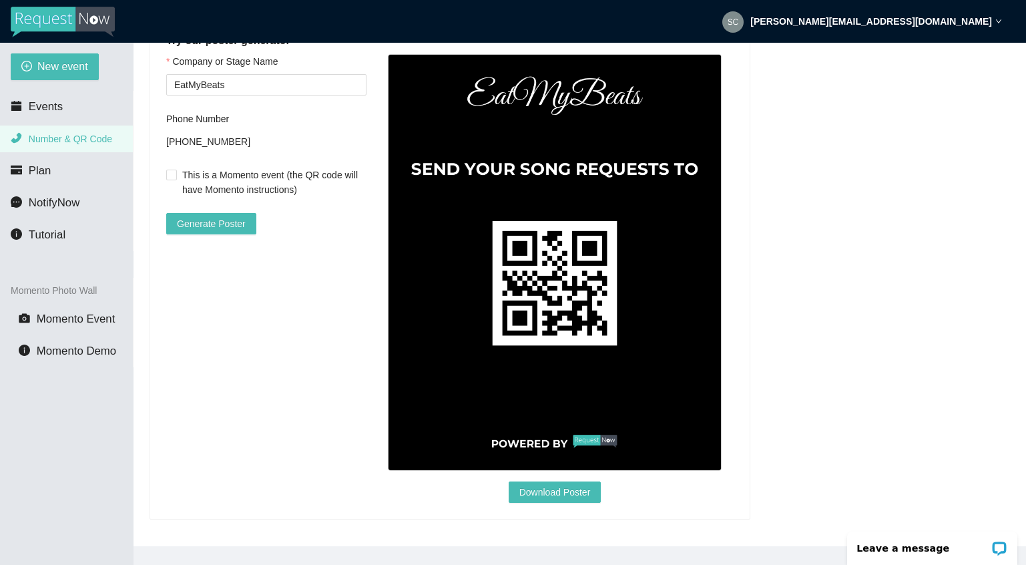
scroll to position [426, 0]
click at [554, 487] on span "Download Poster" at bounding box center [554, 492] width 71 height 15
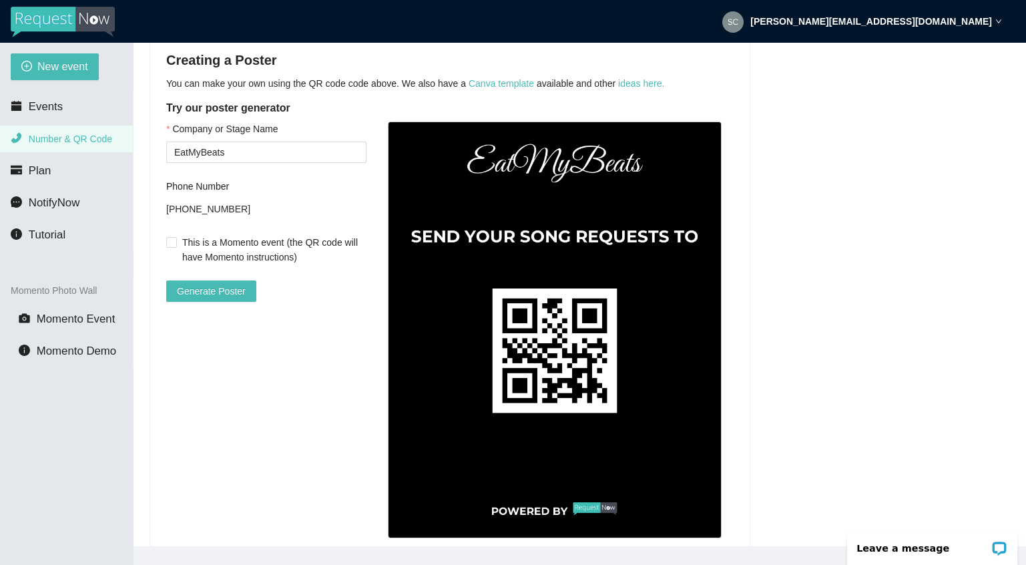
scroll to position [334, 0]
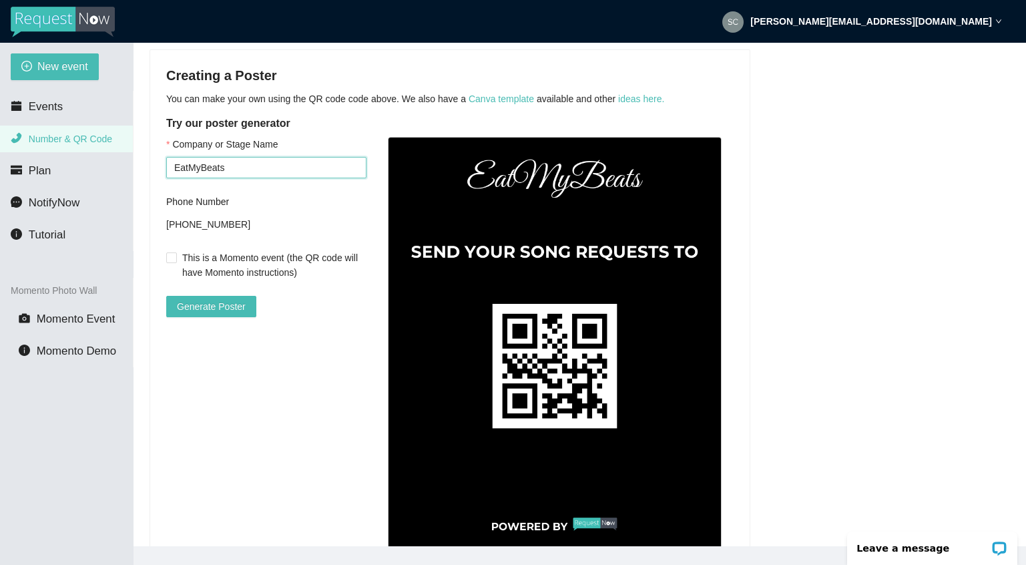
click at [242, 168] on input "EatMyBeats" at bounding box center [266, 167] width 200 height 21
click at [202, 306] on span "Generate Poster" at bounding box center [211, 306] width 69 height 15
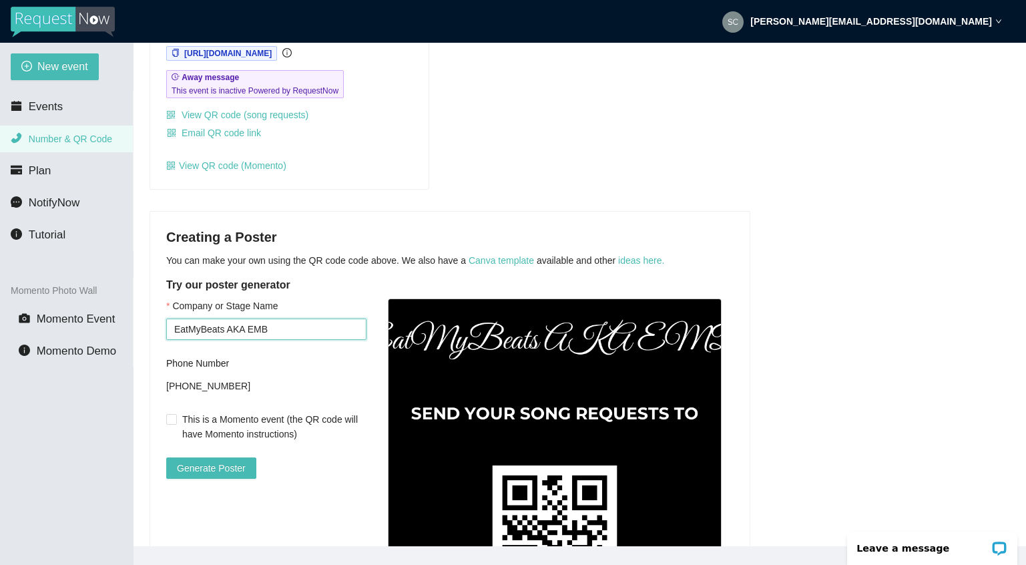
click at [250, 328] on input "EatMyBeats AKA EMB" at bounding box center [266, 328] width 200 height 21
type input "EatMyBeats/EMB"
click at [212, 467] on span "Generate Poster" at bounding box center [211, 468] width 69 height 15
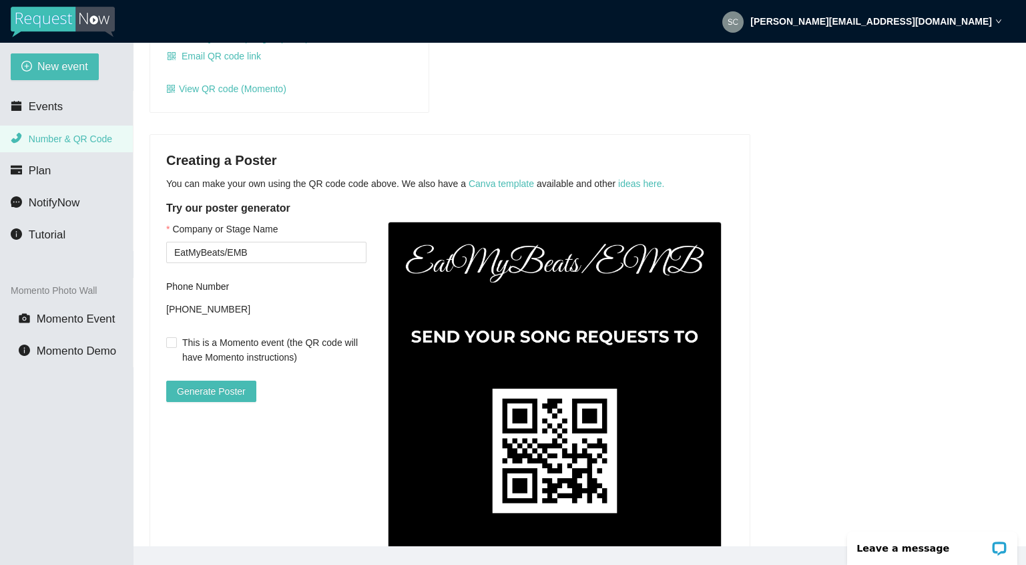
scroll to position [250, 0]
click at [513, 183] on link "Canva template" at bounding box center [501, 183] width 65 height 11
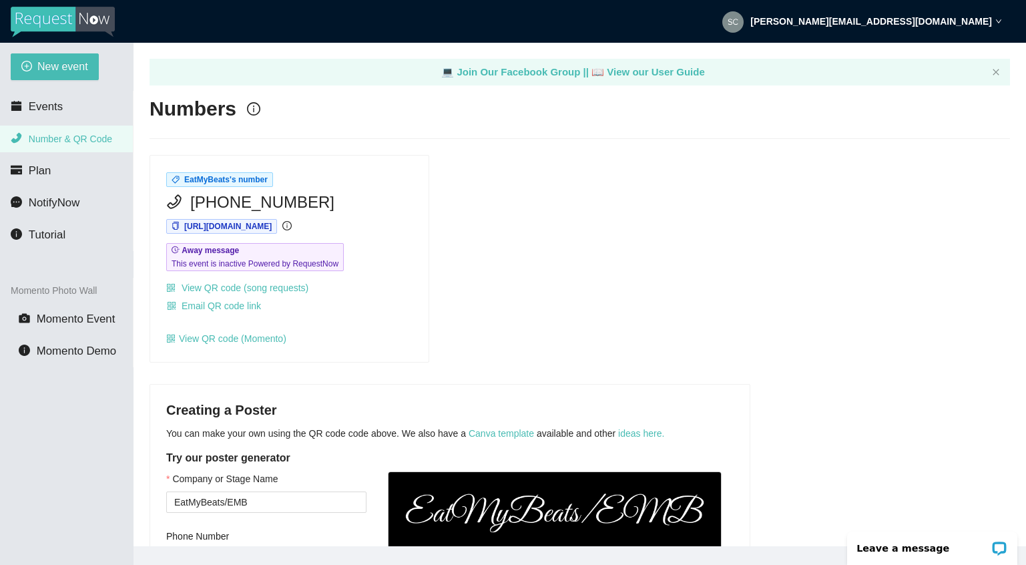
scroll to position [0, 0]
click at [43, 108] on span "Events" at bounding box center [46, 106] width 34 height 13
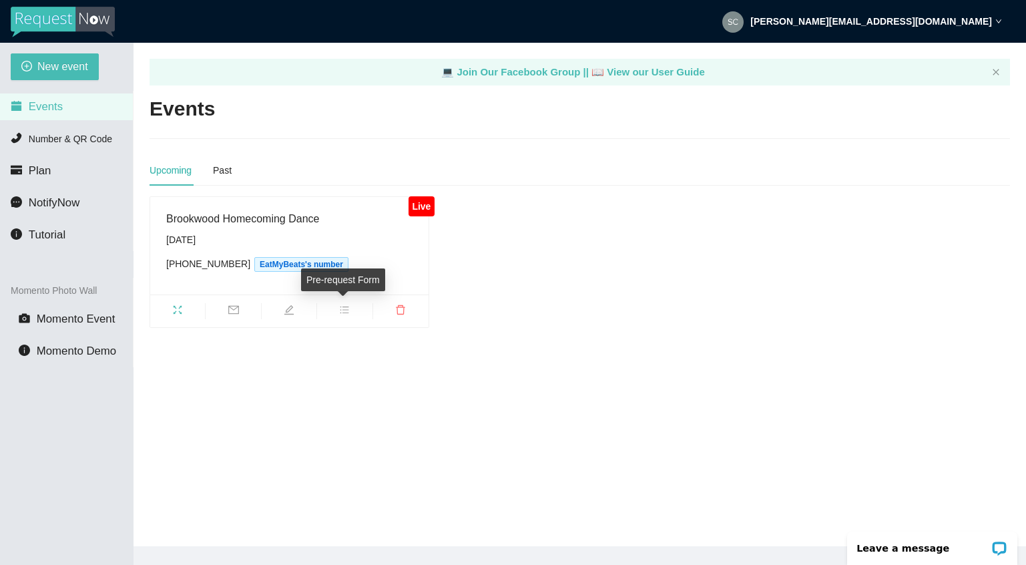
click at [346, 310] on icon "bars" at bounding box center [344, 309] width 11 height 11
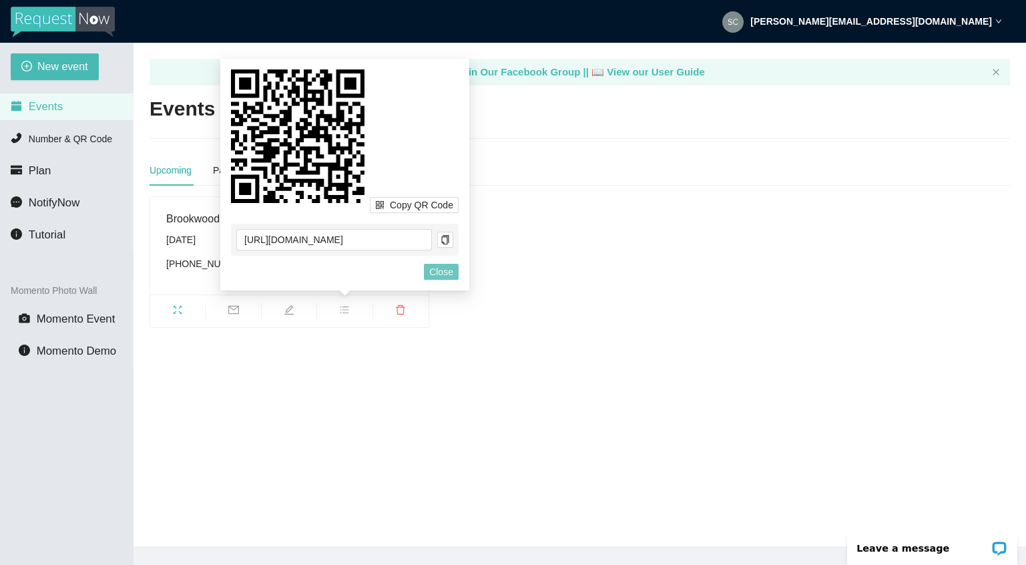
click at [448, 274] on span "Close" at bounding box center [441, 271] width 24 height 15
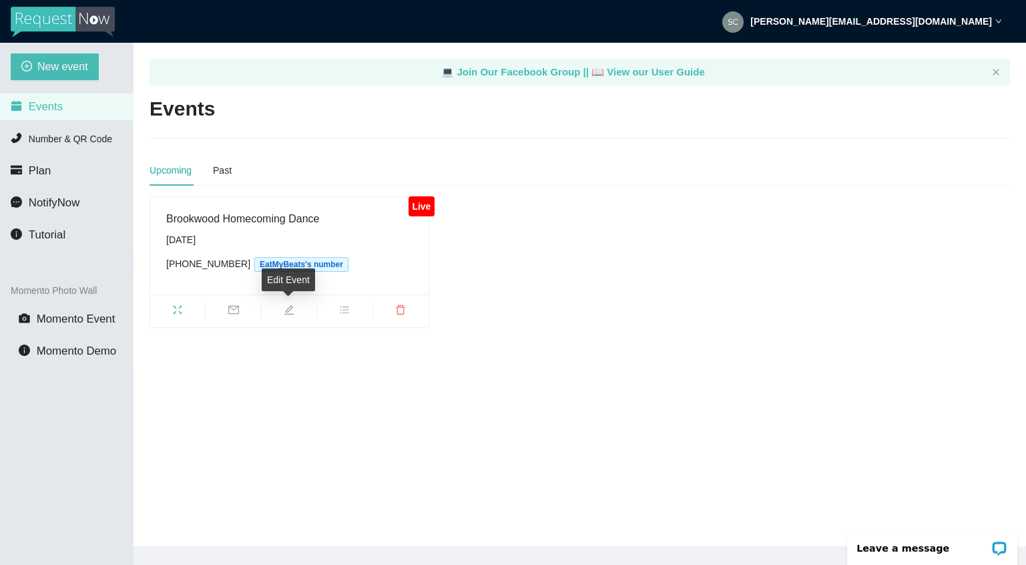
click at [290, 308] on icon "edit" at bounding box center [288, 309] width 9 height 9
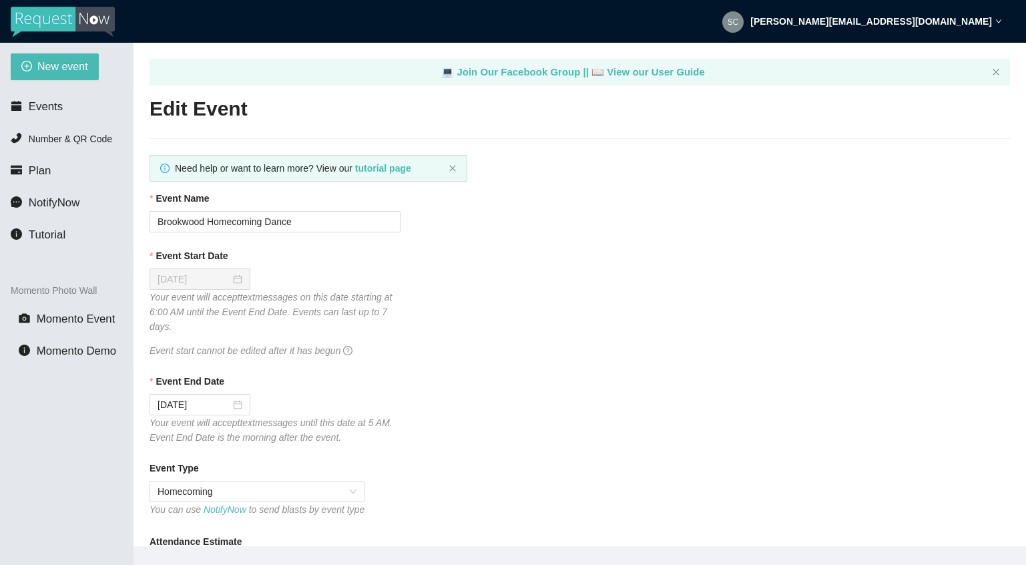
type textarea "Hope everyone had a great time tonight!!! Have an amazing rest of your weekend!…"
type input "[DATE]"
type textarea "Hope everyone had a great time tonight!!! Have an amazing rest of your weekend!…"
checkbox input "true"
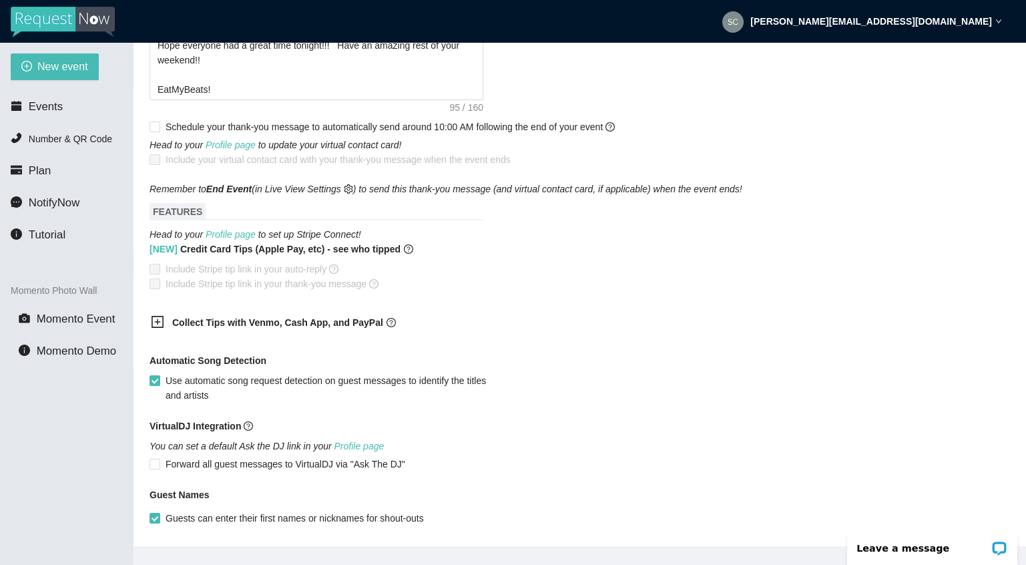
scroll to position [774, 0]
click at [156, 328] on icon "plus-square" at bounding box center [157, 320] width 13 height 13
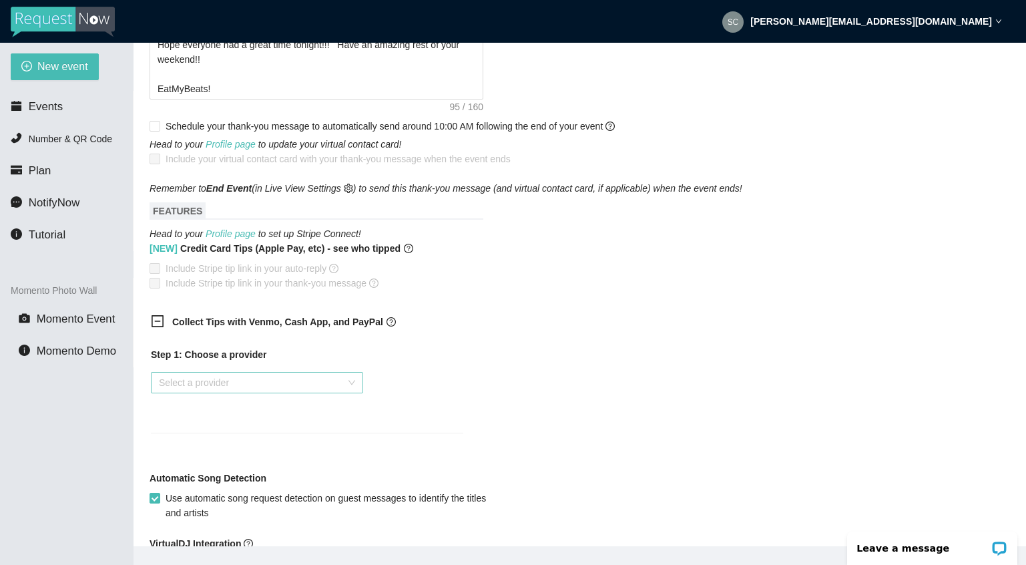
click at [210, 392] on input "search" at bounding box center [252, 382] width 187 height 20
click at [186, 437] on div "Venmo" at bounding box center [257, 443] width 196 height 15
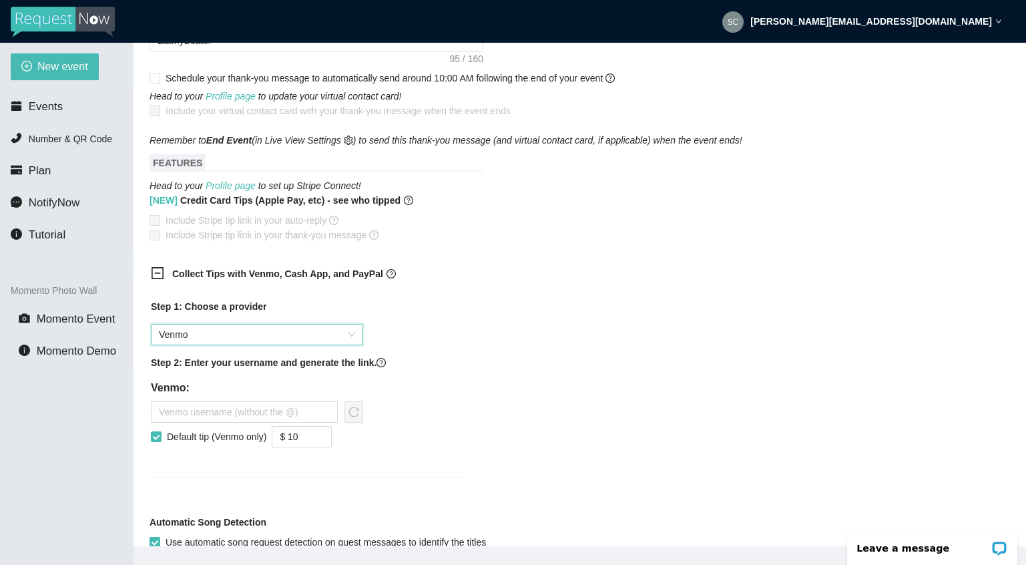
scroll to position [826, 0]
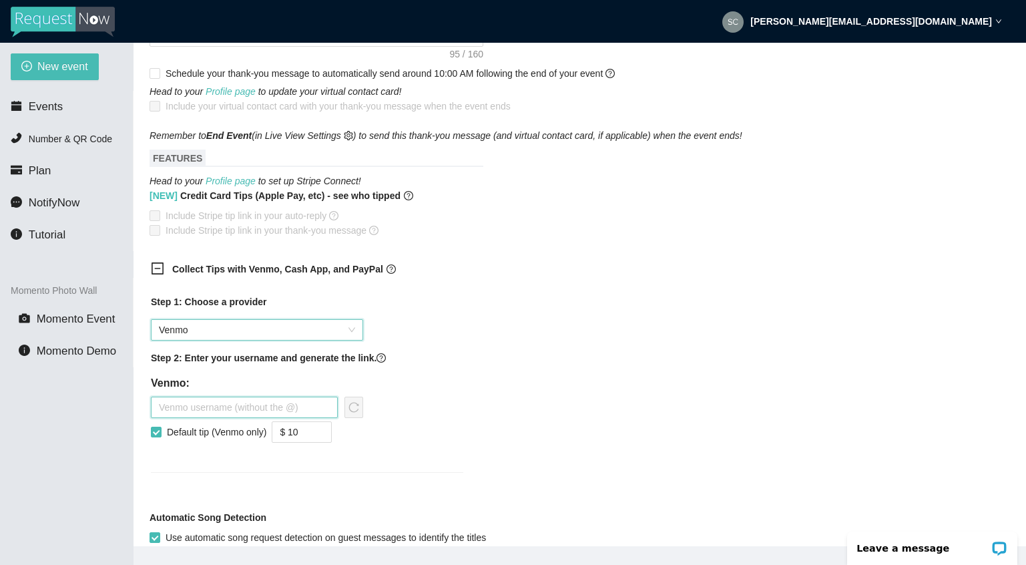
click at [270, 418] on input "text" at bounding box center [244, 406] width 187 height 21
type input "s"
type input "DJSCOTTYB"
click at [158, 436] on input "Default tip (Venmo only)" at bounding box center [155, 430] width 9 height 9
checkbox input "false"
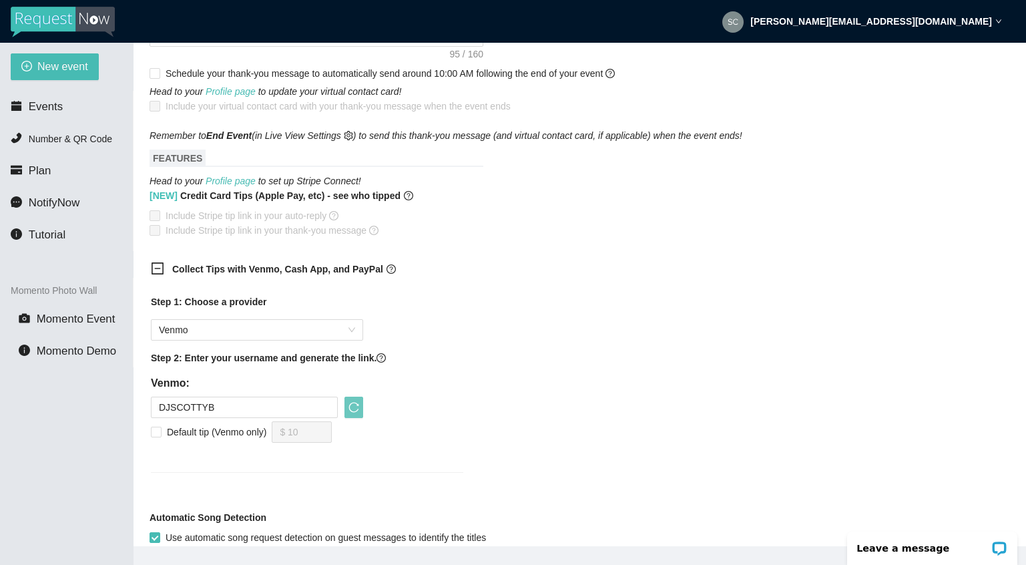
click at [356, 412] on icon "reload" at bounding box center [353, 407] width 11 height 11
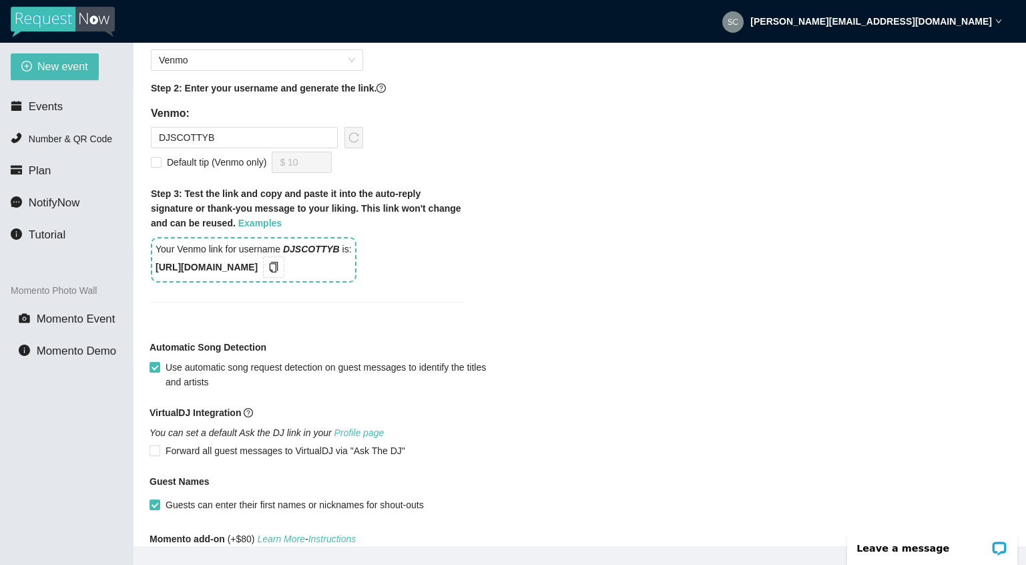
scroll to position [1097, 0]
click at [279, 272] on icon "copy" at bounding box center [273, 266] width 11 height 11
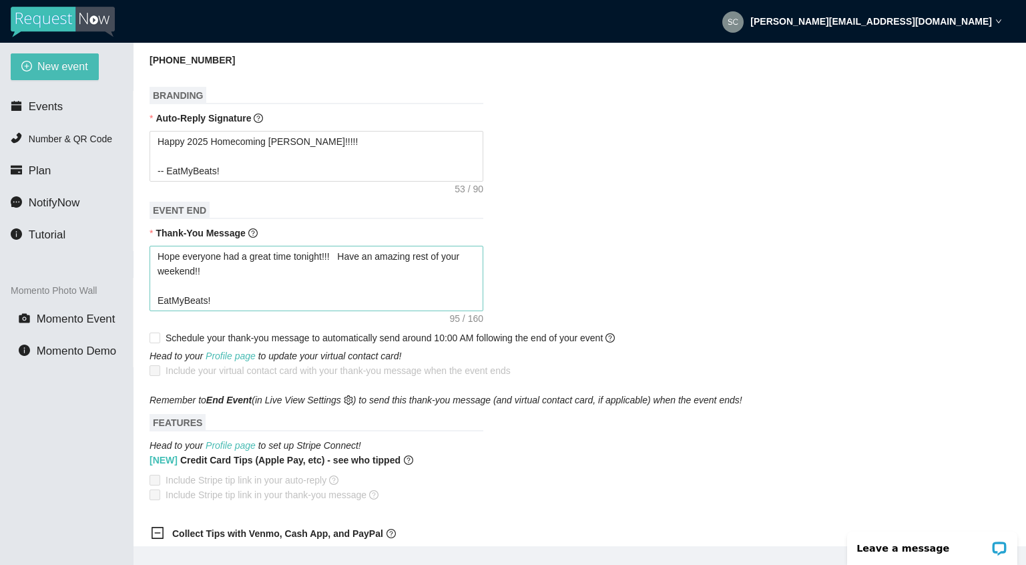
scroll to position [542, 0]
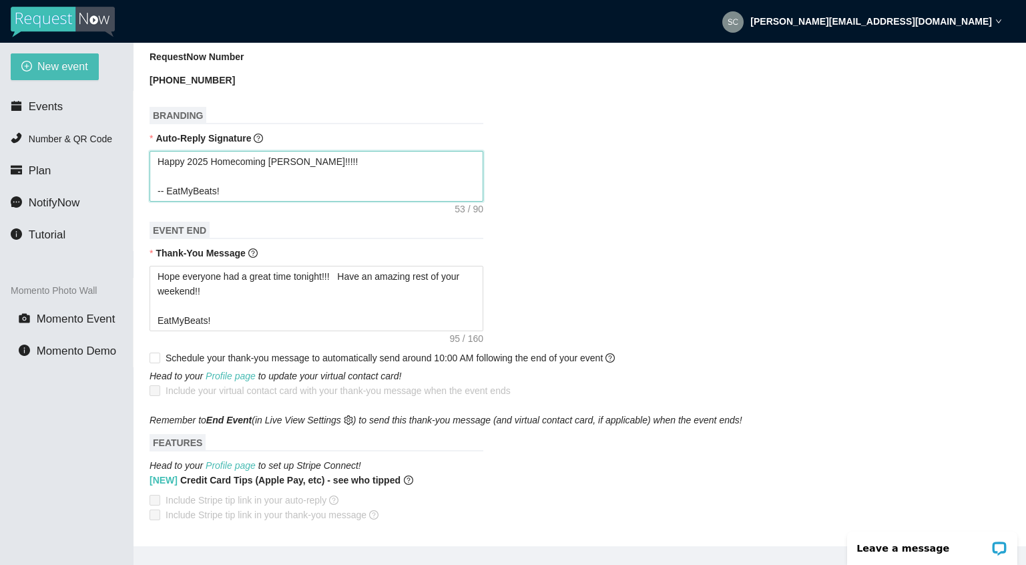
click at [354, 174] on textarea "Happy 2025 Homecoming [PERSON_NAME]!!!!! -- EatMyBeats!" at bounding box center [317, 176] width 334 height 51
click at [158, 202] on textarea "Happy 2025 Homecoming [PERSON_NAME]!!!!! -- EatMyBeats!" at bounding box center [317, 176] width 334 height 51
type textarea "Happy 2025 Homecoming [PERSON_NAME]!!!!! -- EatMyBeats!"
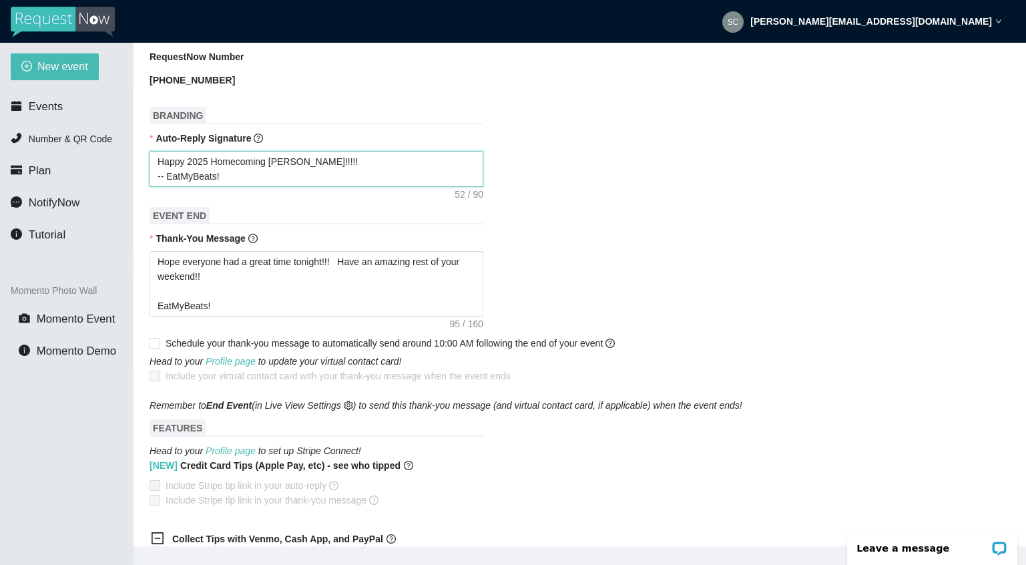
click at [228, 187] on textarea "Happy 2025 Homecoming [PERSON_NAME]!!!!! -- EatMyBeats!" at bounding box center [317, 169] width 334 height 36
type textarea "Happy 2025 Homecoming [PERSON_NAME]!!!!! -- EatMyBeats!"
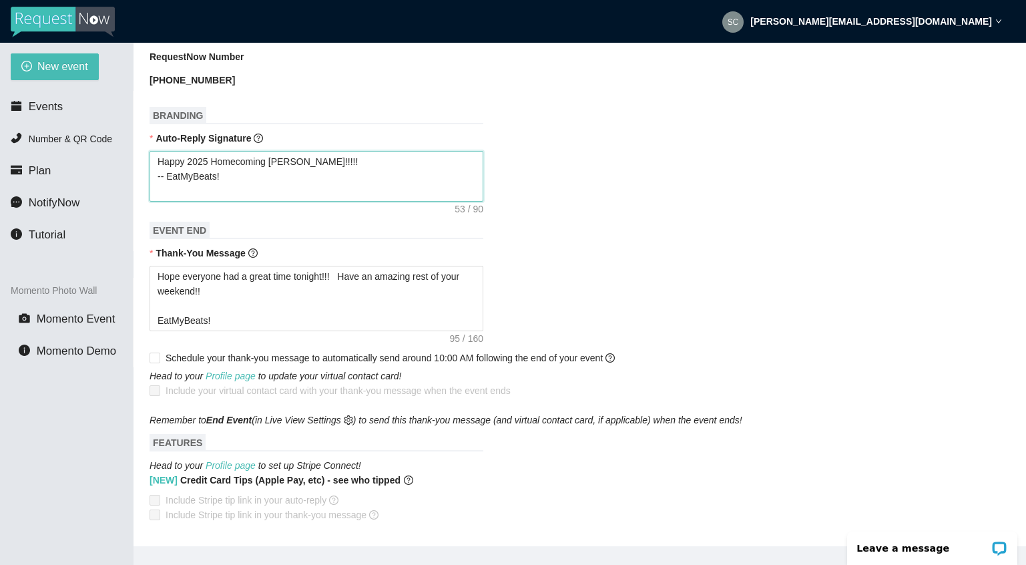
type textarea "Happy 2025 Homecoming [PERSON_NAME]!!!!! -- EatMyBeats!"
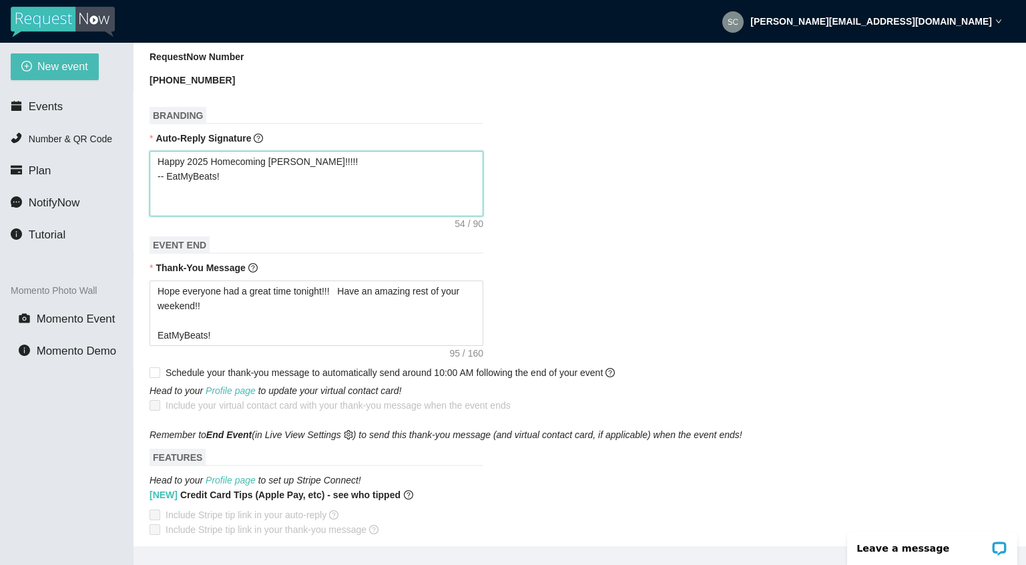
paste textarea "[URL][DOMAIN_NAME]"
type textarea "Happy 2025 Homecoming [PERSON_NAME]!!!!! -- EatMyBeats! [URL][DOMAIN_NAME]"
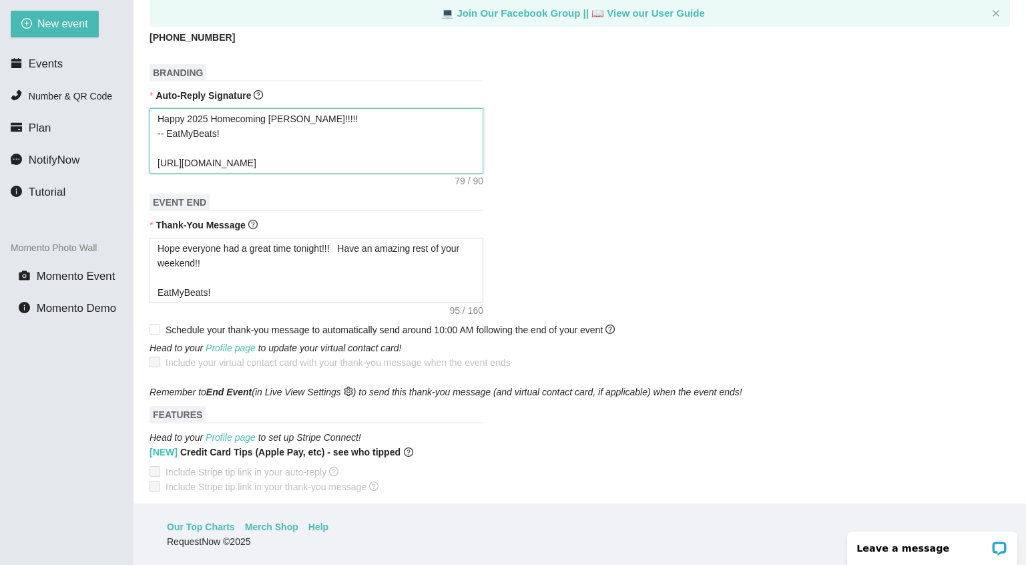
scroll to position [43, 0]
type textarea "Happy 2025 Homecoming [PERSON_NAME]!!!!! -- EatMyBeats! [URL][DOMAIN_NAME]"
click at [665, 174] on div "Happy 2025 Homecoming [PERSON_NAME]!!!!! -- EatMyBeats! [URL][DOMAIN_NAME]" at bounding box center [580, 140] width 860 height 65
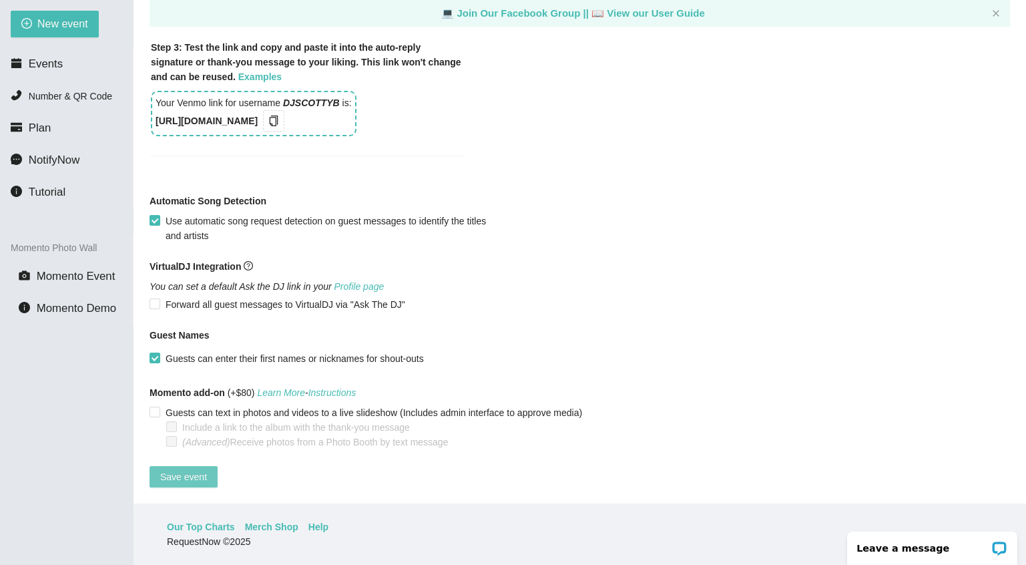
scroll to position [1236, 0]
click at [178, 469] on span "Save event" at bounding box center [183, 476] width 47 height 15
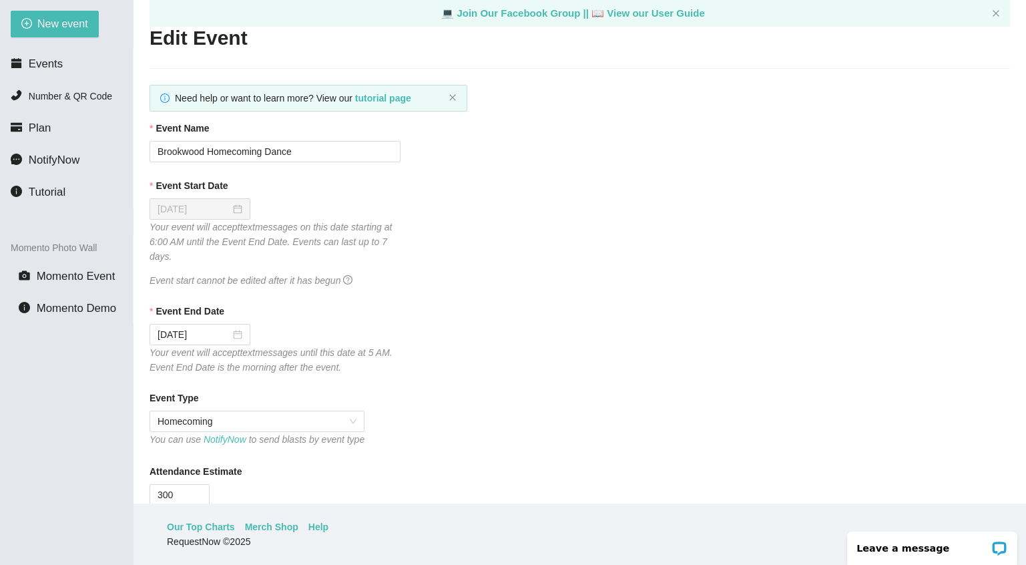
scroll to position [0, 0]
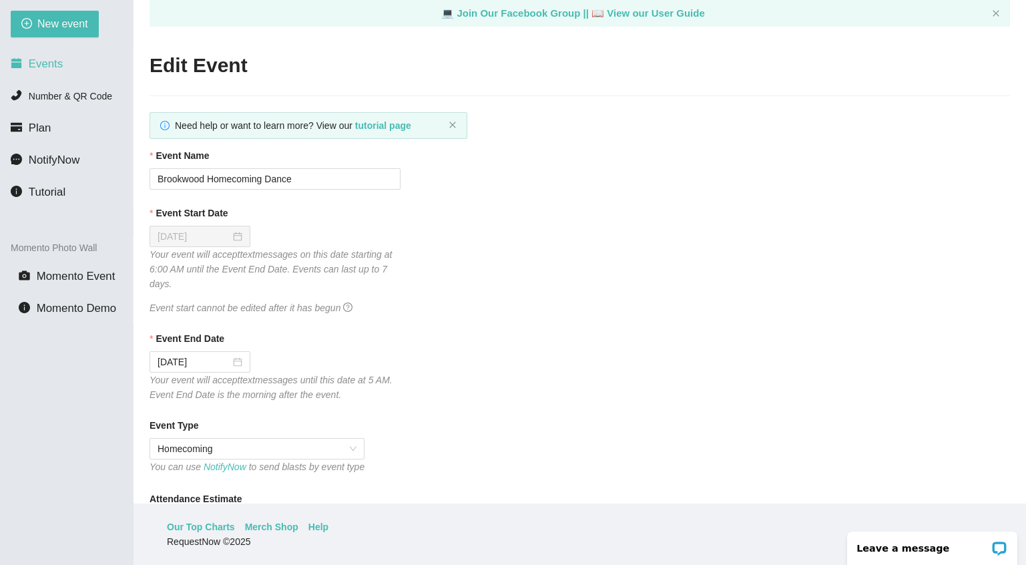
click at [47, 61] on span "Events" at bounding box center [46, 63] width 34 height 13
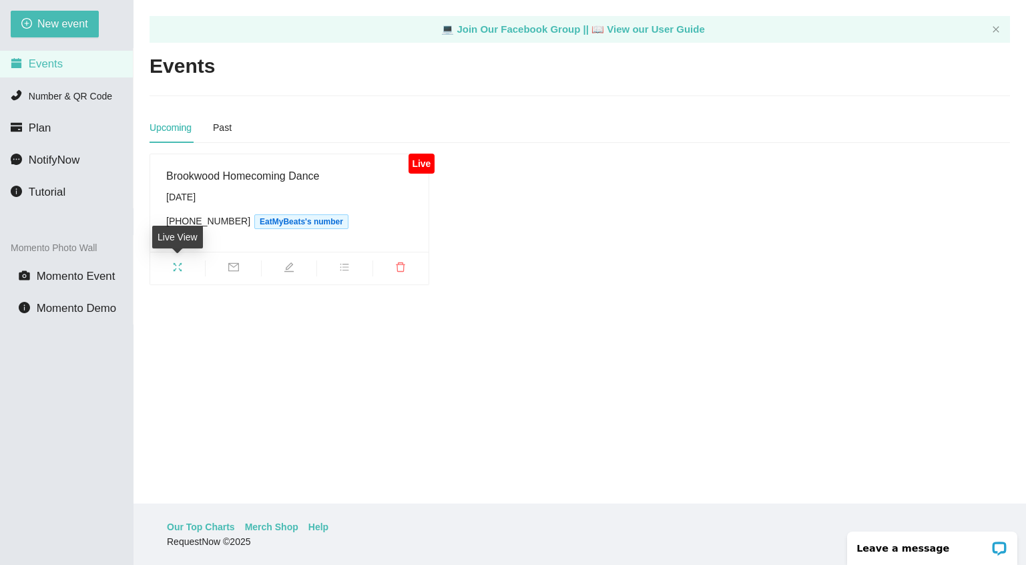
click at [176, 266] on icon "fullscreen" at bounding box center [177, 267] width 11 height 11
click at [345, 265] on icon "bars" at bounding box center [344, 267] width 11 height 11
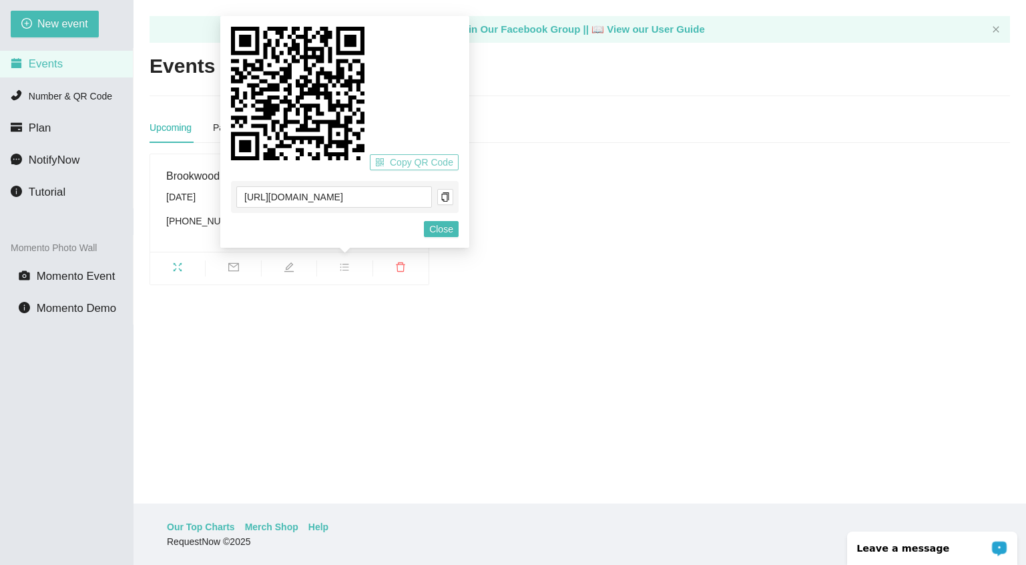
click at [426, 161] on span "Copy QR Code" at bounding box center [421, 162] width 63 height 15
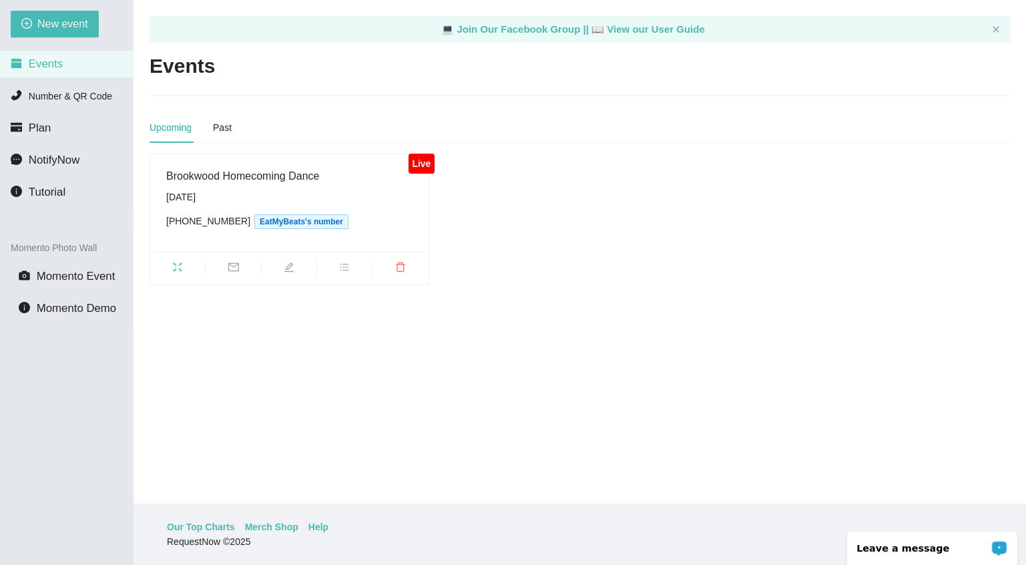
click at [563, 135] on div "Upcoming Past" at bounding box center [580, 127] width 860 height 31
click at [61, 161] on span "NotifyNow" at bounding box center [54, 160] width 51 height 13
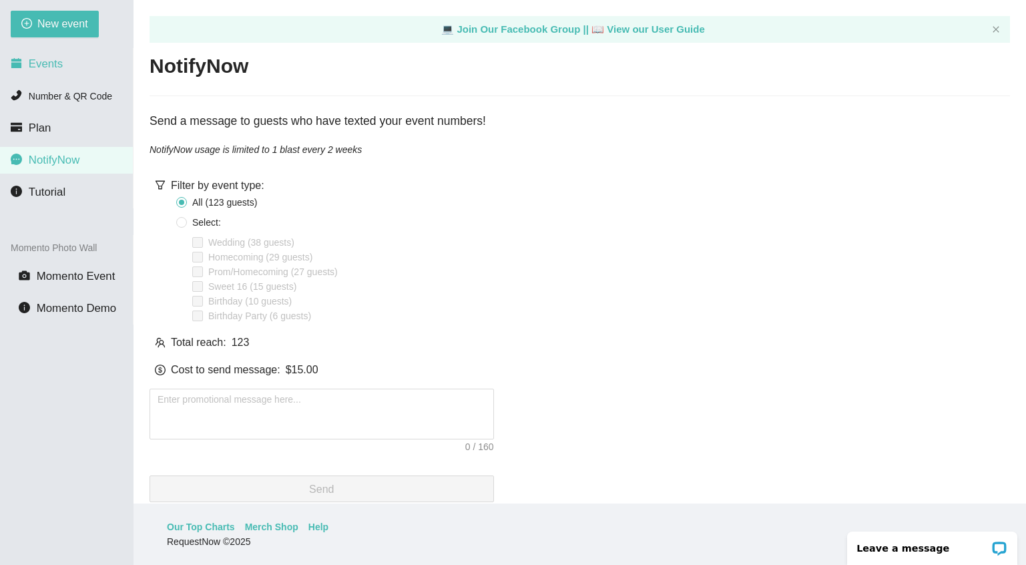
click at [60, 60] on span "Events" at bounding box center [46, 63] width 34 height 13
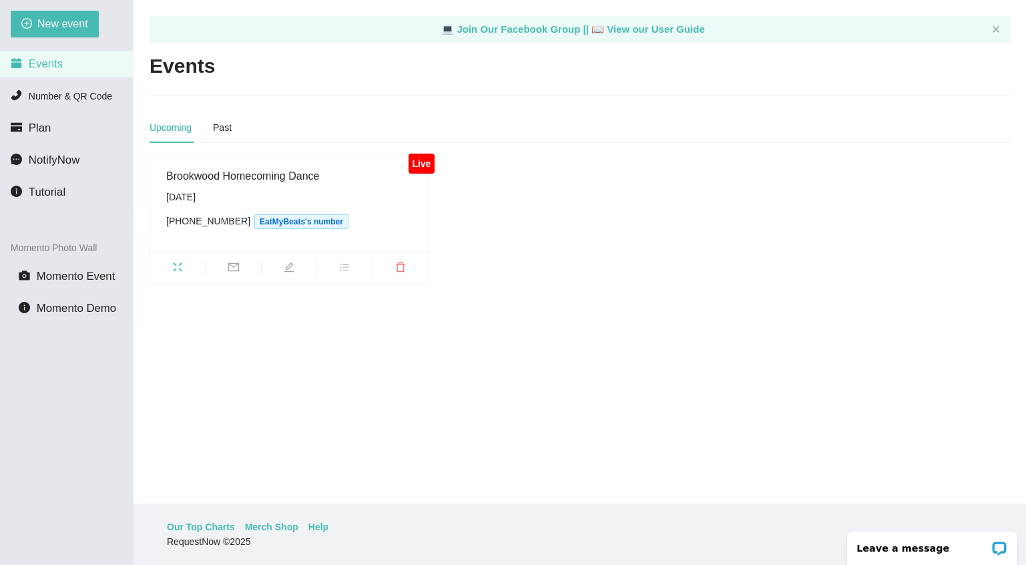
click at [522, 328] on main "💻 Join Our Facebook Group || 📖 View our User Guide Events Upcoming Past Live Br…" at bounding box center [579, 251] width 892 height 503
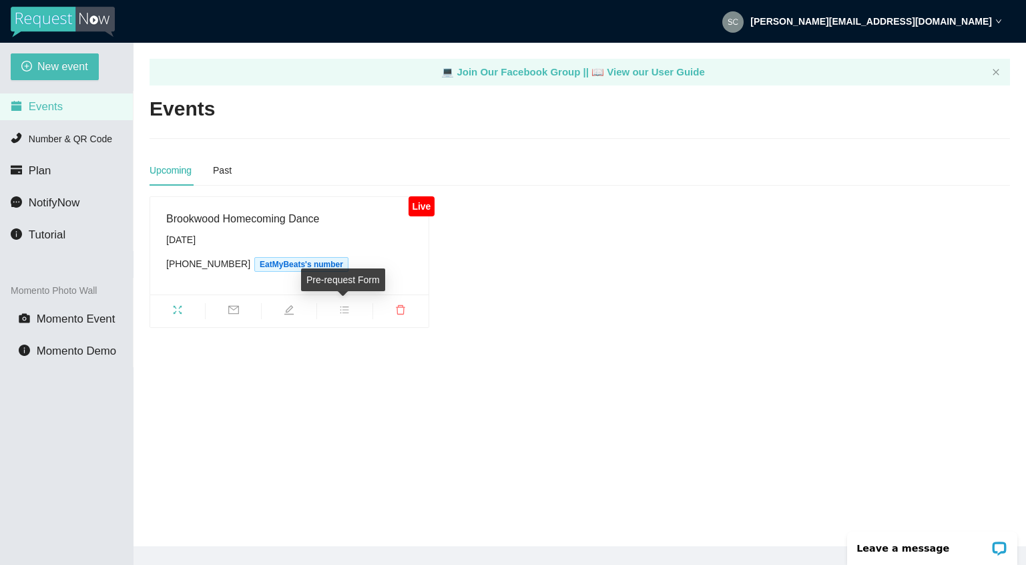
click at [345, 308] on icon "bars" at bounding box center [344, 309] width 11 height 11
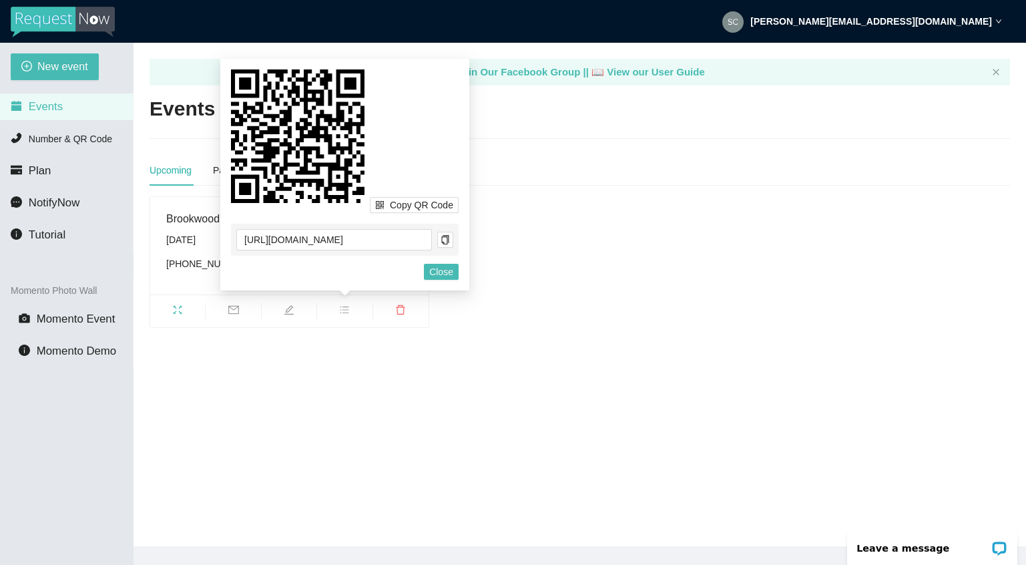
click at [439, 405] on main "💻 Join Our Facebook Group || 📖 View our User Guide Events Upcoming Past Live Br…" at bounding box center [579, 294] width 892 height 503
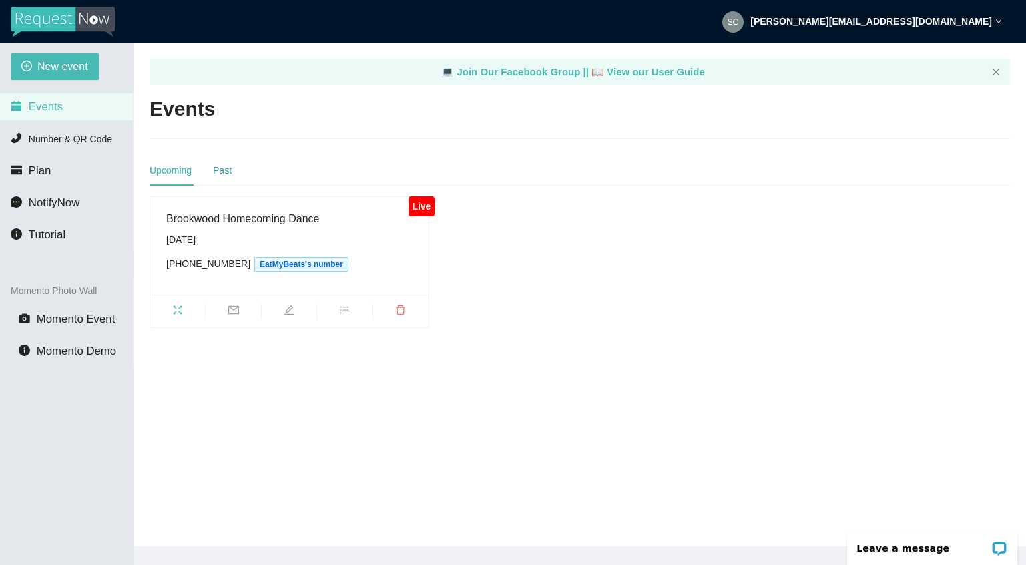
click at [228, 173] on div "Past" at bounding box center [222, 170] width 19 height 15
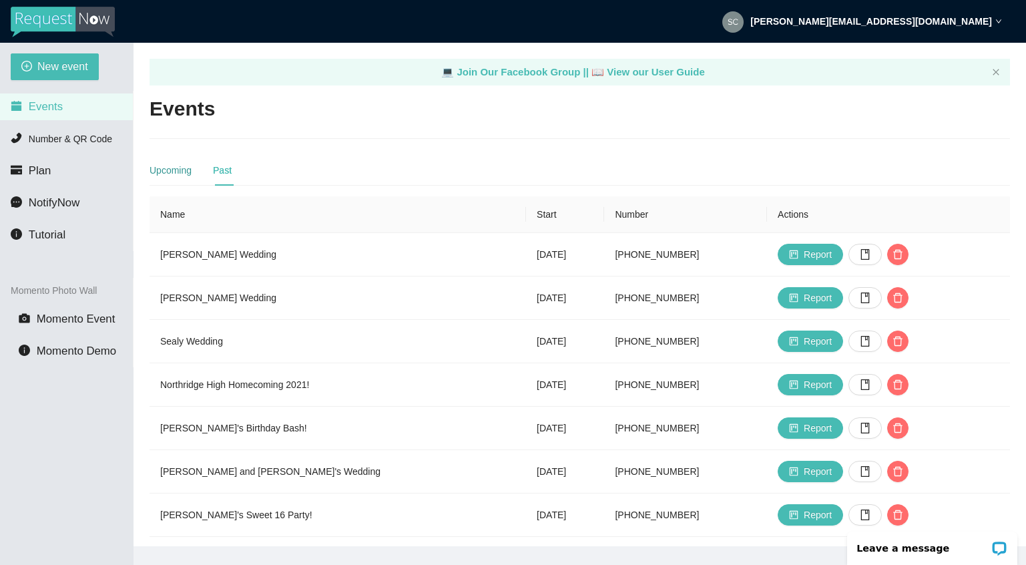
click at [164, 172] on div "Upcoming" at bounding box center [171, 170] width 42 height 15
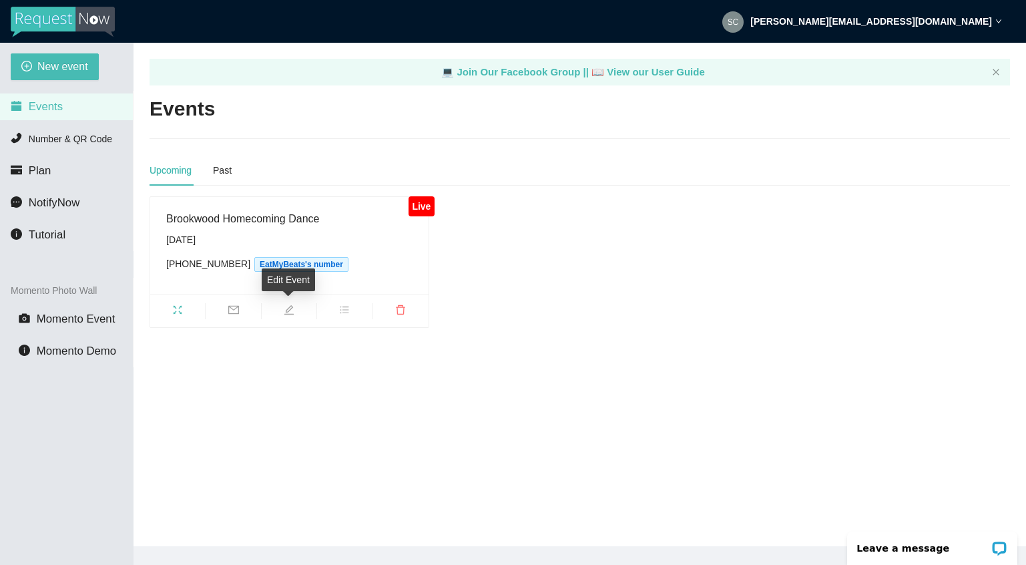
click at [288, 310] on icon "edit" at bounding box center [289, 309] width 11 height 11
type textarea "[URL][DOMAIN_NAME]"
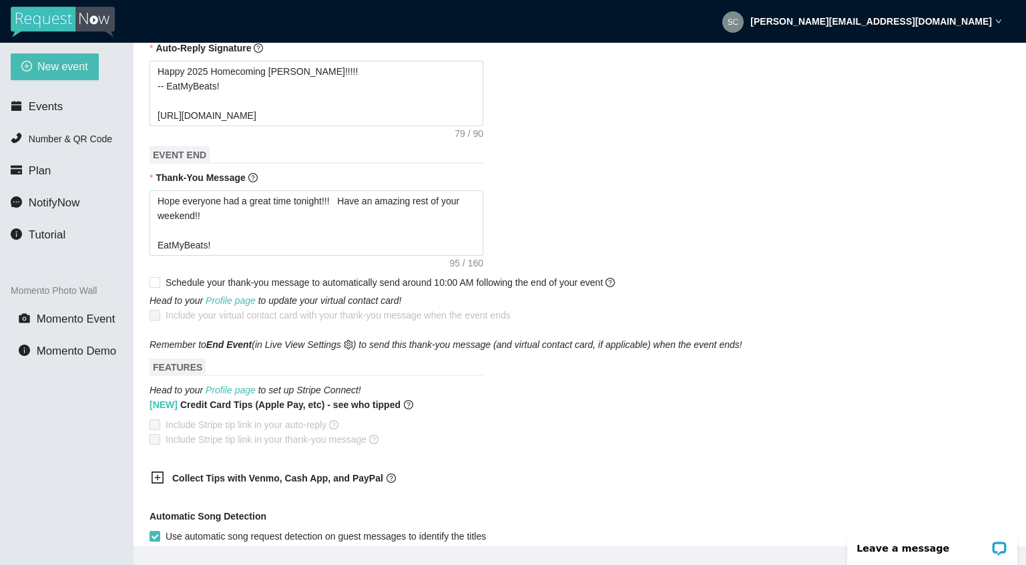
scroll to position [639, 0]
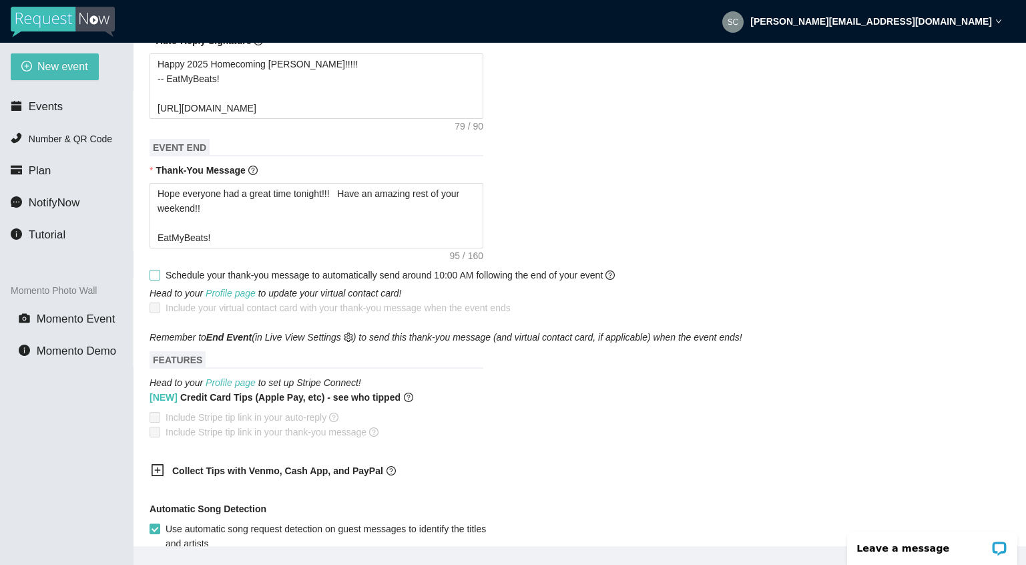
click at [156, 279] on input "Schedule your thank-you message to automatically send around 10:00 AM following…" at bounding box center [154, 274] width 9 height 9
checkbox input "true"
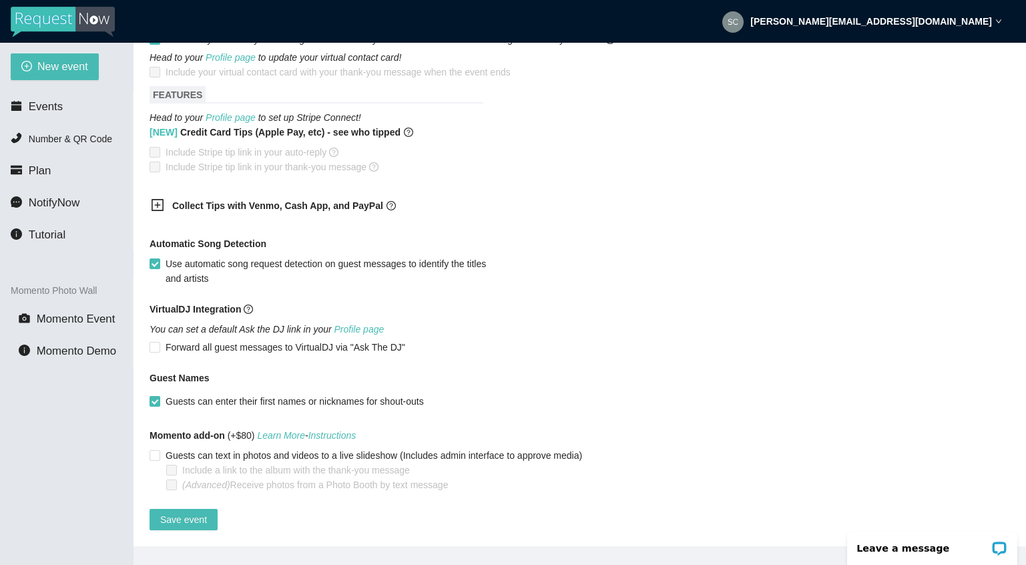
scroll to position [897, 0]
click at [190, 512] on span "Save event" at bounding box center [183, 519] width 47 height 15
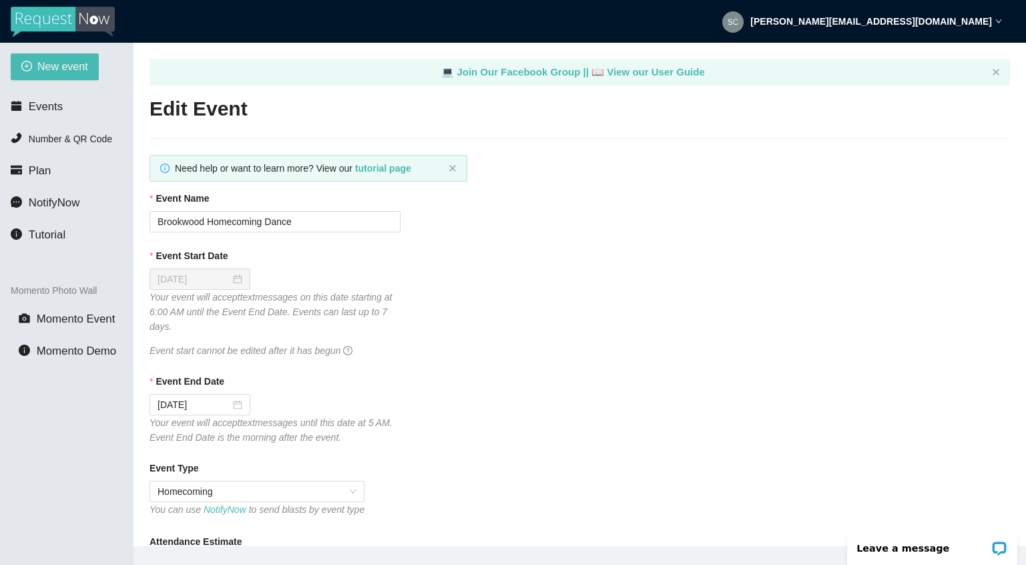
scroll to position [0, 0]
click at [61, 102] on span "Events" at bounding box center [46, 106] width 34 height 13
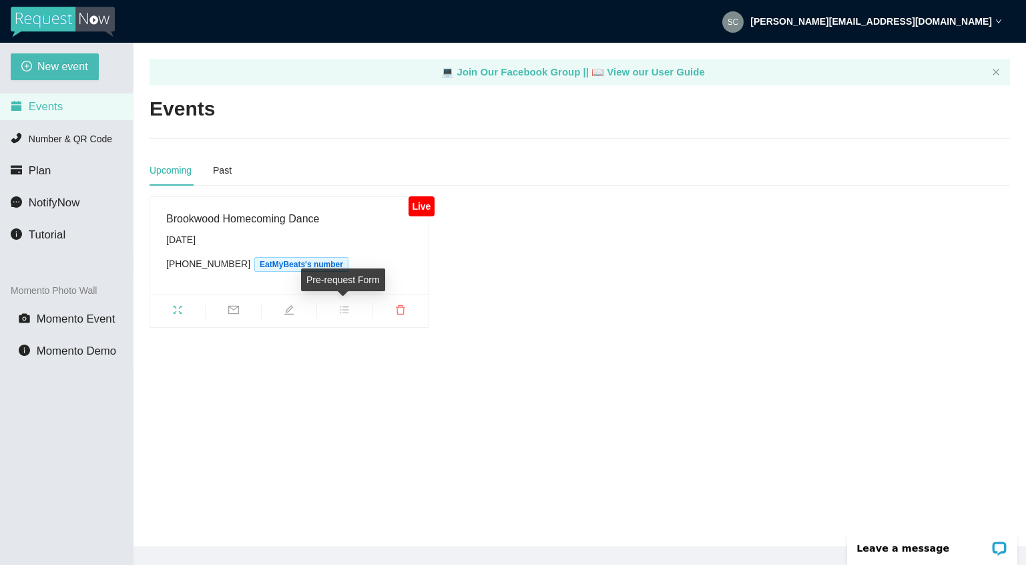
click at [343, 308] on icon "bars" at bounding box center [344, 309] width 11 height 11
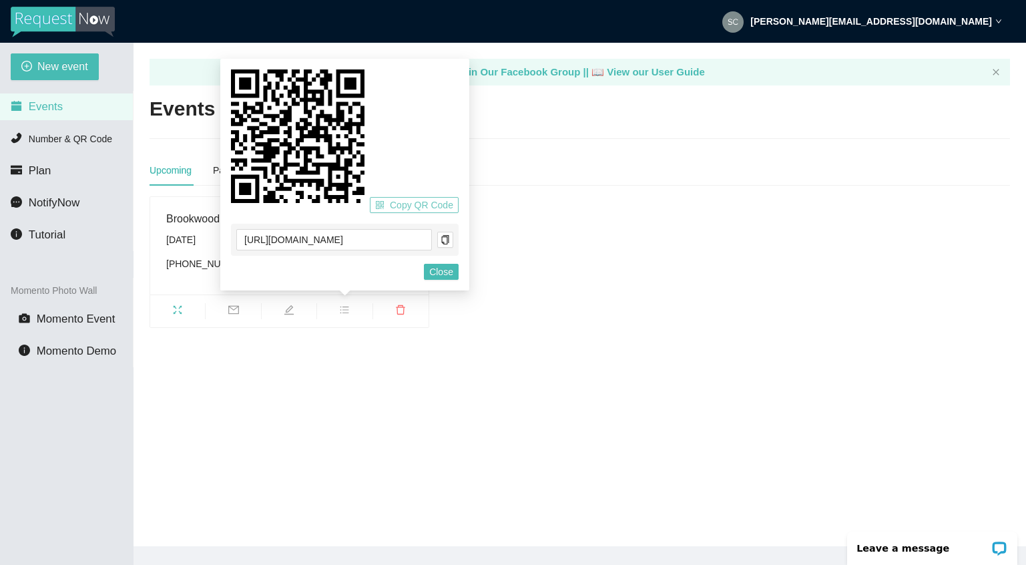
click at [437, 203] on span "Copy QR Code" at bounding box center [421, 205] width 63 height 15
click at [570, 224] on div "Live Brookwood Homecoming Dance Monday, September 22nd (205) 319-6722 EatMyBeat…" at bounding box center [579, 261] width 871 height 131
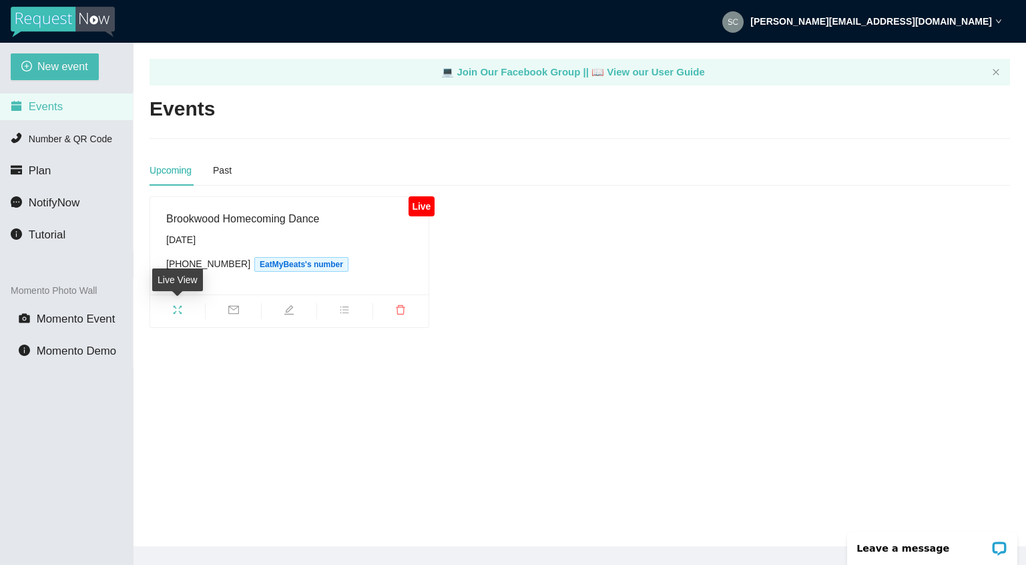
click at [175, 310] on icon "fullscreen" at bounding box center [177, 309] width 11 height 11
